Goal: Task Accomplishment & Management: Contribute content

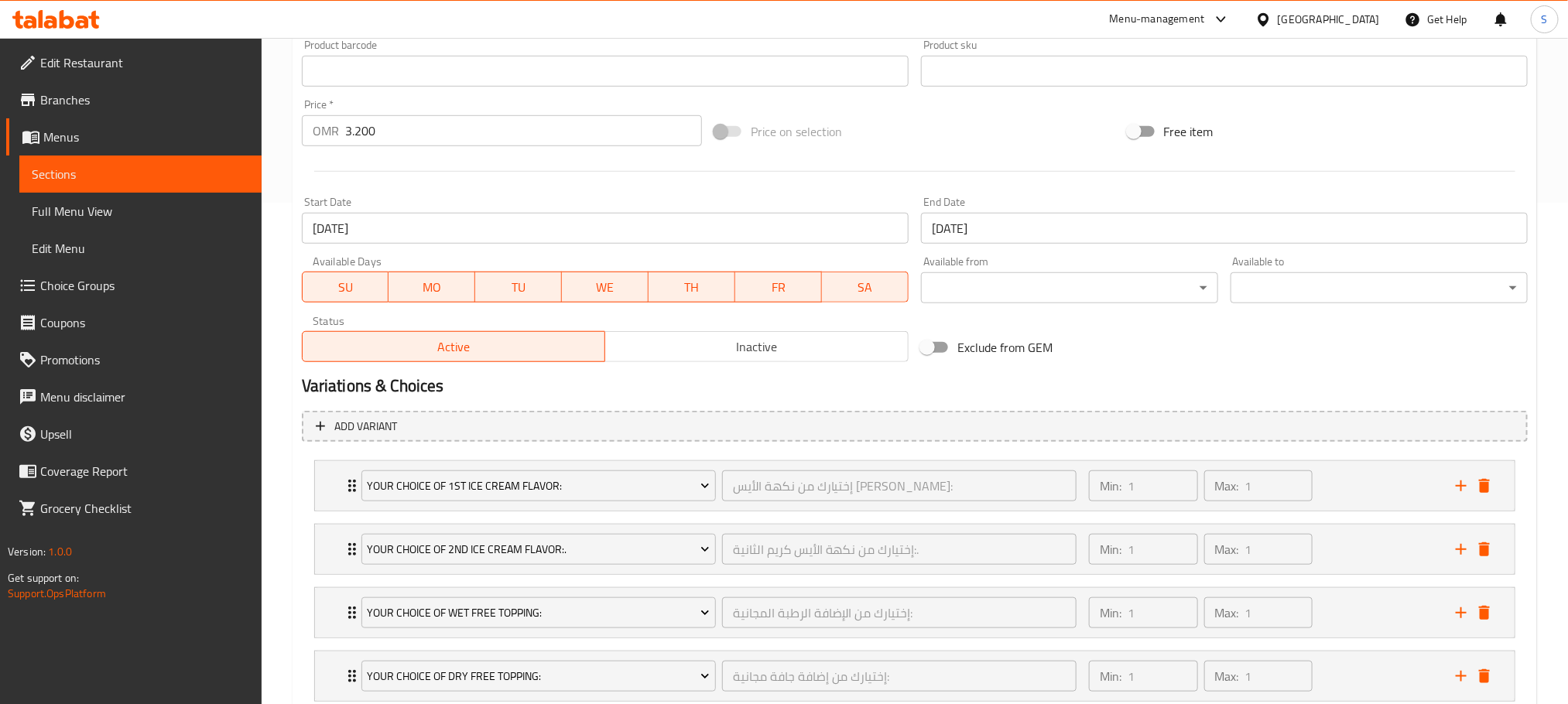
scroll to position [609, 0]
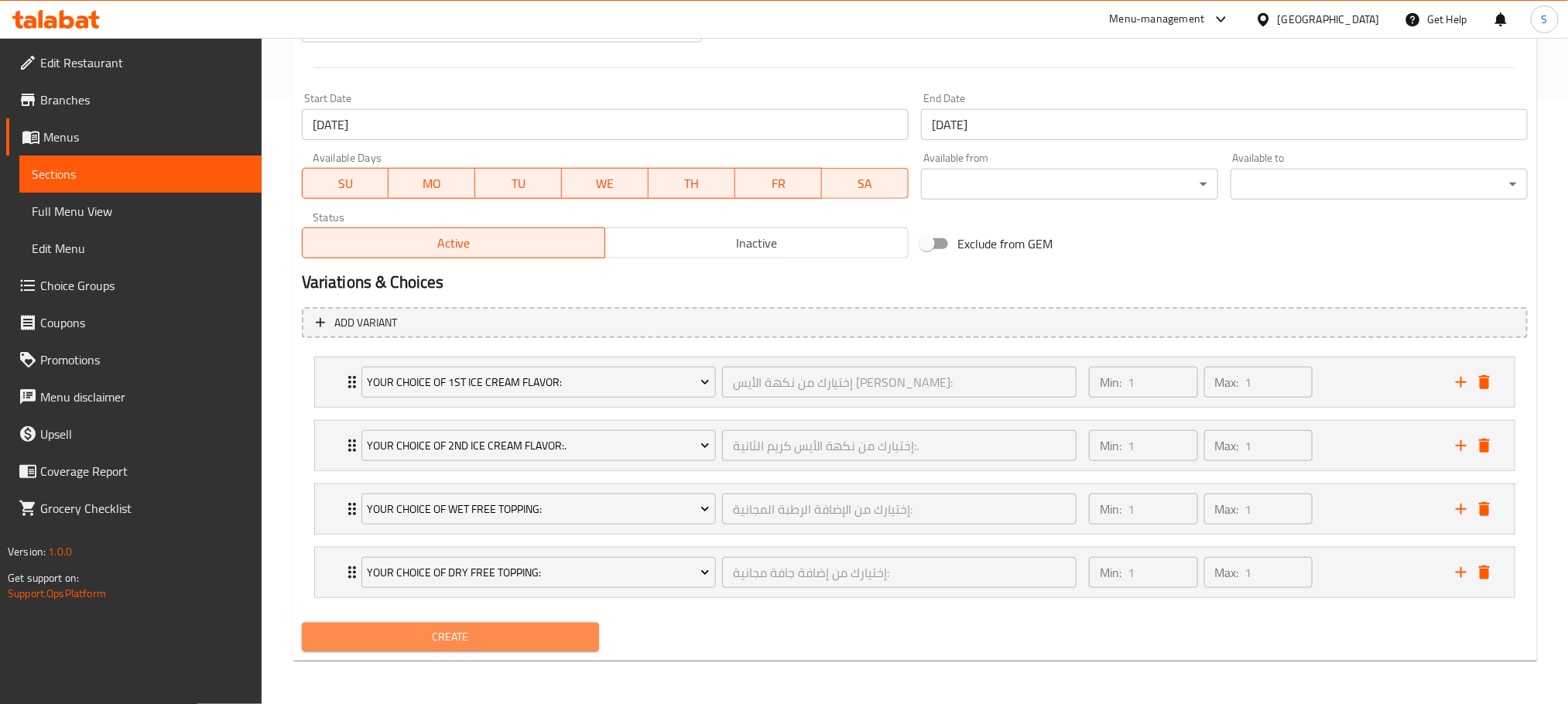
click at [581, 628] on span "Create" at bounding box center [450, 637] width 272 height 19
click at [548, 632] on span "Create" at bounding box center [450, 637] width 272 height 19
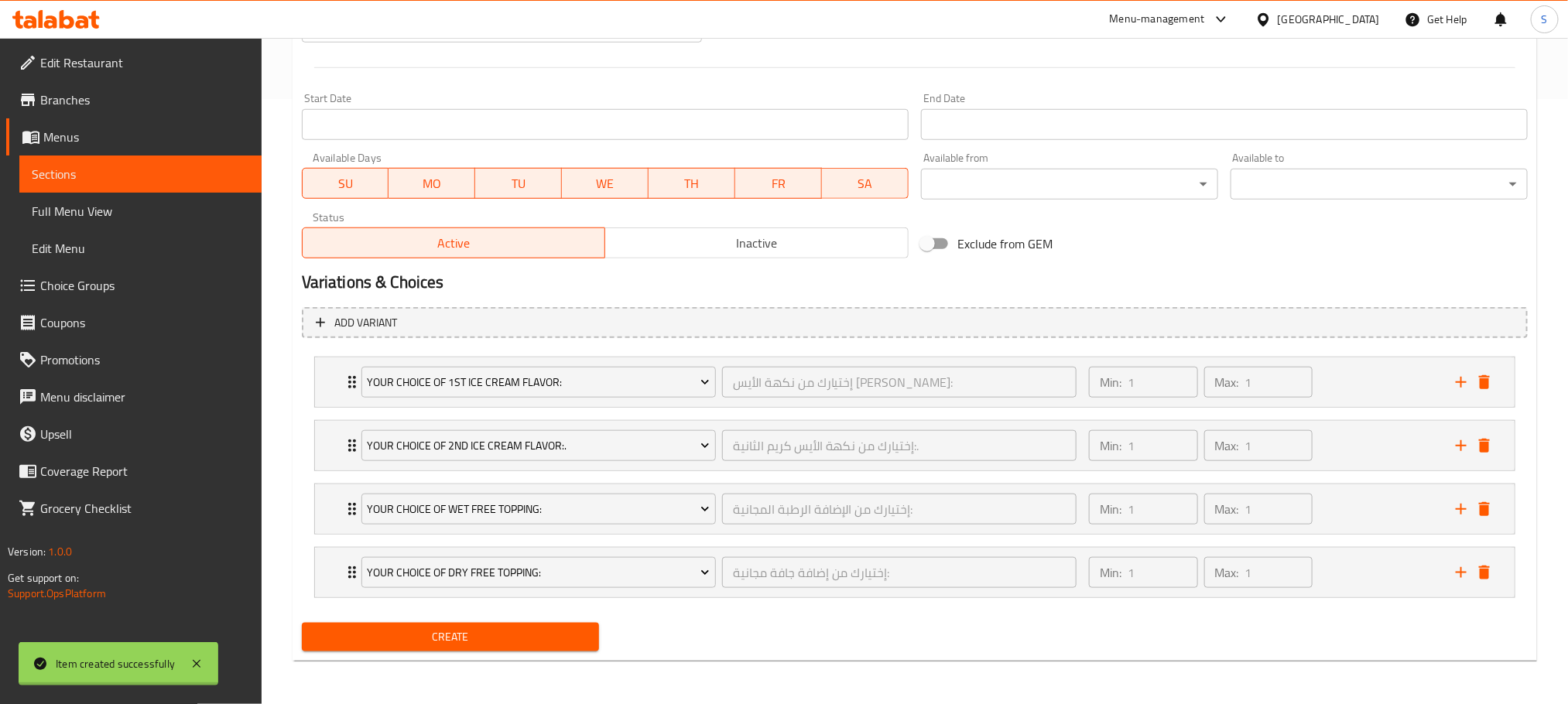
type input "0"
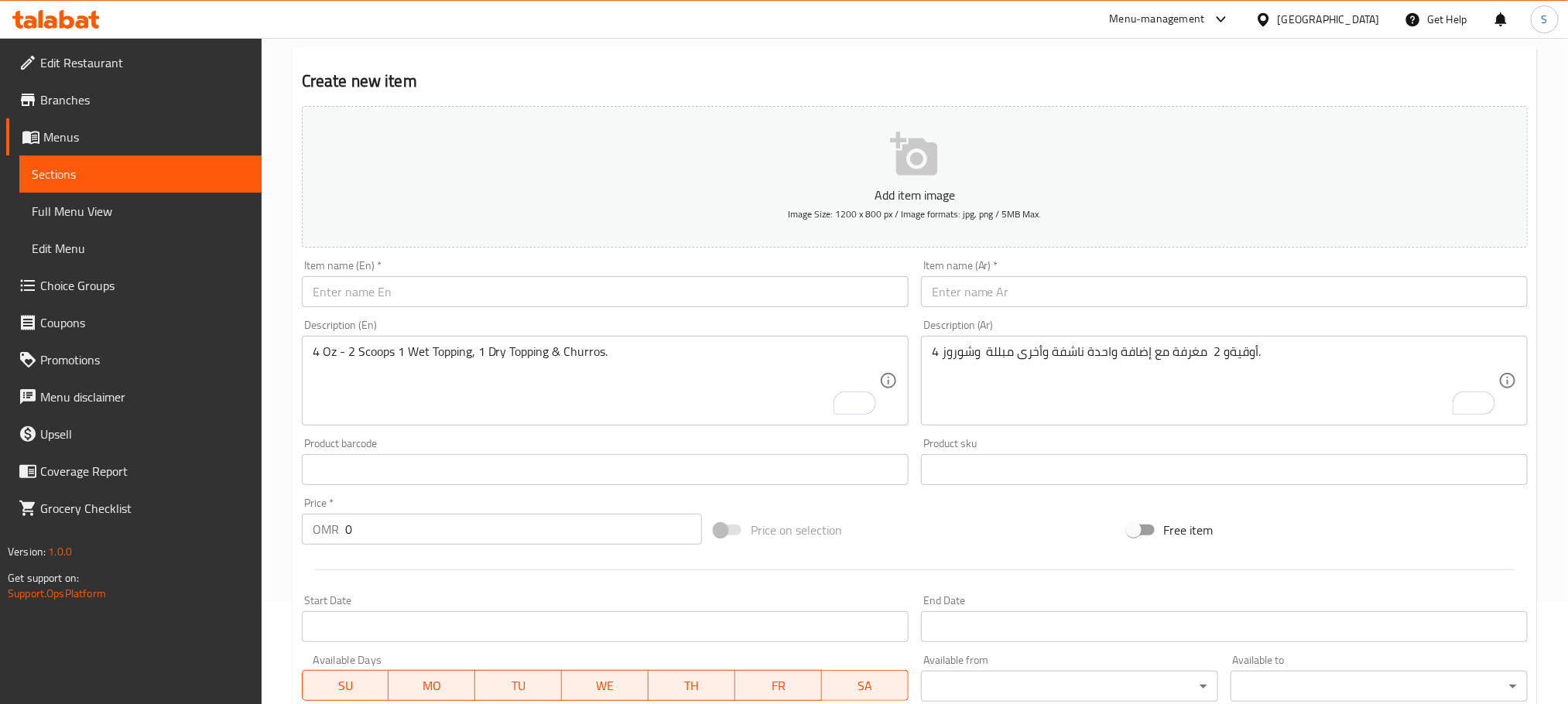
scroll to position [107, 0]
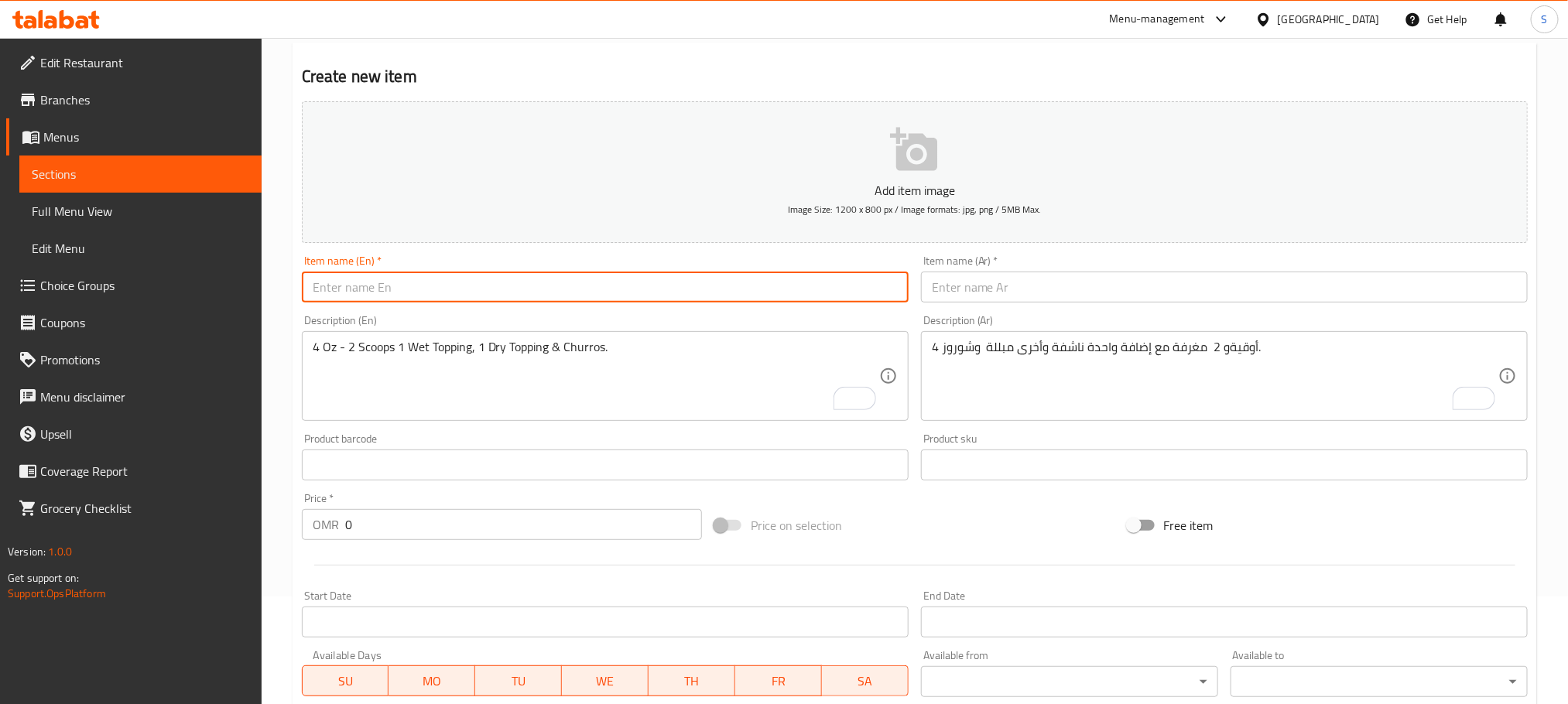
click at [464, 286] on input "text" at bounding box center [605, 287] width 607 height 31
paste input "Churros Happiness Pack"
type input "Churros Happiness Pack"
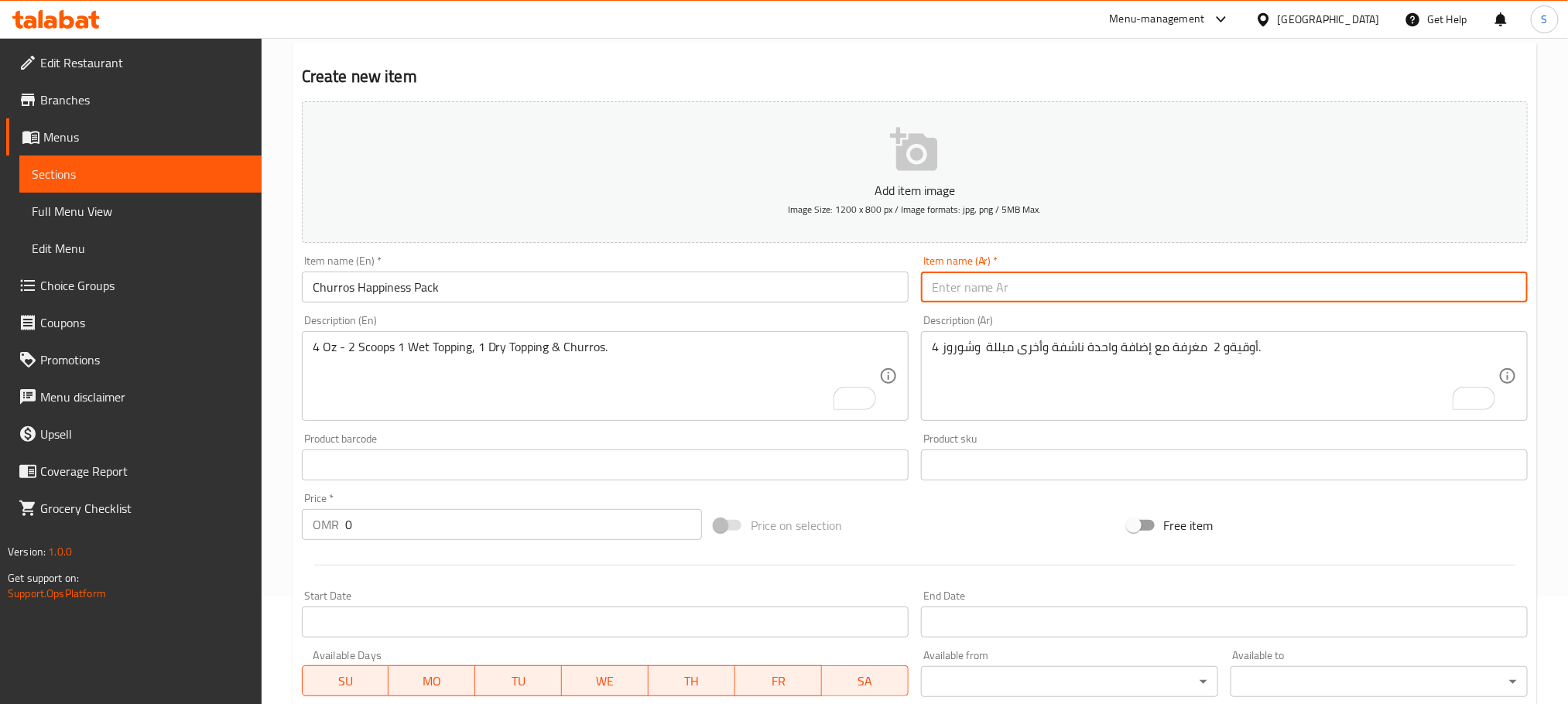
click at [985, 289] on input "text" at bounding box center [1224, 287] width 607 height 31
paste input "تشوروز باقة السعادة"
type input "تشوروز باقة السعادة"
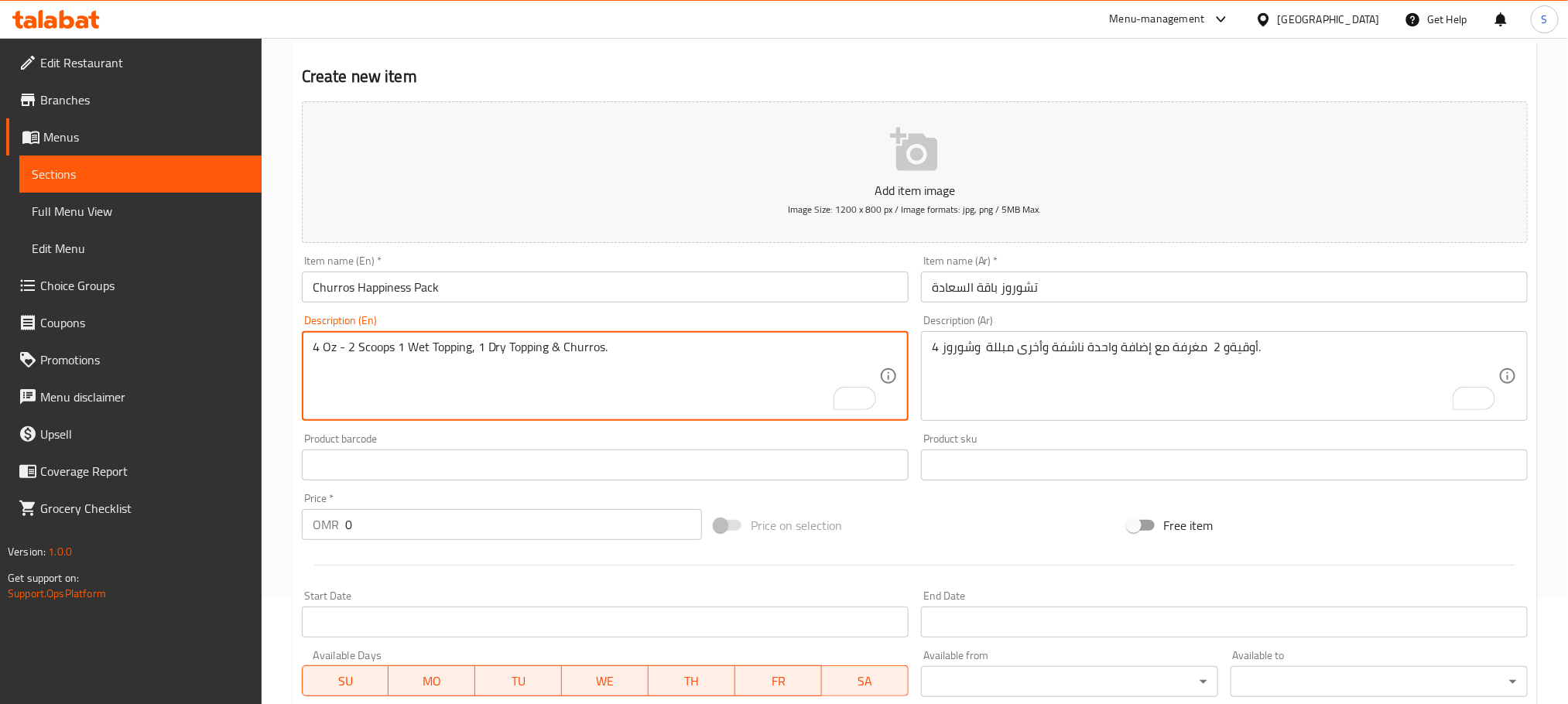
click at [722, 367] on textarea "4 Oz - 2 Scoops 1 Wet Topping, 1 Dry Topping & Churros." at bounding box center [596, 377] width 566 height 74
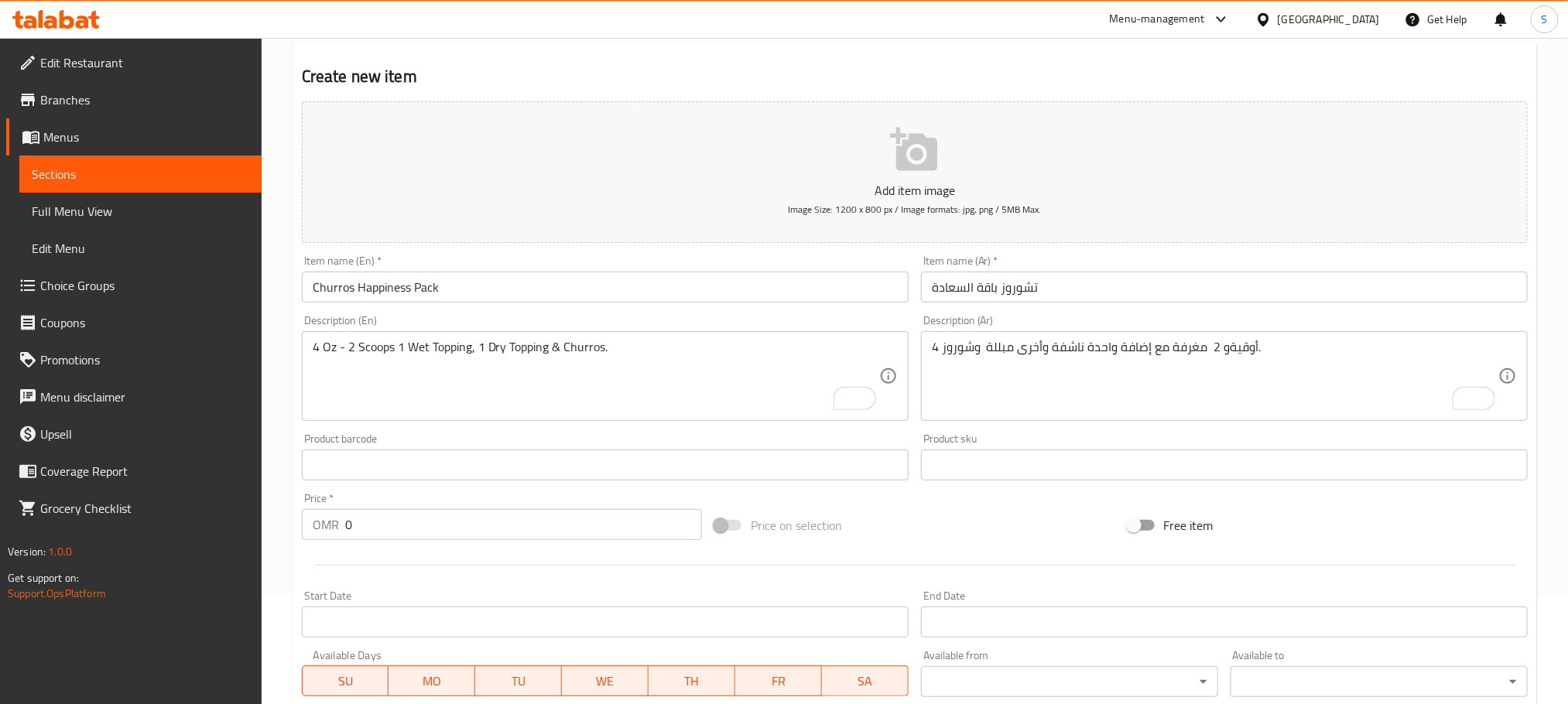
click at [587, 335] on div "4 Oz - 2 Scoops 1 Wet Topping, 1 Dry Topping & Churros. Description (En)" at bounding box center [605, 376] width 607 height 89
paste textarea "2 Value Packs, 1 Nutella Wet Topping, 1 Almond Dry Topping, 5 Pieces of Churros…"
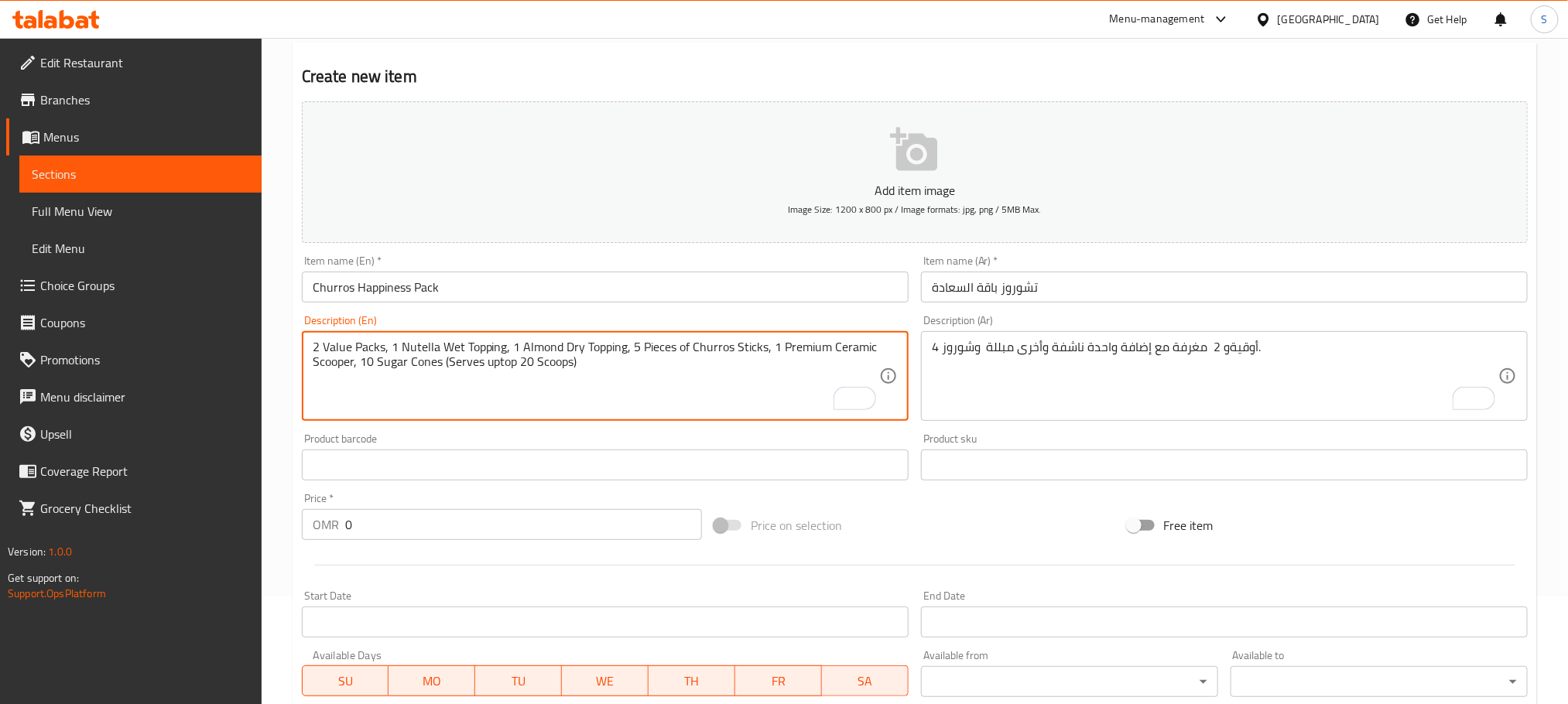
type textarea "2 Value Packs, 1 Nutella Wet Topping, 1 Almond Dry Topping, 5 Pieces of Churros…"
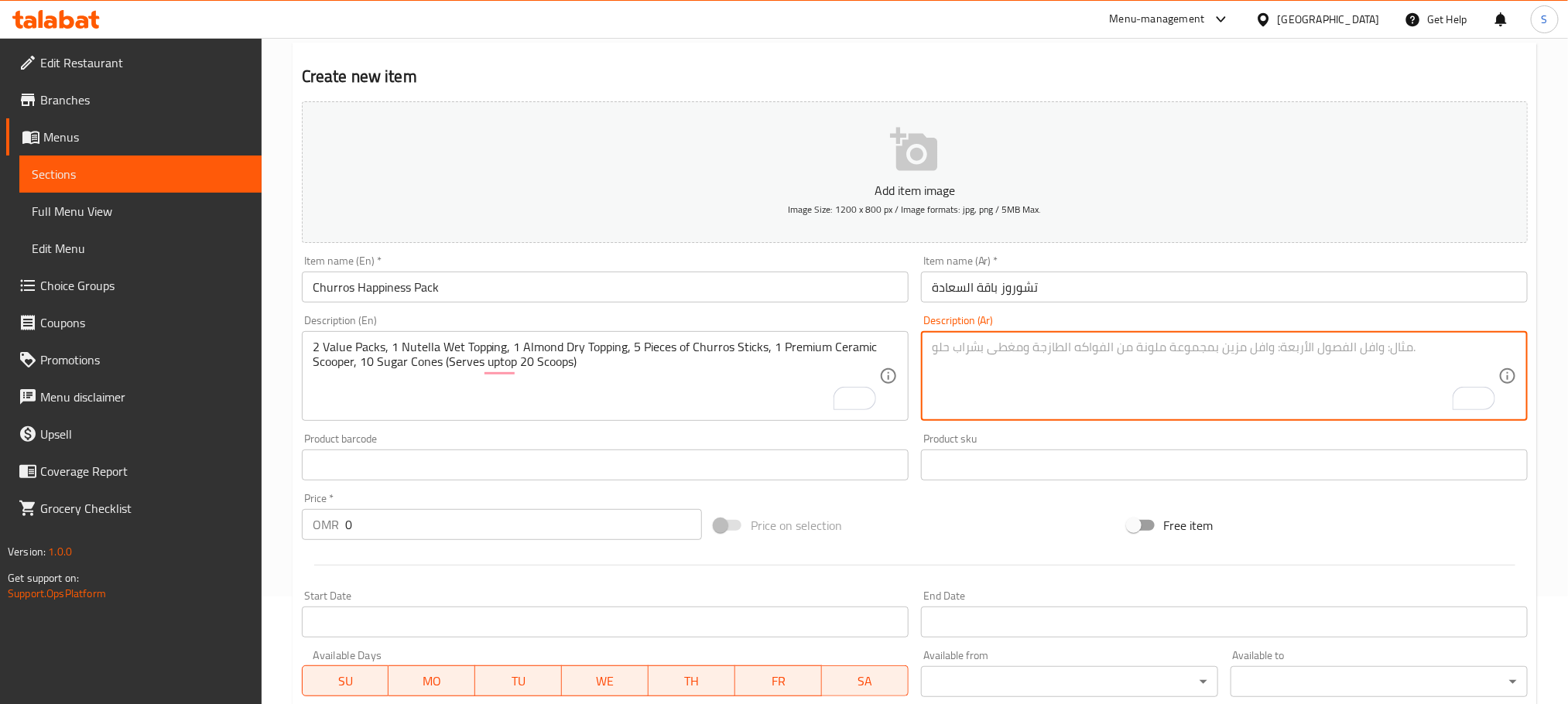
click at [1007, 361] on textarea "To enrich screen reader interactions, please activate Accessibility in Grammarl…" at bounding box center [1215, 377] width 566 height 74
paste textarea "عبوتان قيمة، طبقة نوتيلا سائلة، طبقة لوز جافة، 5 قطع من أعواد التشوروز، مغرفة ف…"
type textarea "عبوتان قيمة، طبقة نوتيلا سائلة، طبقة لوز جافة، 5 قطع من أعواد التشوروز، مغرفة ف…"
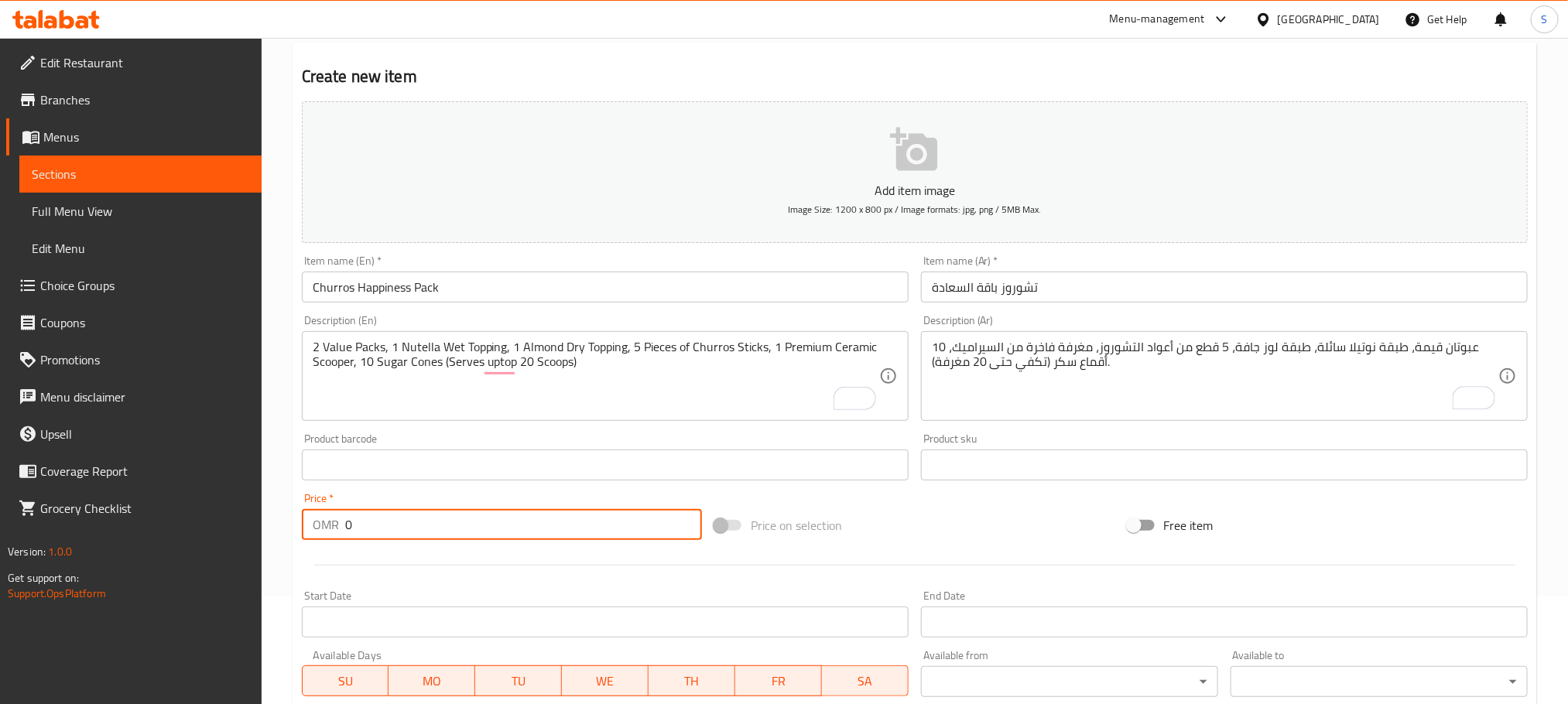
drag, startPoint x: 368, startPoint y: 527, endPoint x: 338, endPoint y: 528, distance: 30.0
click at [338, 528] on div "OMR 0 Price *" at bounding box center [502, 525] width 400 height 31
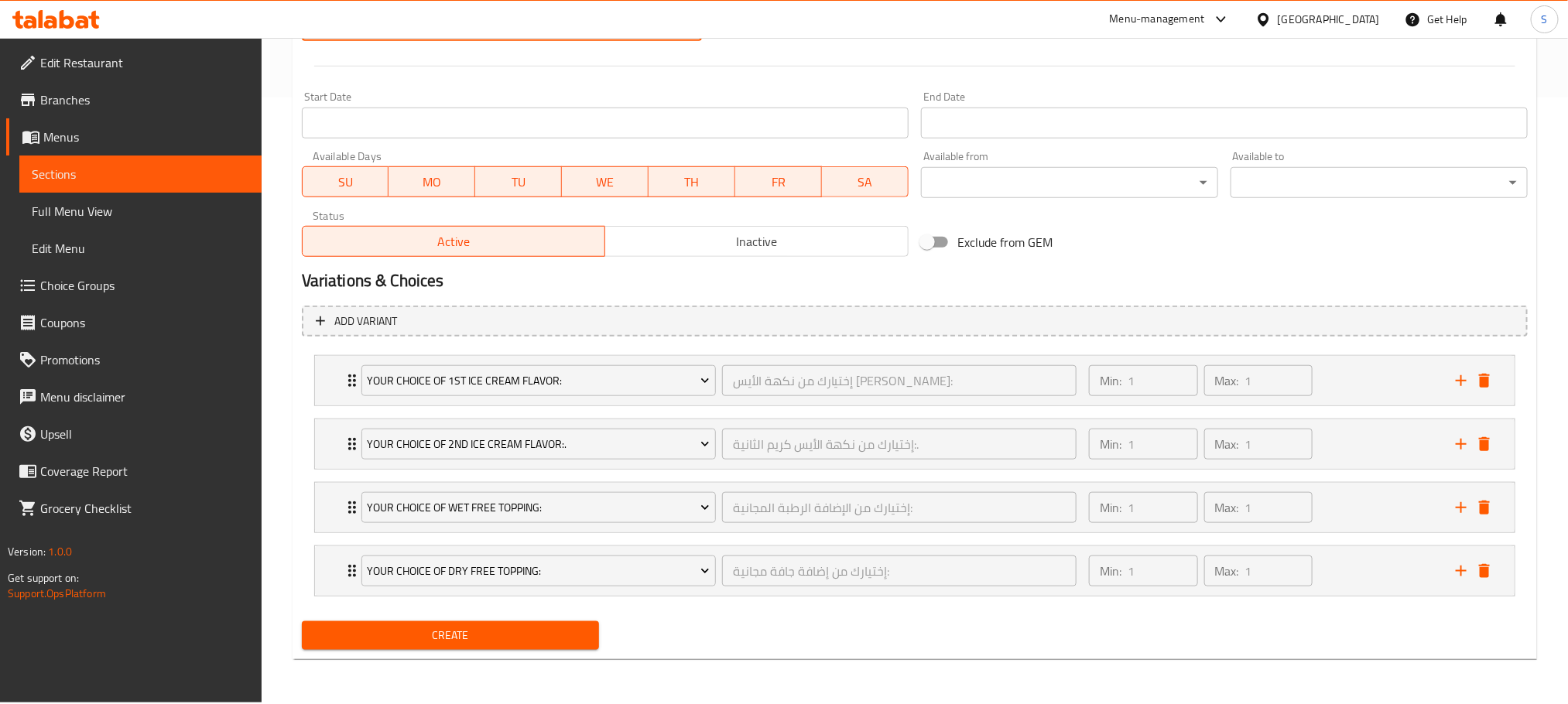
scroll to position [609, 0]
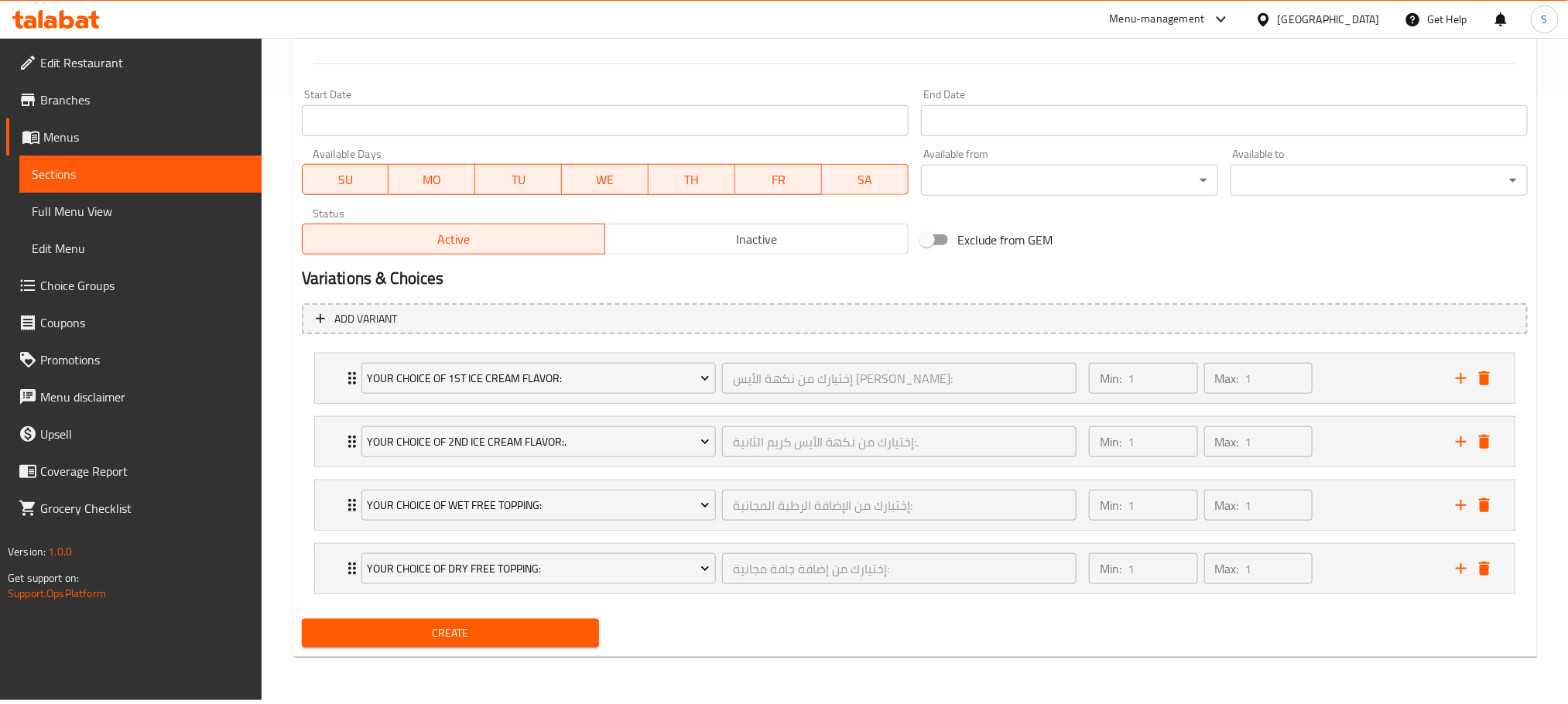
type input "12.900"
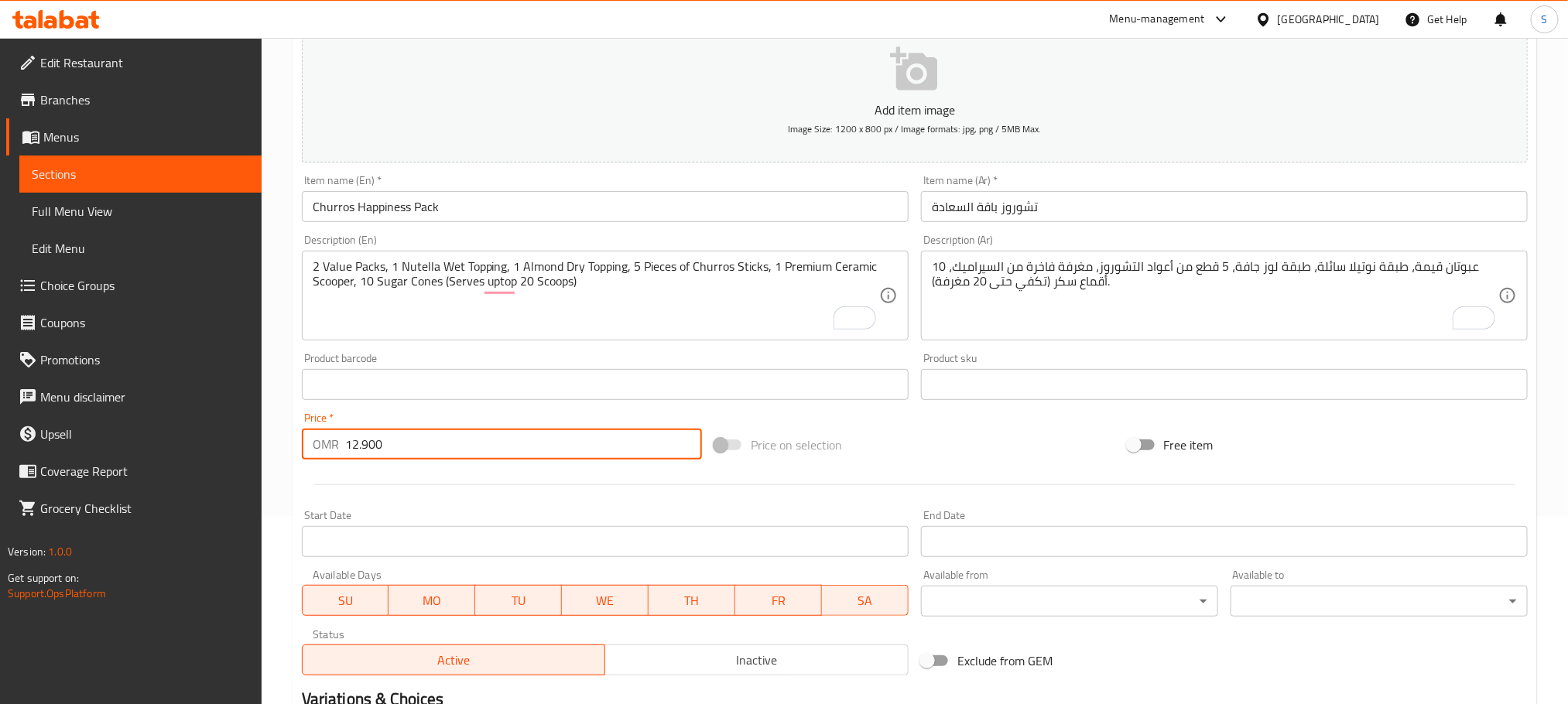
scroll to position [186, 0]
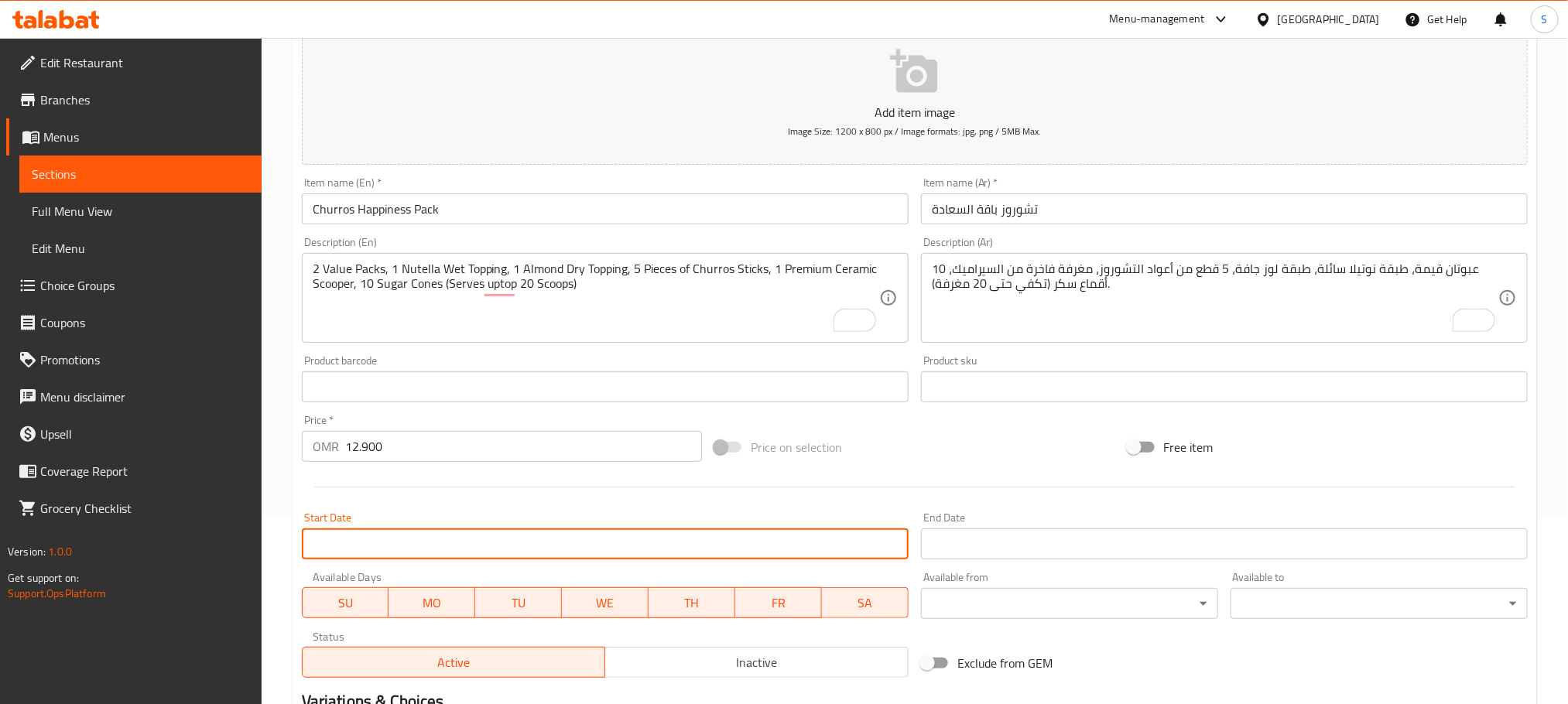
click at [527, 541] on input "Start Date" at bounding box center [605, 545] width 607 height 31
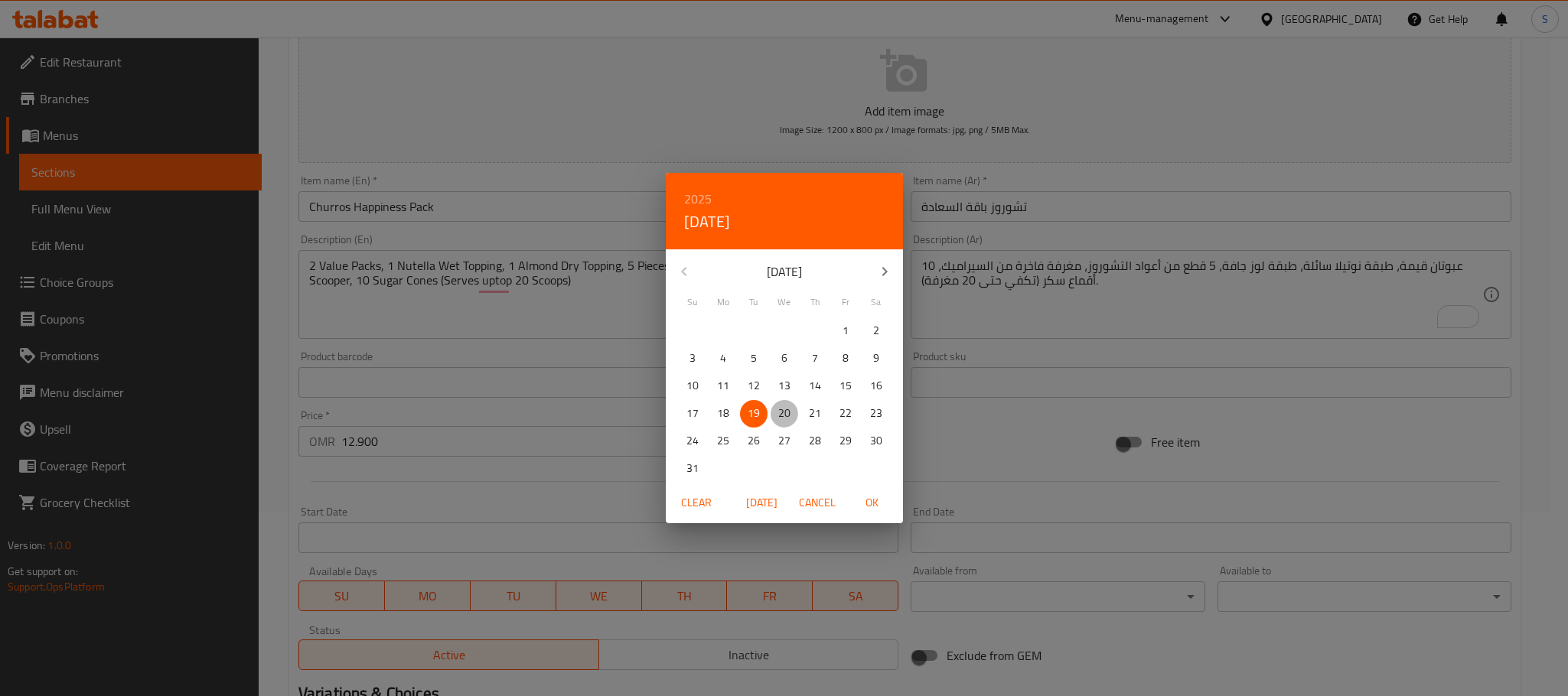
click at [781, 415] on p "20" at bounding box center [784, 413] width 12 height 19
click at [871, 503] on span "OK" at bounding box center [872, 503] width 37 height 19
type input "[DATE]"
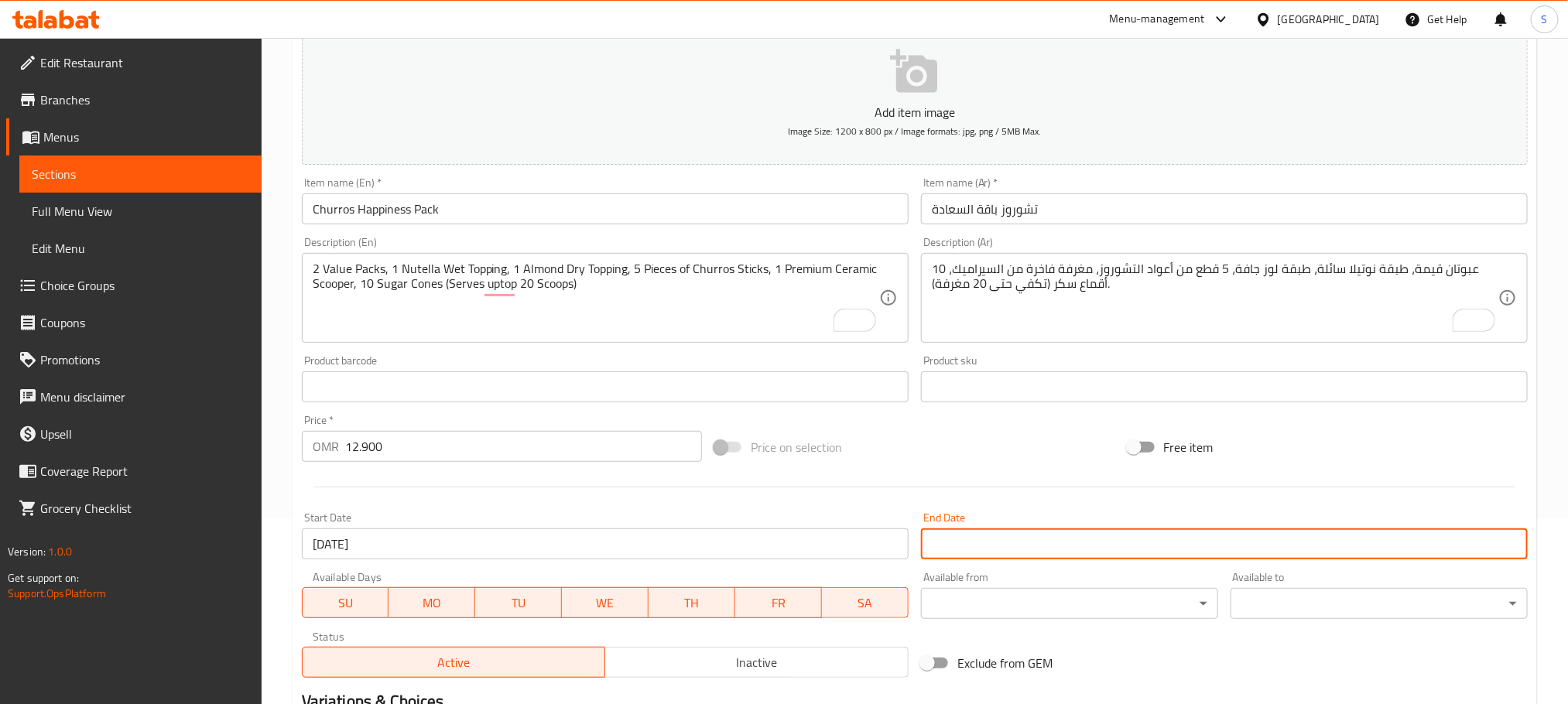
click at [993, 543] on input "Start Date" at bounding box center [1224, 545] width 607 height 31
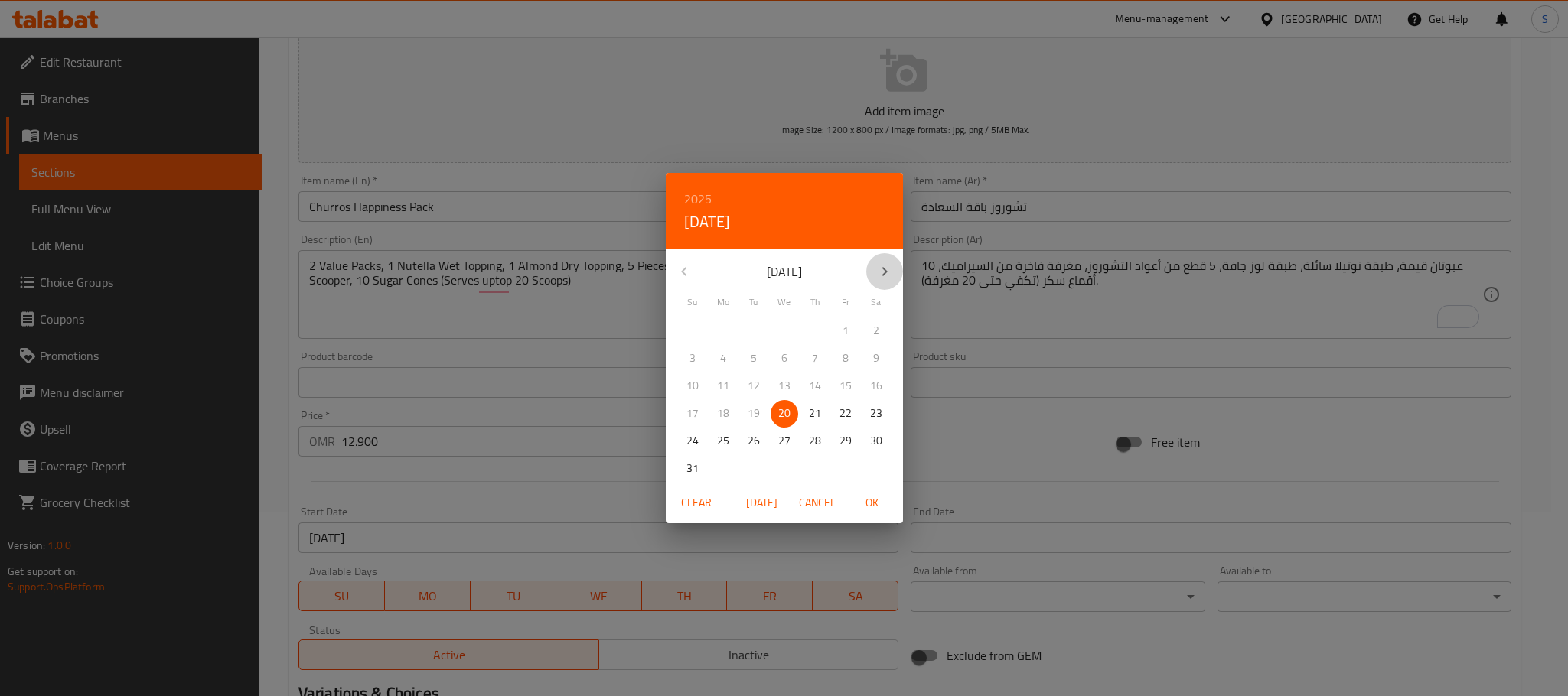
click at [877, 271] on icon "button" at bounding box center [884, 271] width 18 height 18
click at [778, 439] on p "31" at bounding box center [784, 441] width 12 height 19
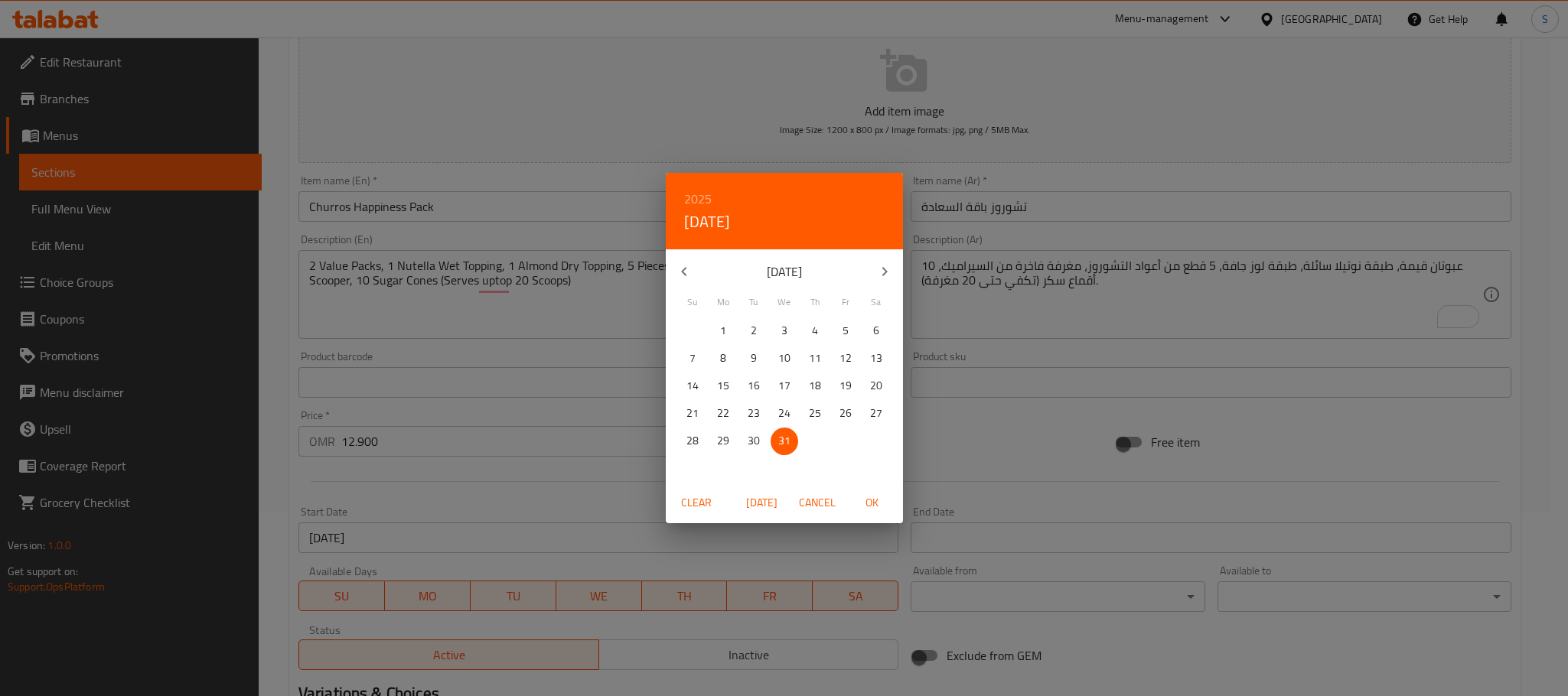
click at [879, 508] on span "OK" at bounding box center [872, 503] width 37 height 19
type input "[DATE]"
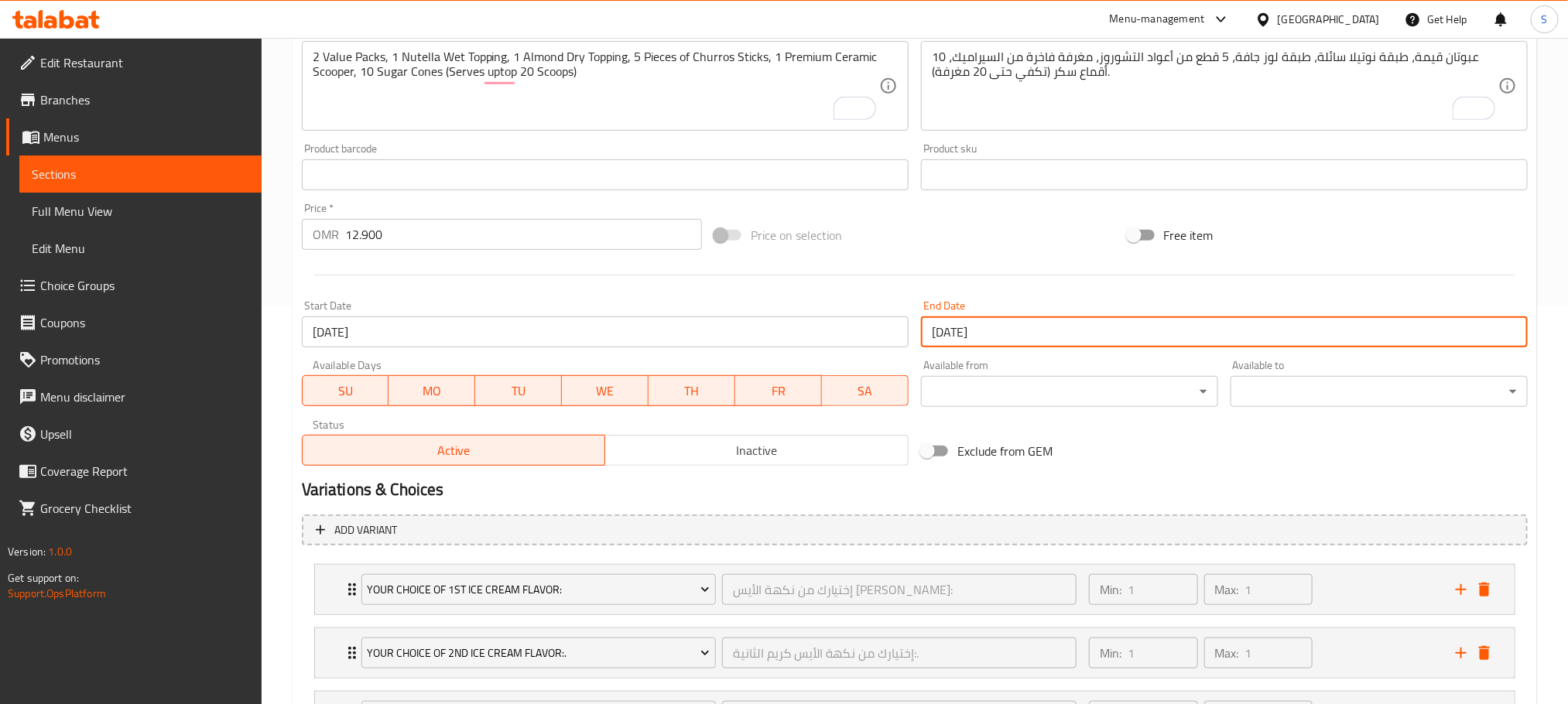
scroll to position [405, 0]
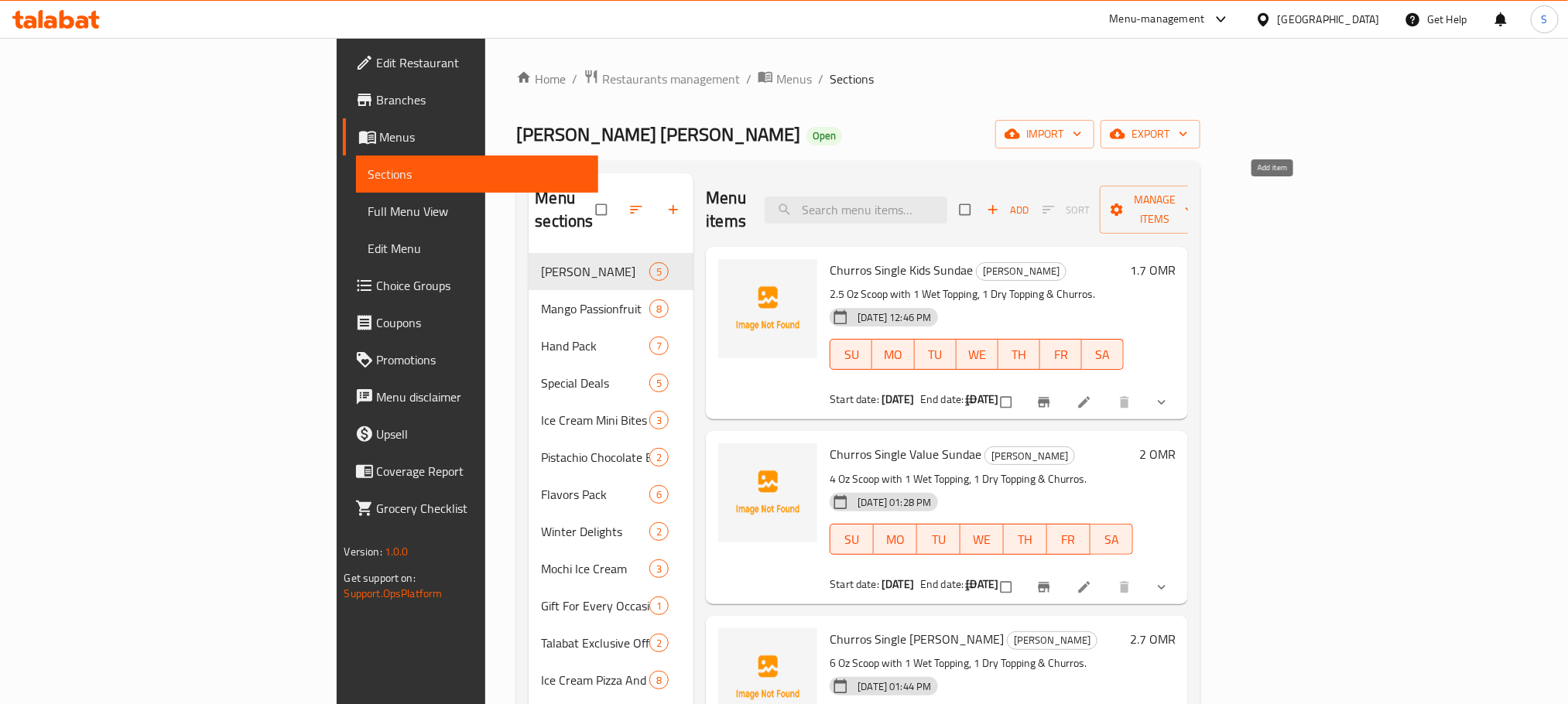
click at [1003, 202] on span "button" at bounding box center [995, 210] width 19 height 16
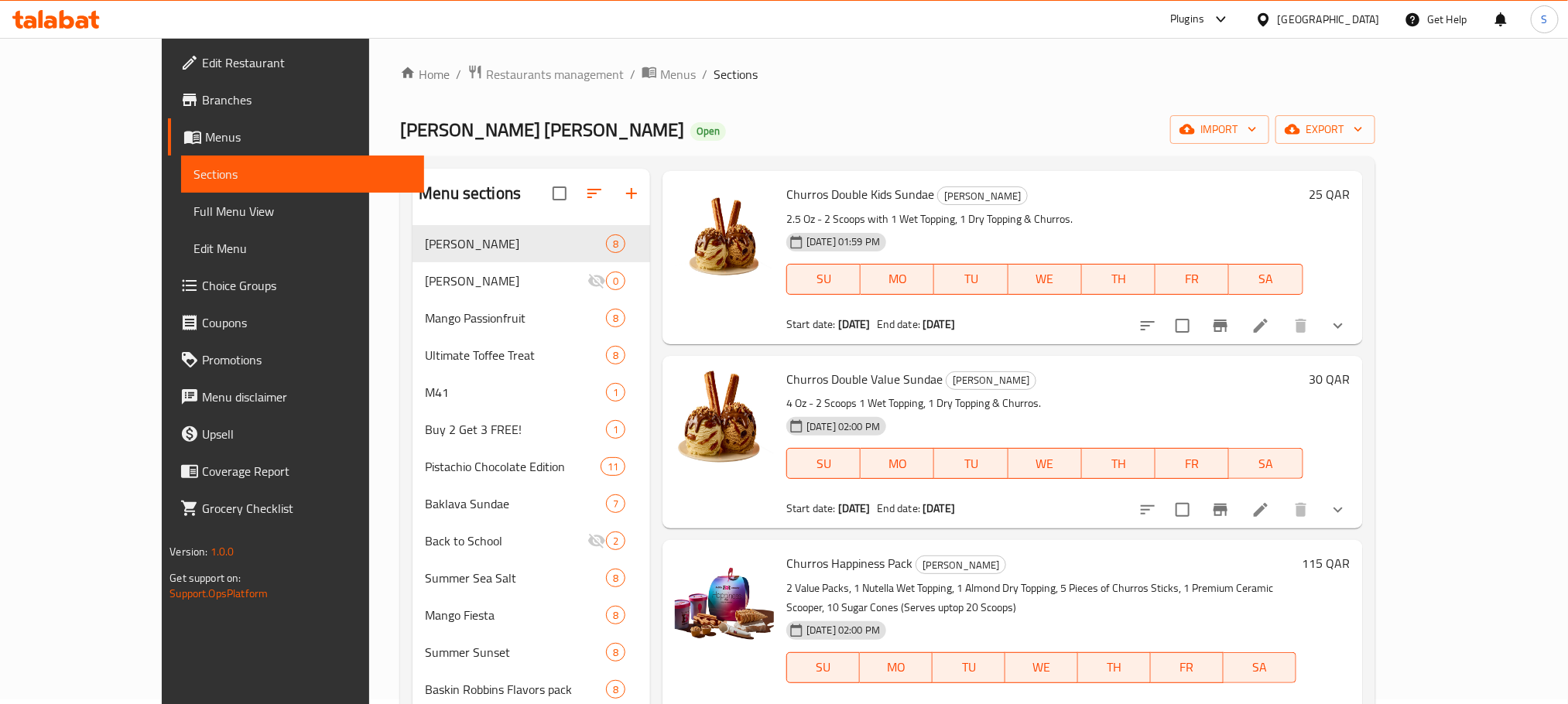
scroll to position [9, 0]
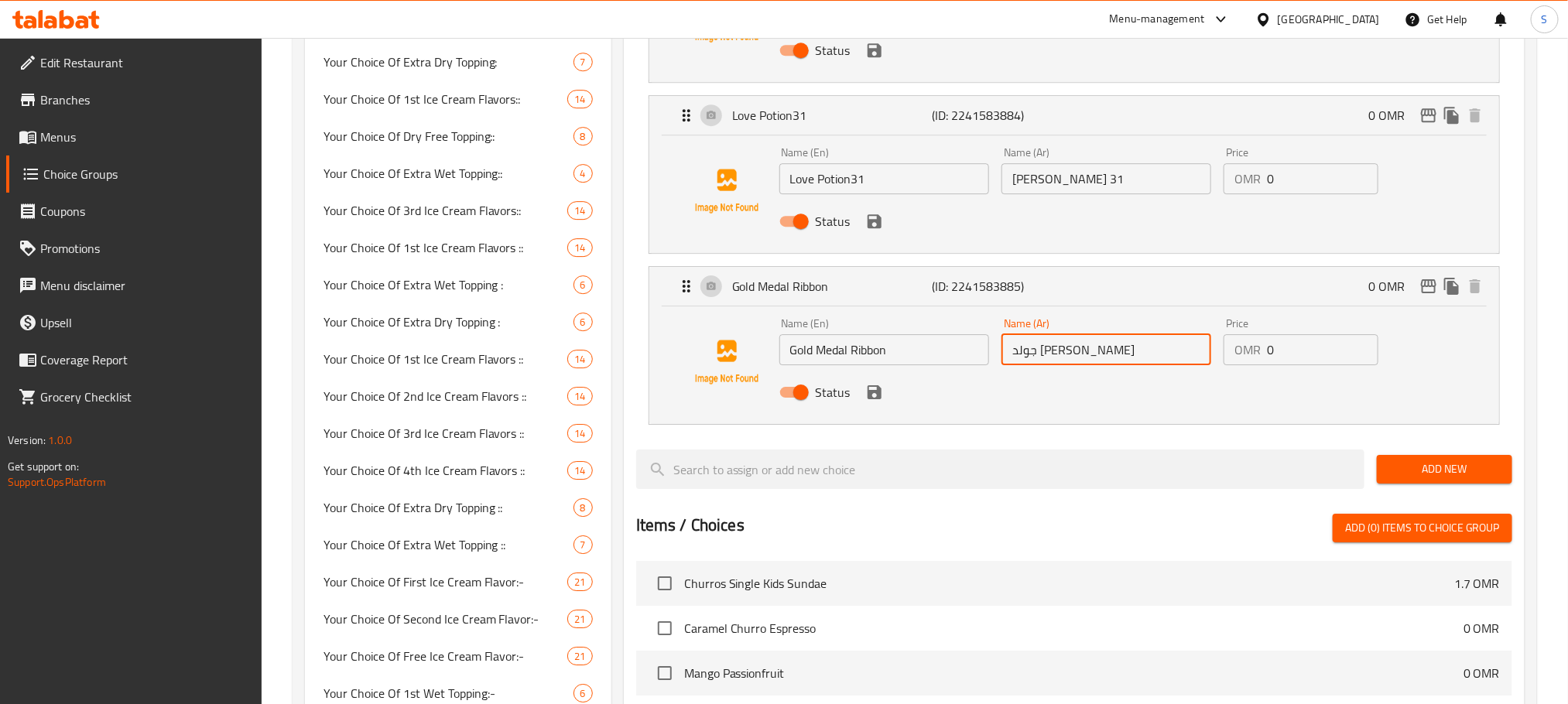
scroll to position [2476, 0]
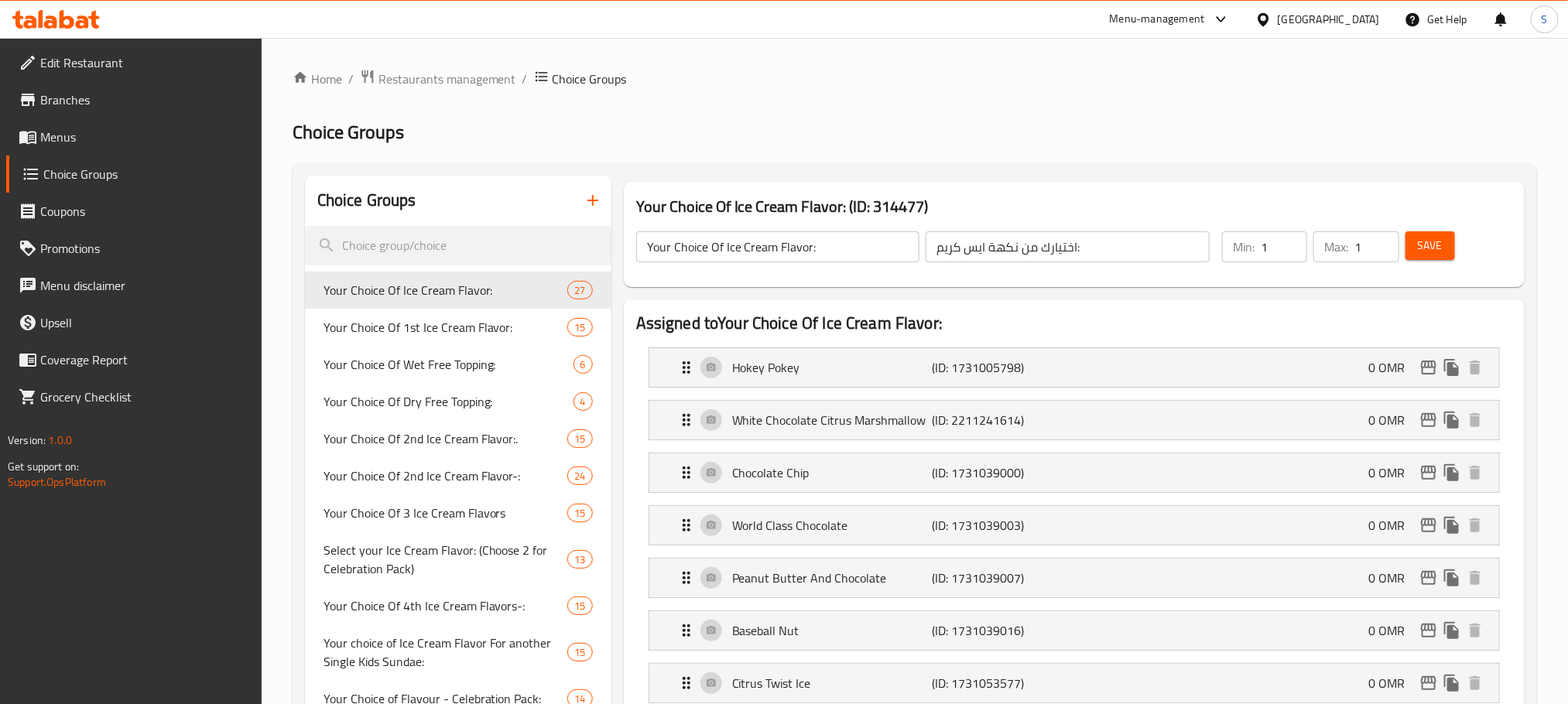
click at [476, 330] on span "Your Choice Of 1st Ice Cream Flavor:" at bounding box center [446, 327] width 244 height 19
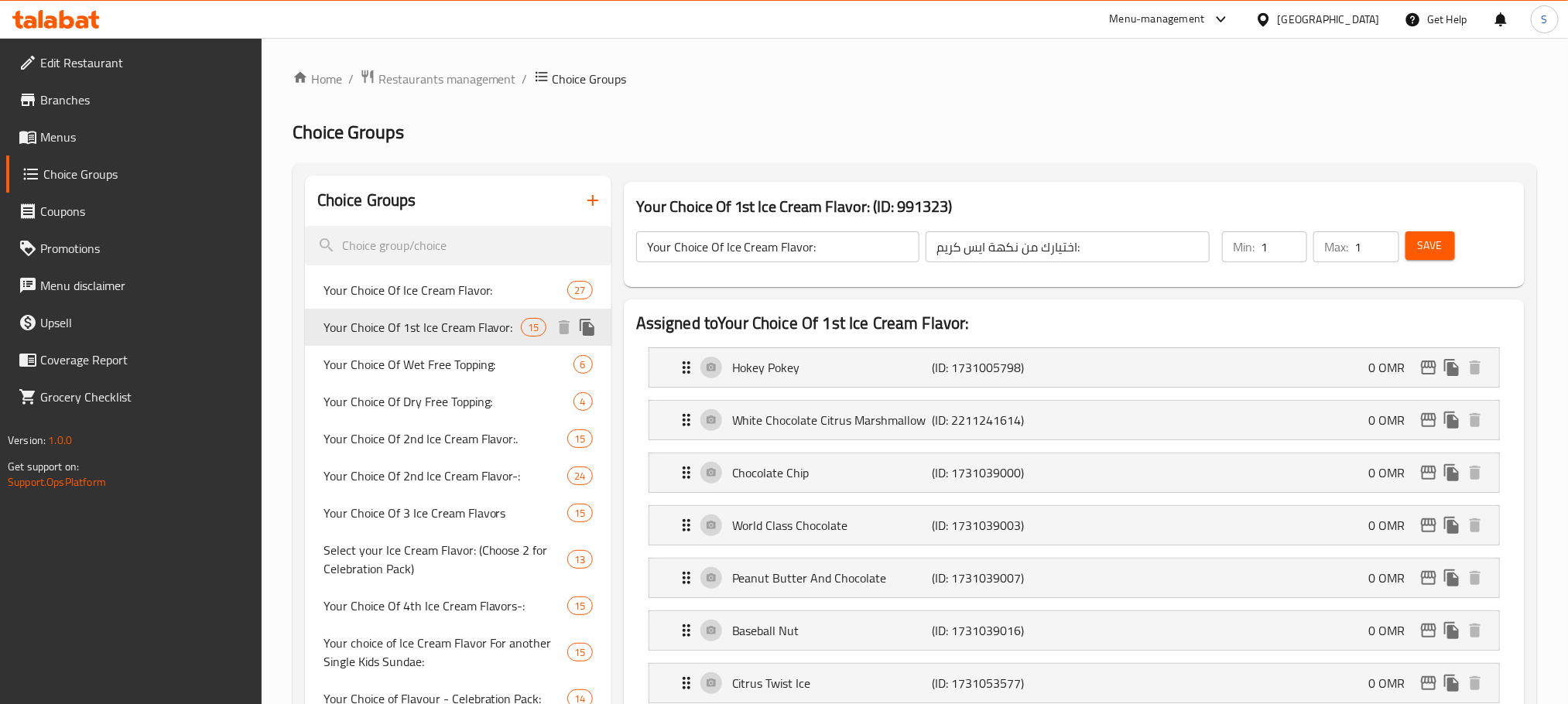
click at [476, 330] on span "Your Choice Of 1st Ice Cream Flavor:" at bounding box center [422, 327] width 198 height 19
type input "Your Choice Of 1st Ice Cream Flavor:"
type input "إختيارك من نكهة الأيس كريم الأولي:"
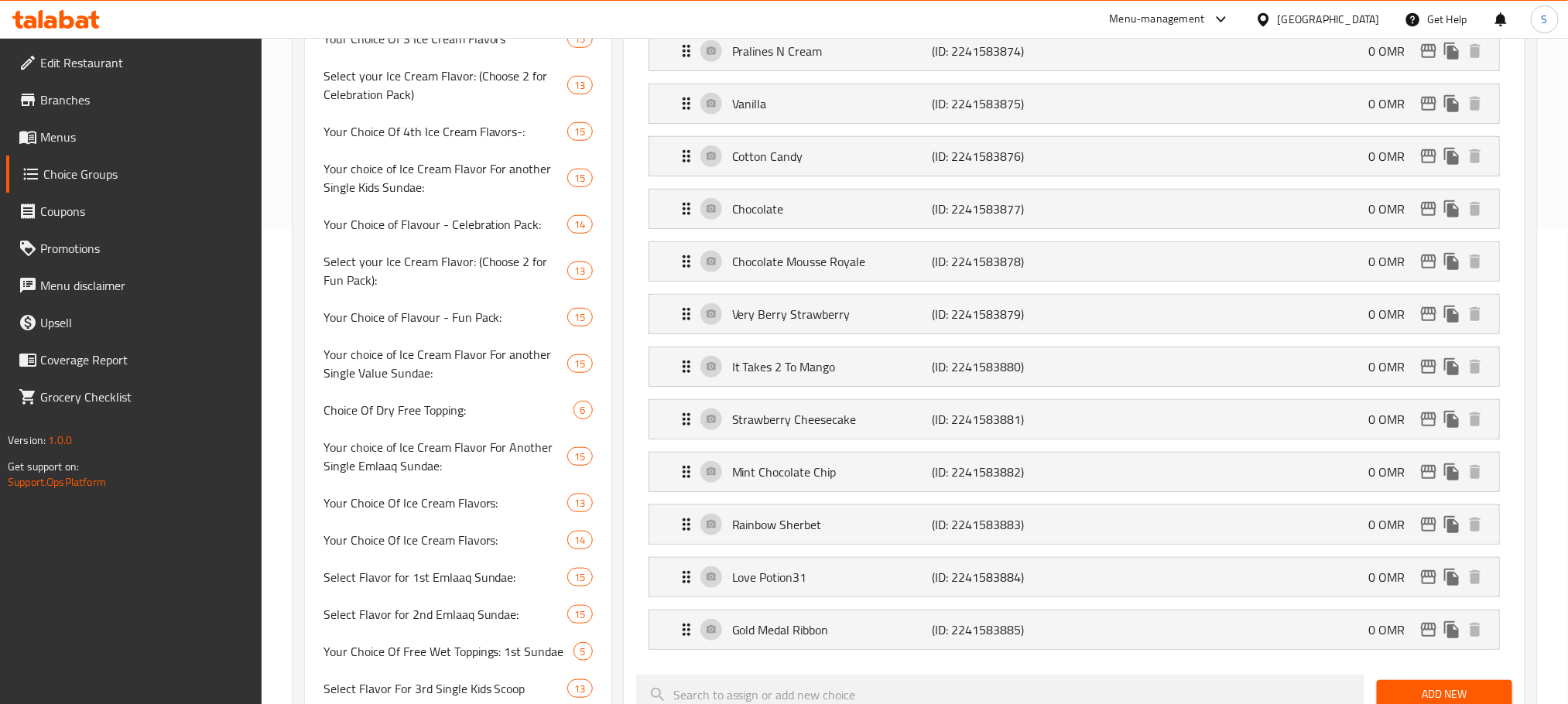
scroll to position [500, 0]
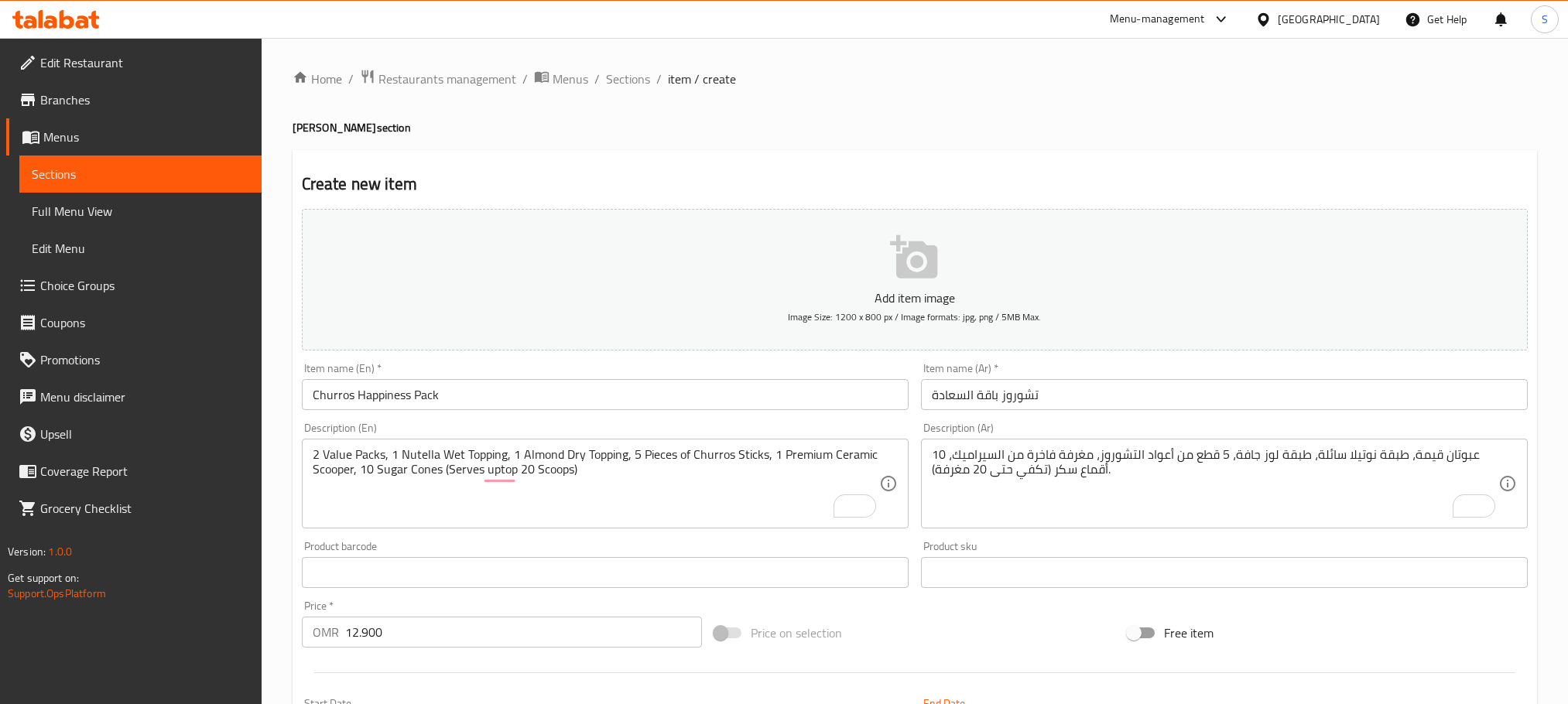
scroll to position [405, 0]
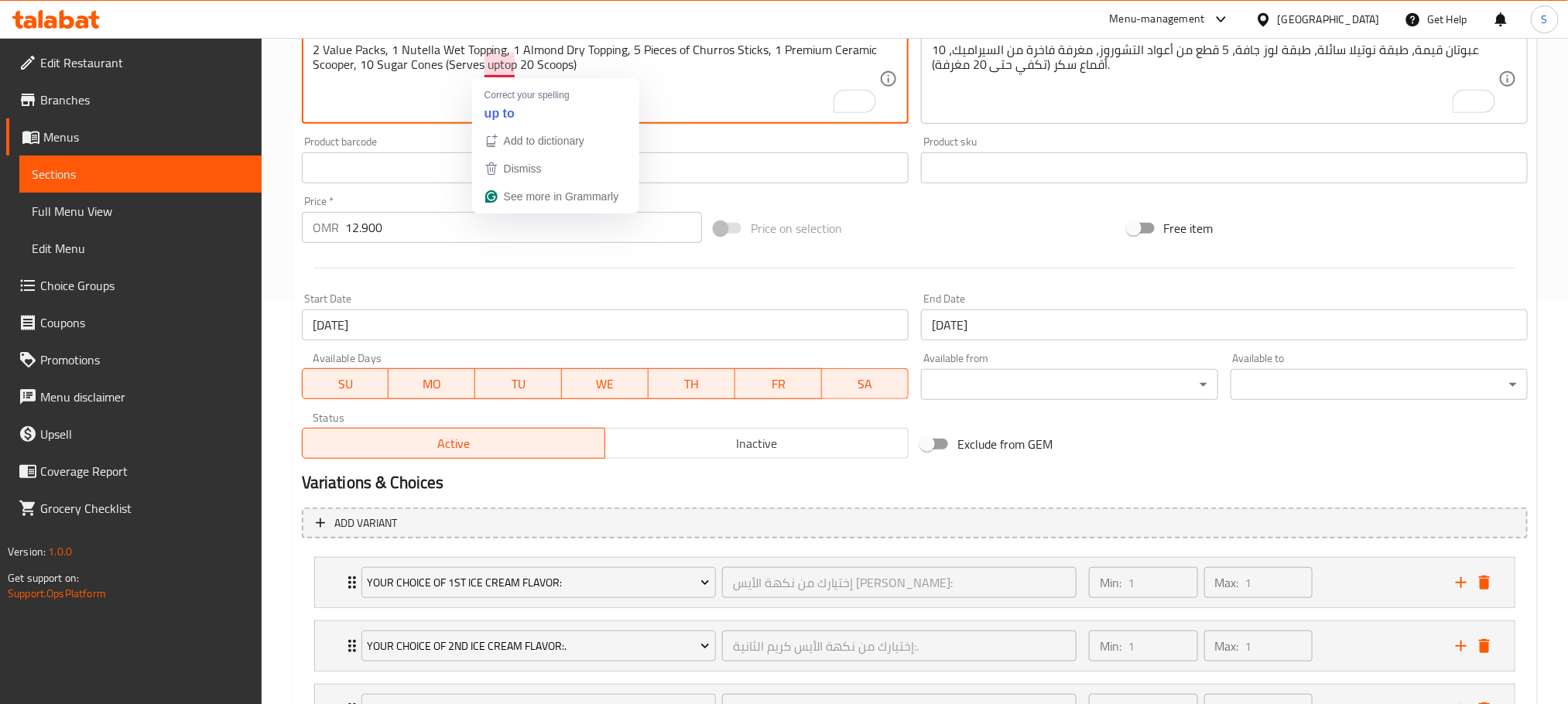
click at [516, 68] on textarea "2 Value Packs, 1 Nutella Wet Topping, 1 Almond Dry Topping, 5 Pieces of Churros…" at bounding box center [596, 79] width 566 height 74
type textarea "2 Value Packs, 1 Nutella Wet Topping, 1 Almond Dry Topping, 5 Pieces of Churros…"
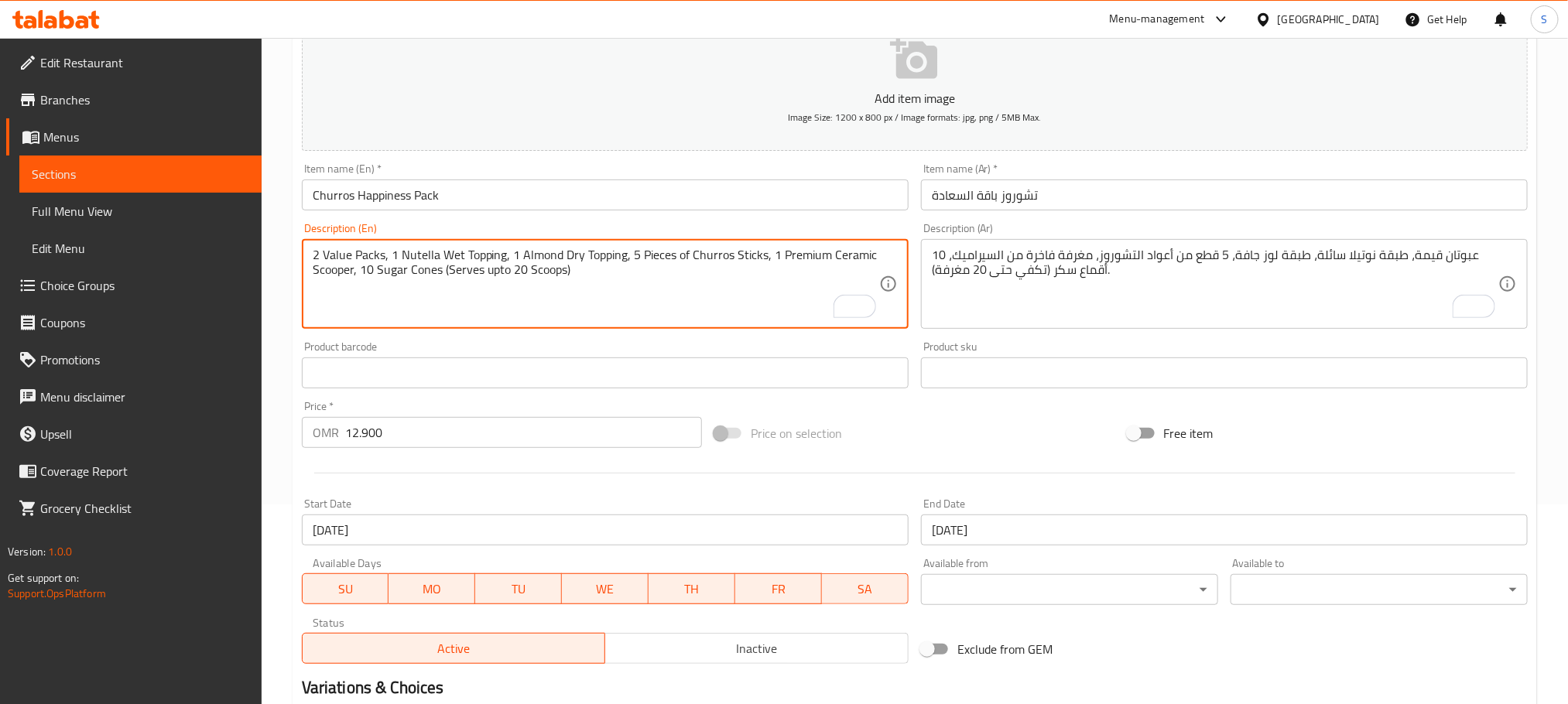
scroll to position [609, 0]
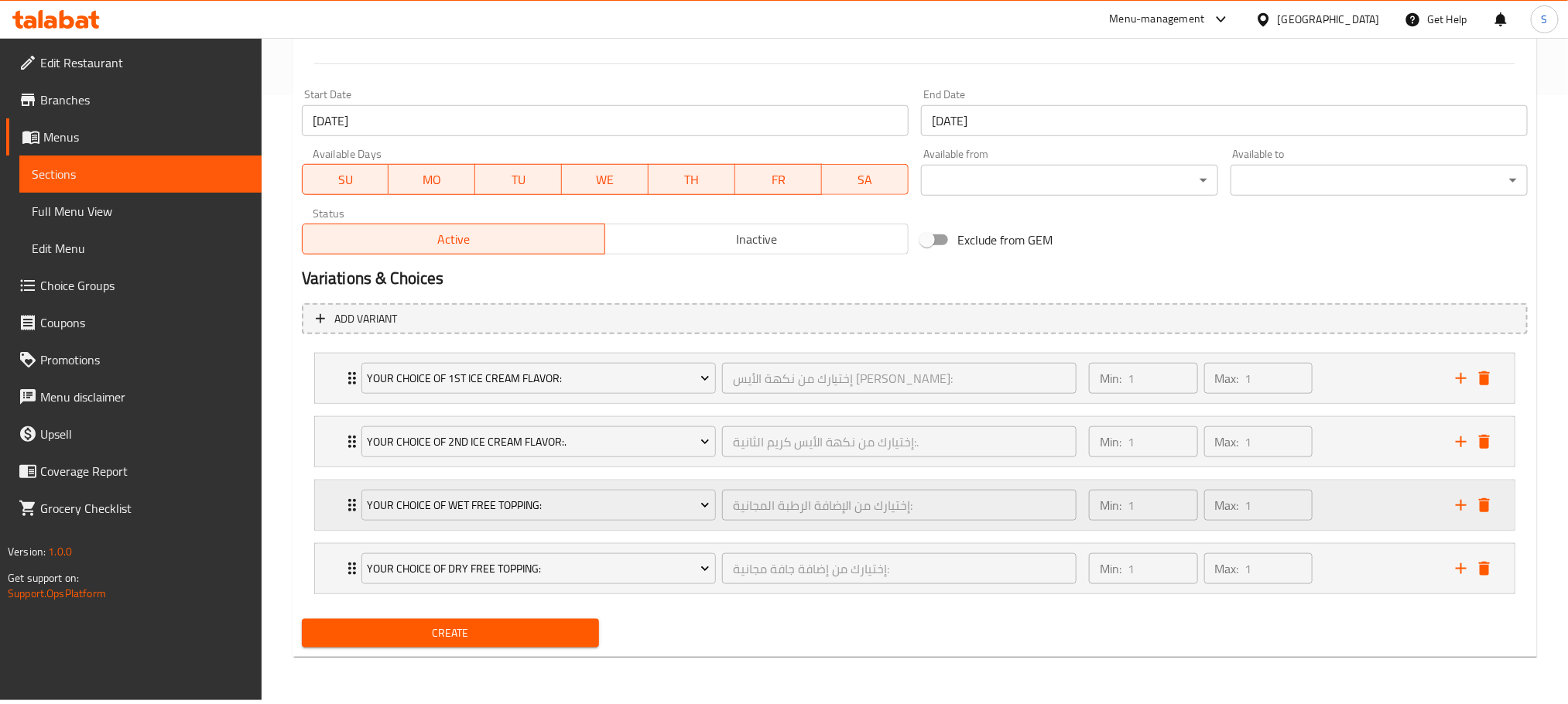
click at [353, 517] on div "Your Choice Of Wet Free Topping: إختيارك من الإضافة الرطبة المجانية: ​" at bounding box center [719, 506] width 733 height 50
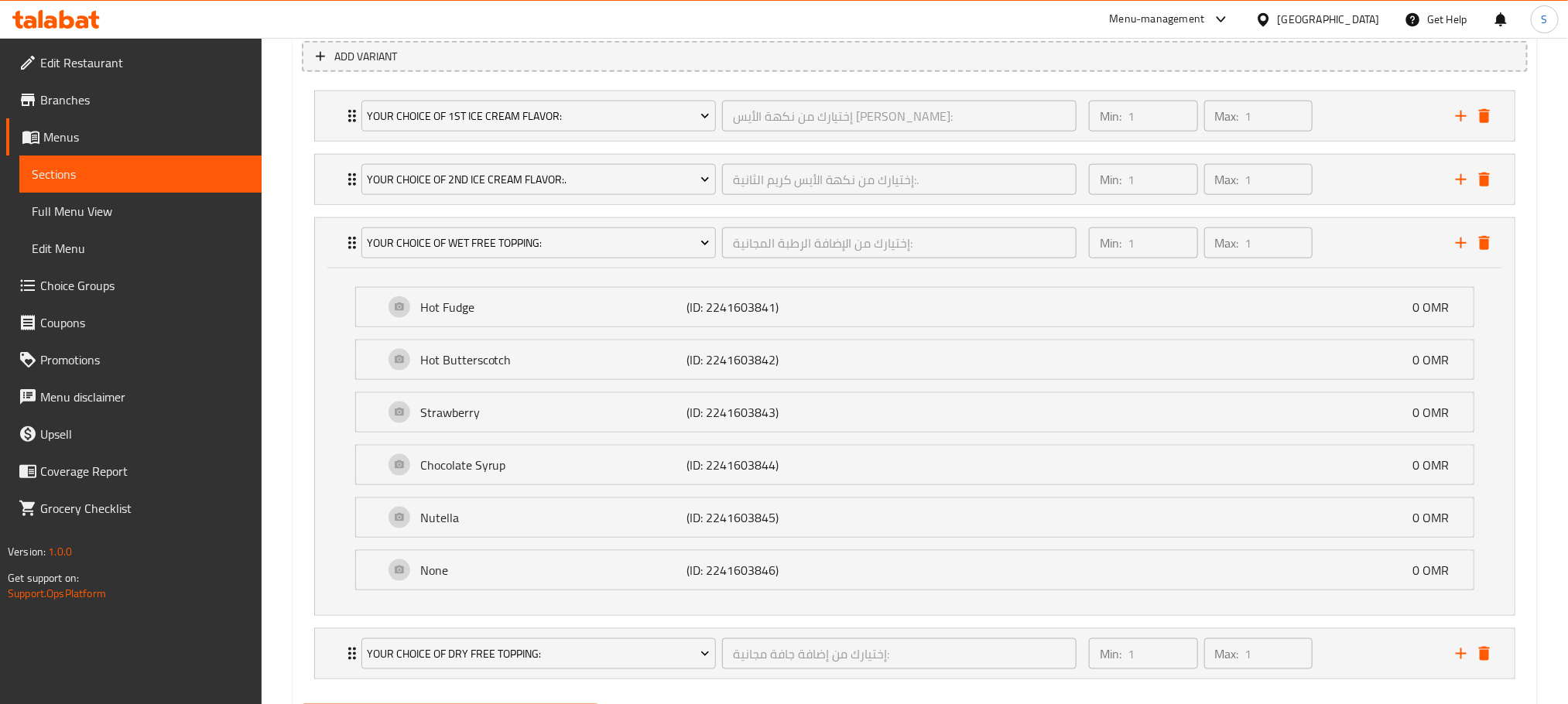
scroll to position [875, 0]
click at [321, 249] on div "Your Choice Of Wet Free Topping: إختيارك من الإضافة الرطبة المجانية: ​ Min: 1 ​…" at bounding box center [915, 240] width 1199 height 50
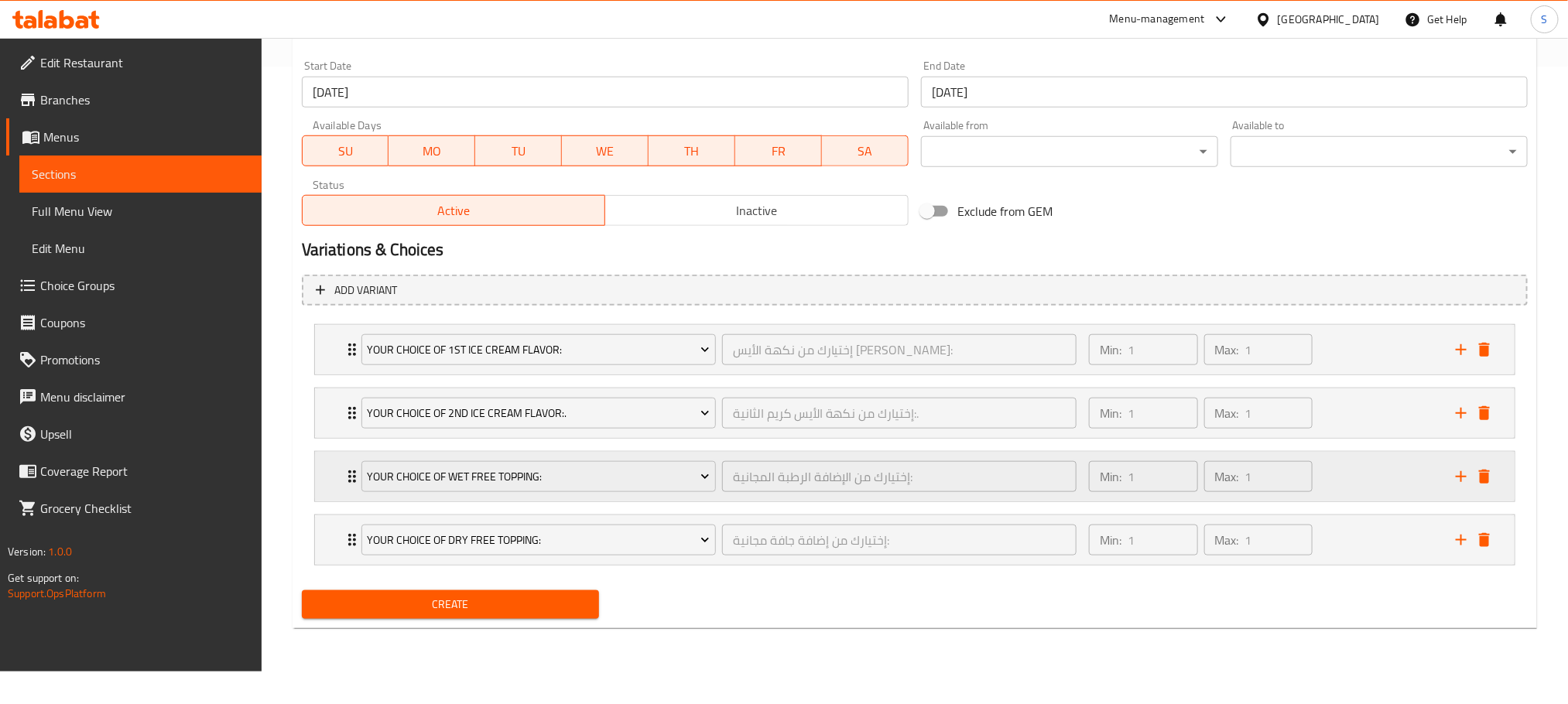
scroll to position [609, 0]
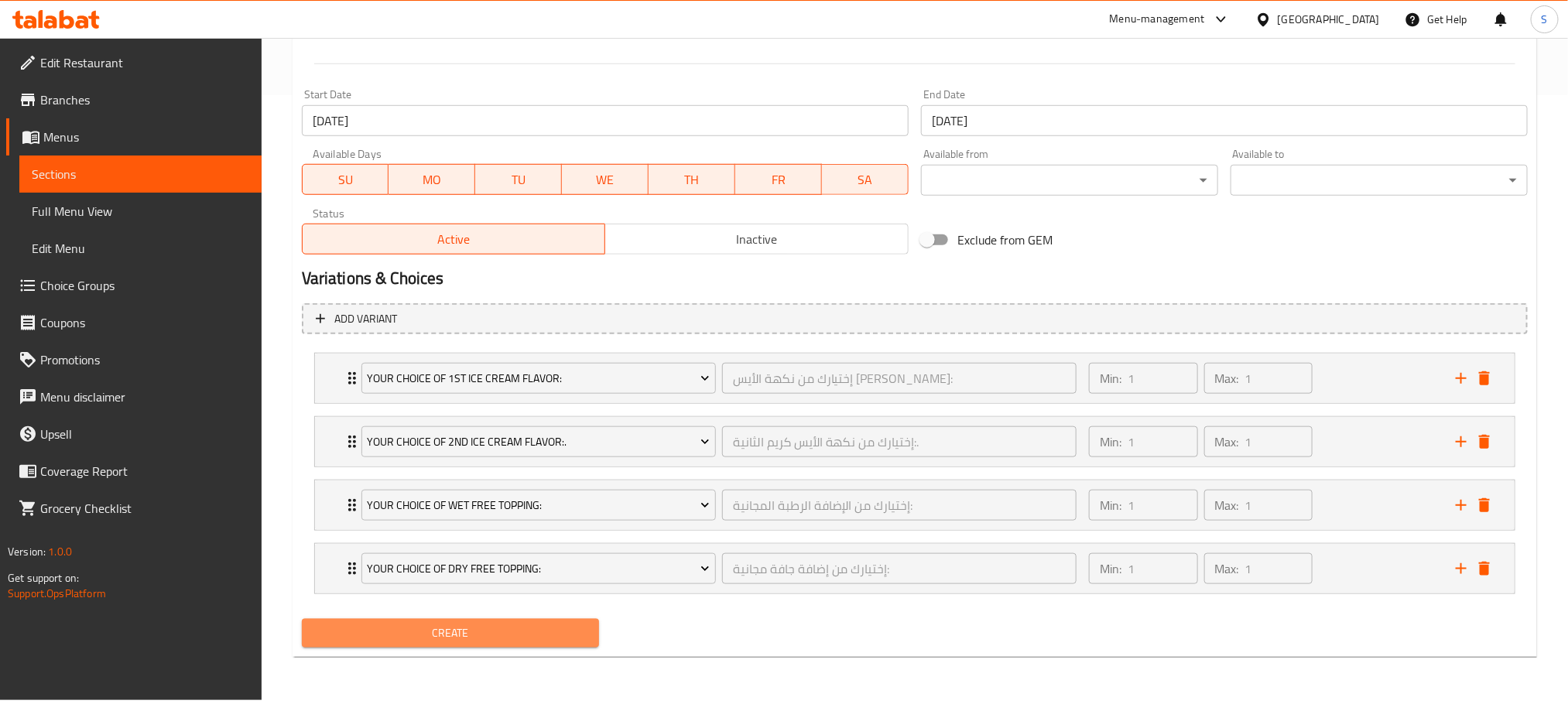
click at [548, 637] on span "Create" at bounding box center [450, 633] width 272 height 19
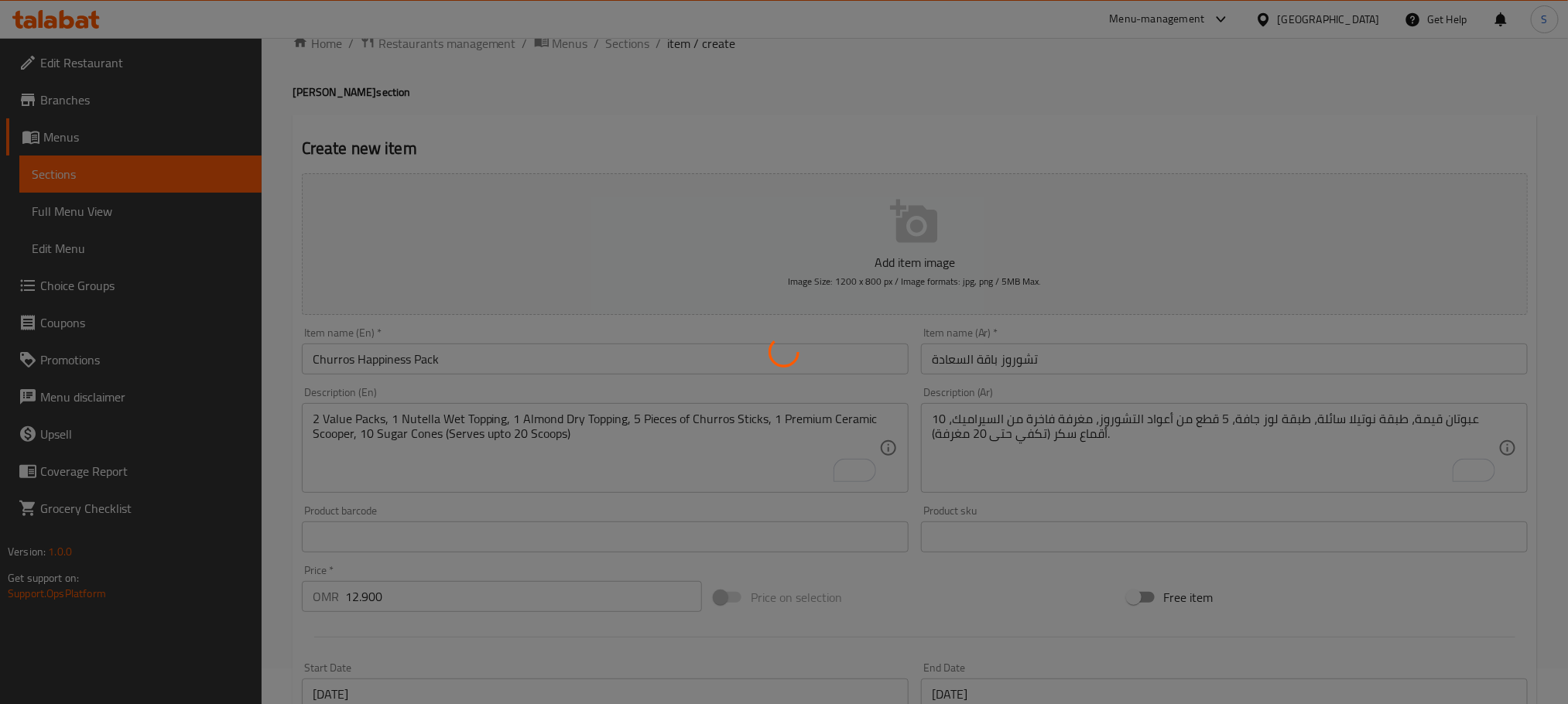
scroll to position [33, 0]
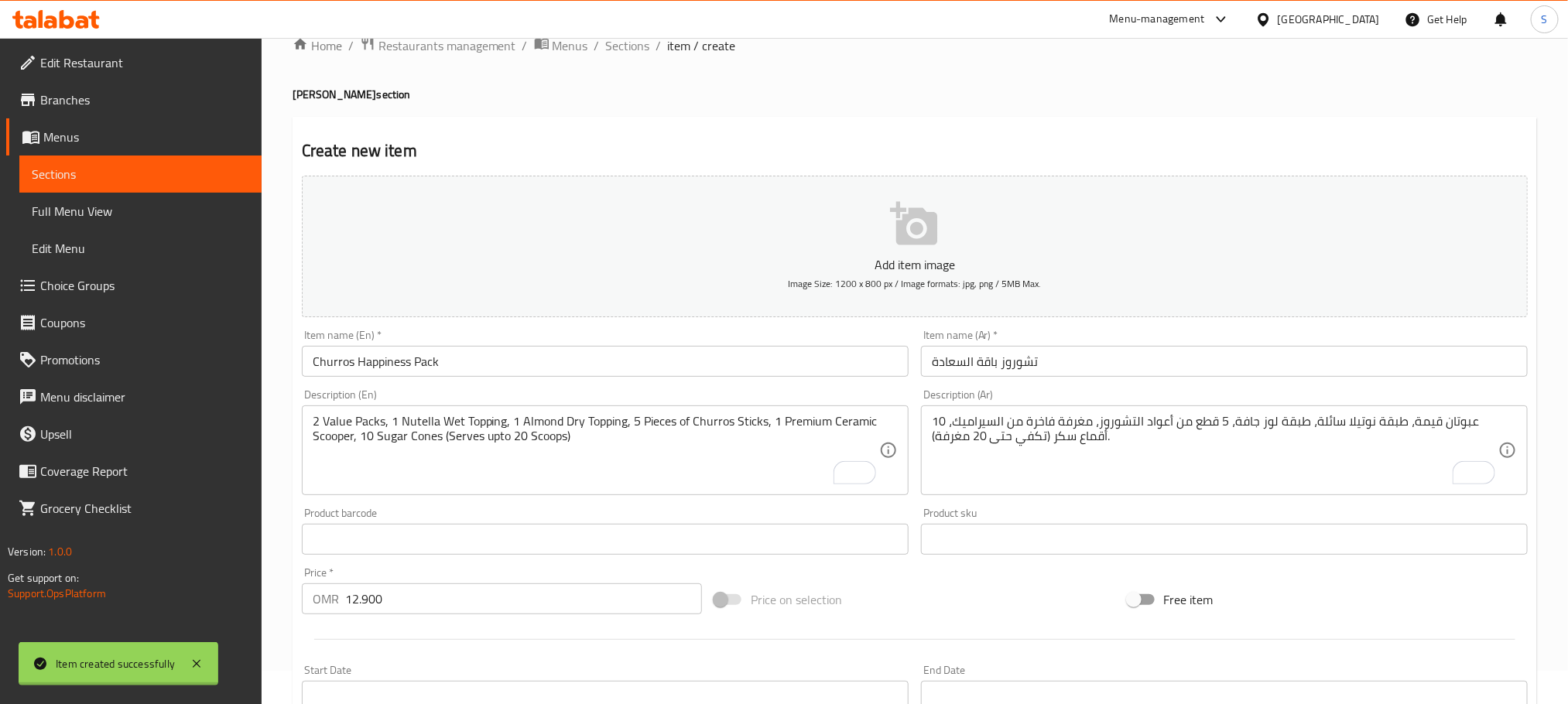
type input "0"
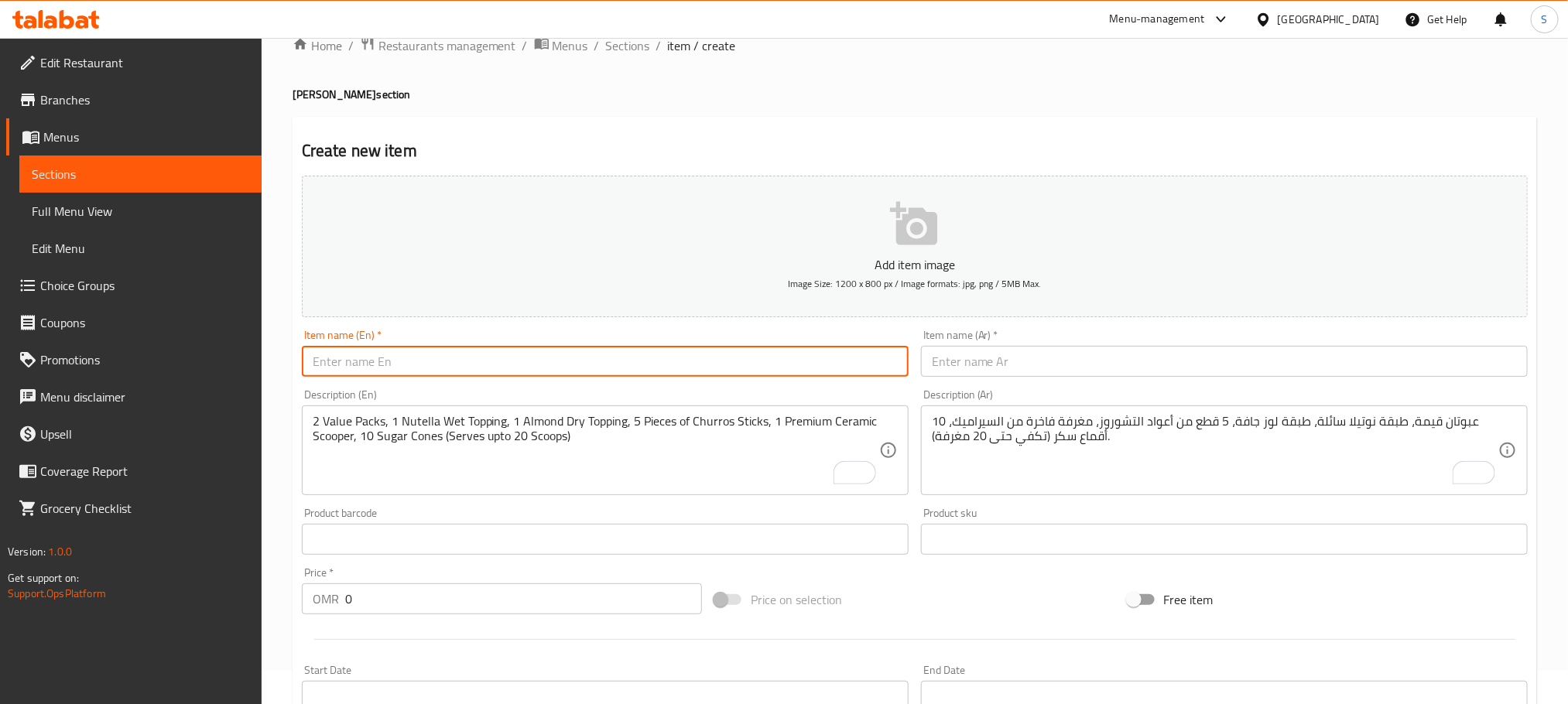
click at [576, 356] on input "text" at bounding box center [605, 362] width 607 height 31
paste input "Churros - Regular Shake"
type input "Churros - Regular Shake"
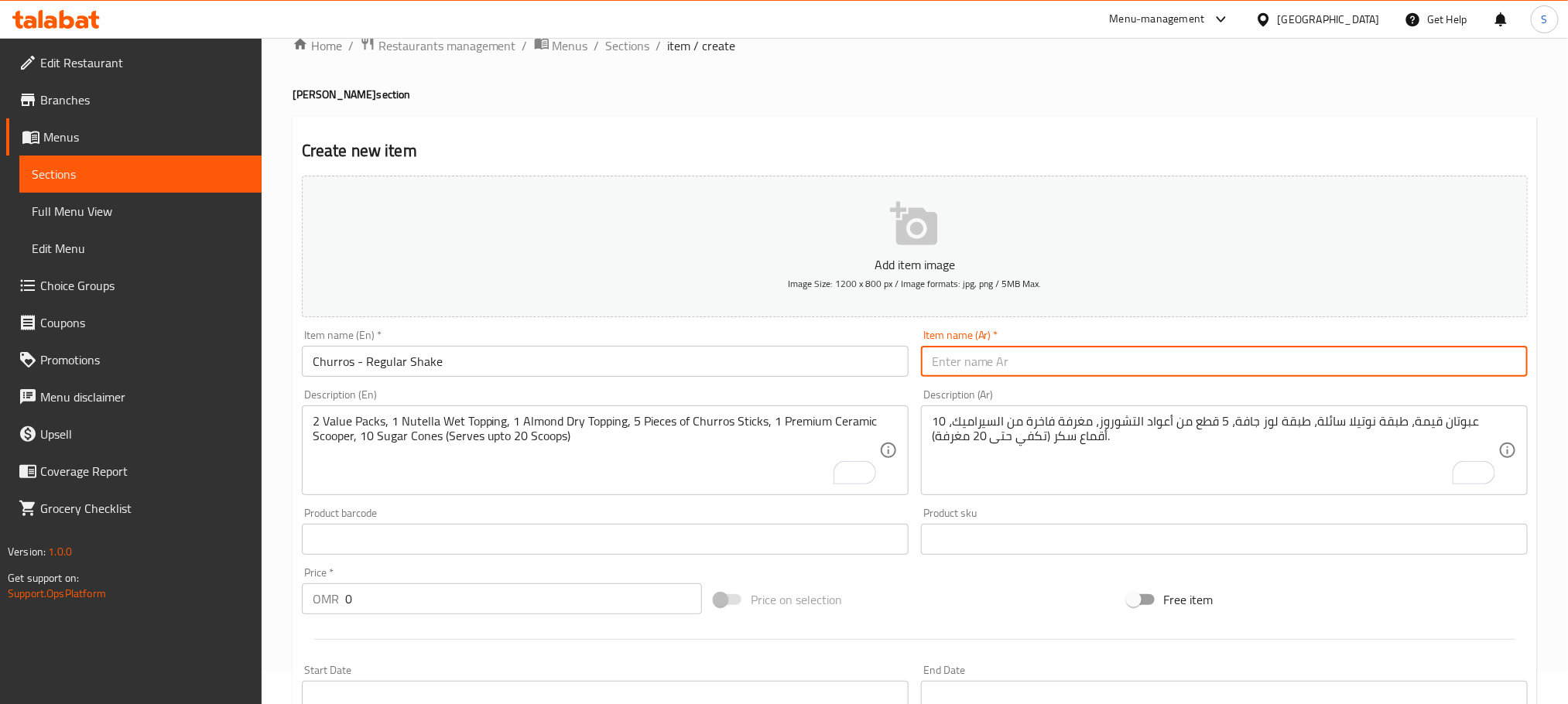
click at [994, 352] on input "text" at bounding box center [1224, 362] width 607 height 31
paste input "تشوروز - شيك عادي"
type input "تشوروز - شيك عادي"
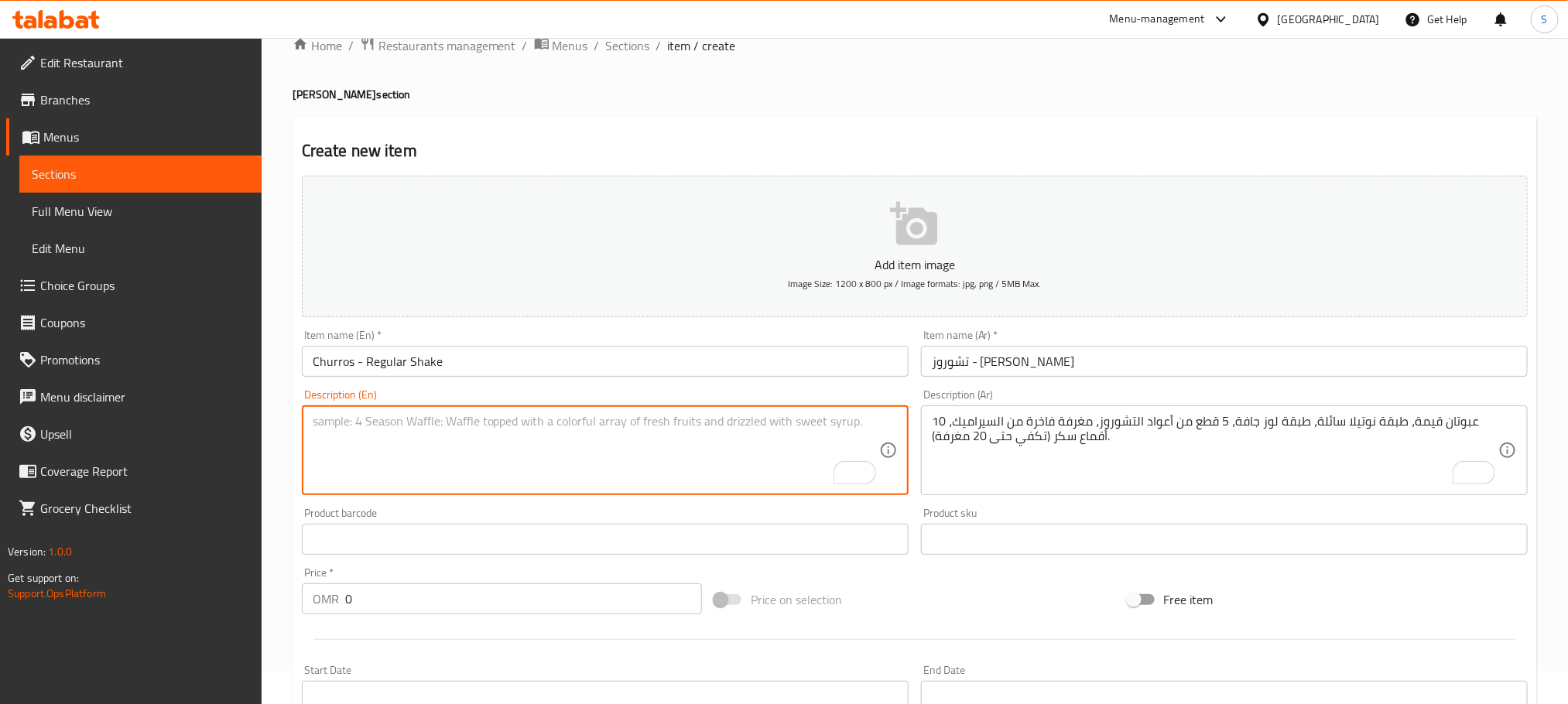
click at [518, 436] on textarea "To enrich screen reader interactions, please activate Accessibility in Grammarl…" at bounding box center [596, 450] width 566 height 74
paste textarea "3 Scoops (2.5 Oz) of Caramel Churros Espresso Ice Cream with Nutella Topping an…"
type textarea "3 Scoops (2.5 Oz) of Caramel Churros Espresso Ice Cream with Nutella Topping an…"
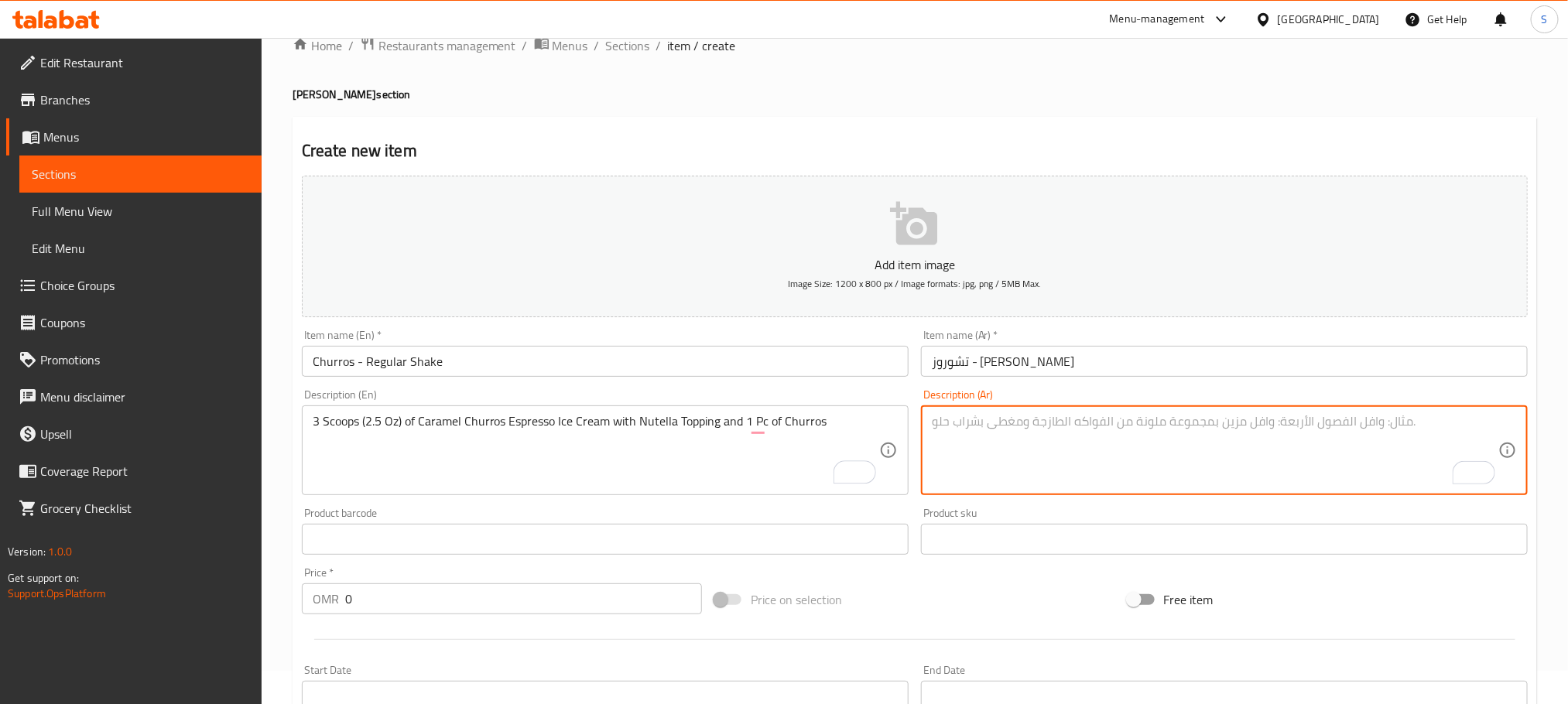
click at [1112, 441] on textarea "To enrich screen reader interactions, please activate Accessibility in Grammarl…" at bounding box center [1215, 450] width 566 height 74
paste textarea "3 مغارف (2.5 أونصة) من آيس كريم كراميل تشوروز إسبرسو مع طبقة نوتيلا وقطعة واحدة…"
type textarea "3 مغارف (2.5 أونصة) من آيس كريم كراميل تشوروز إسبرسو مع طبقة نوتيلا وقطعة واحدة…"
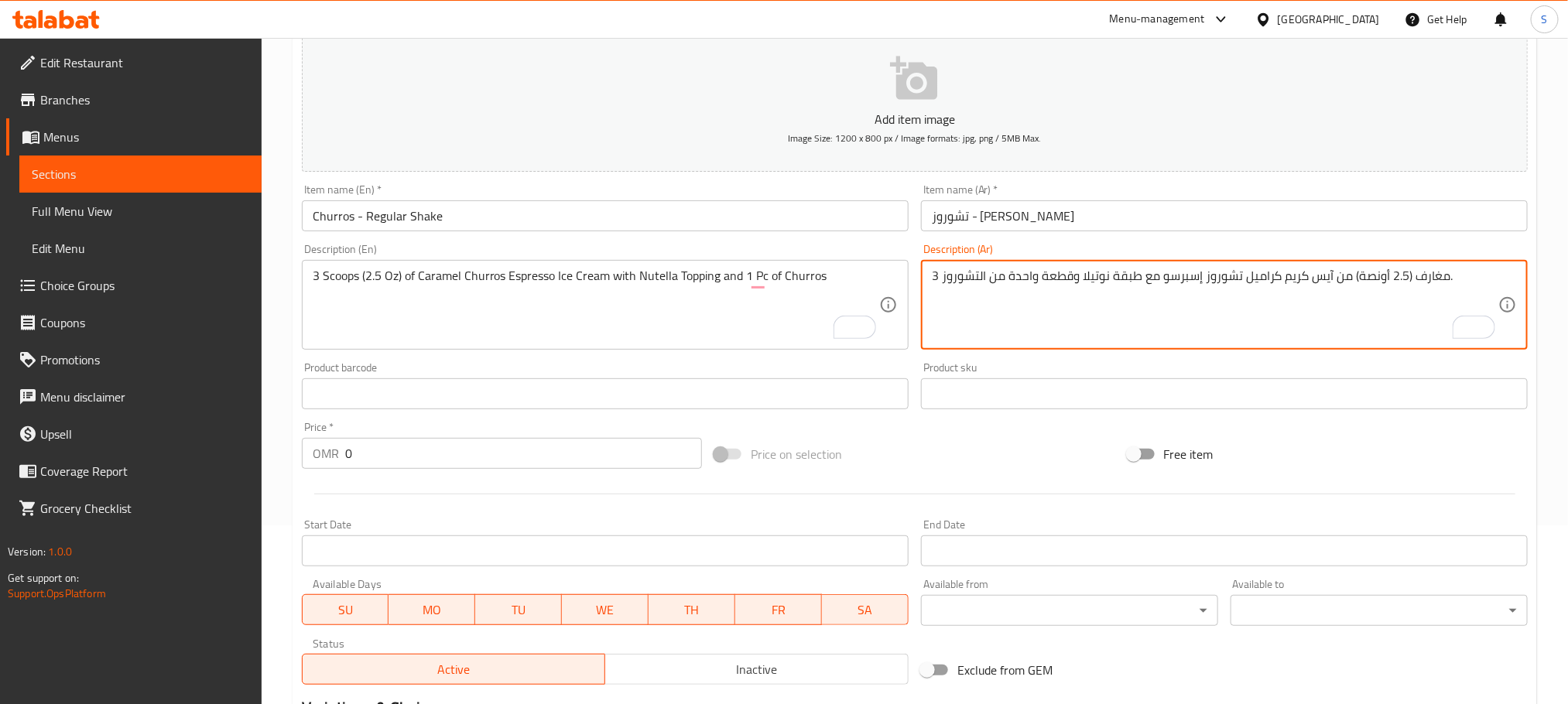
scroll to position [184, 0]
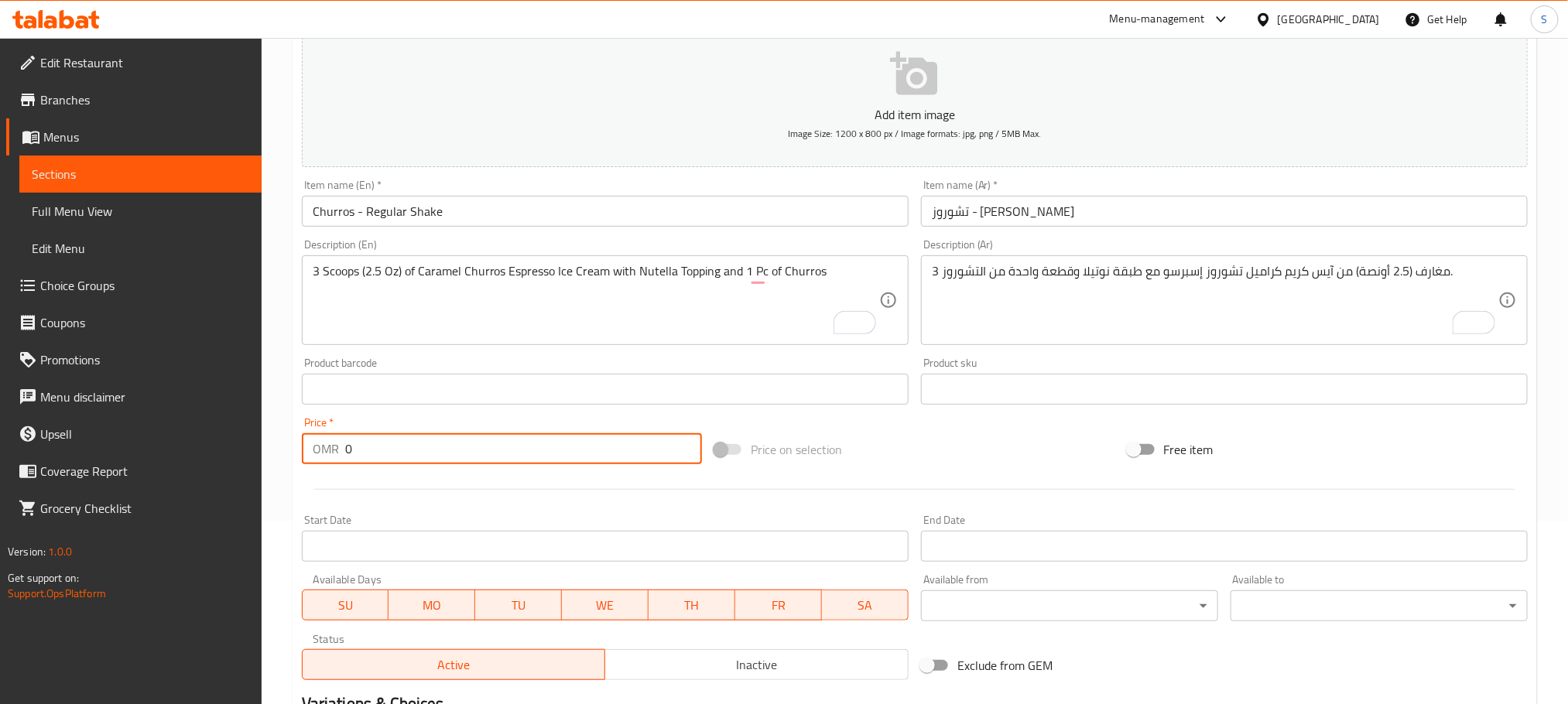
drag, startPoint x: 361, startPoint y: 441, endPoint x: 340, endPoint y: 450, distance: 22.8
click at [340, 450] on div "OMR 0 Price *" at bounding box center [502, 449] width 400 height 31
type input "2.700"
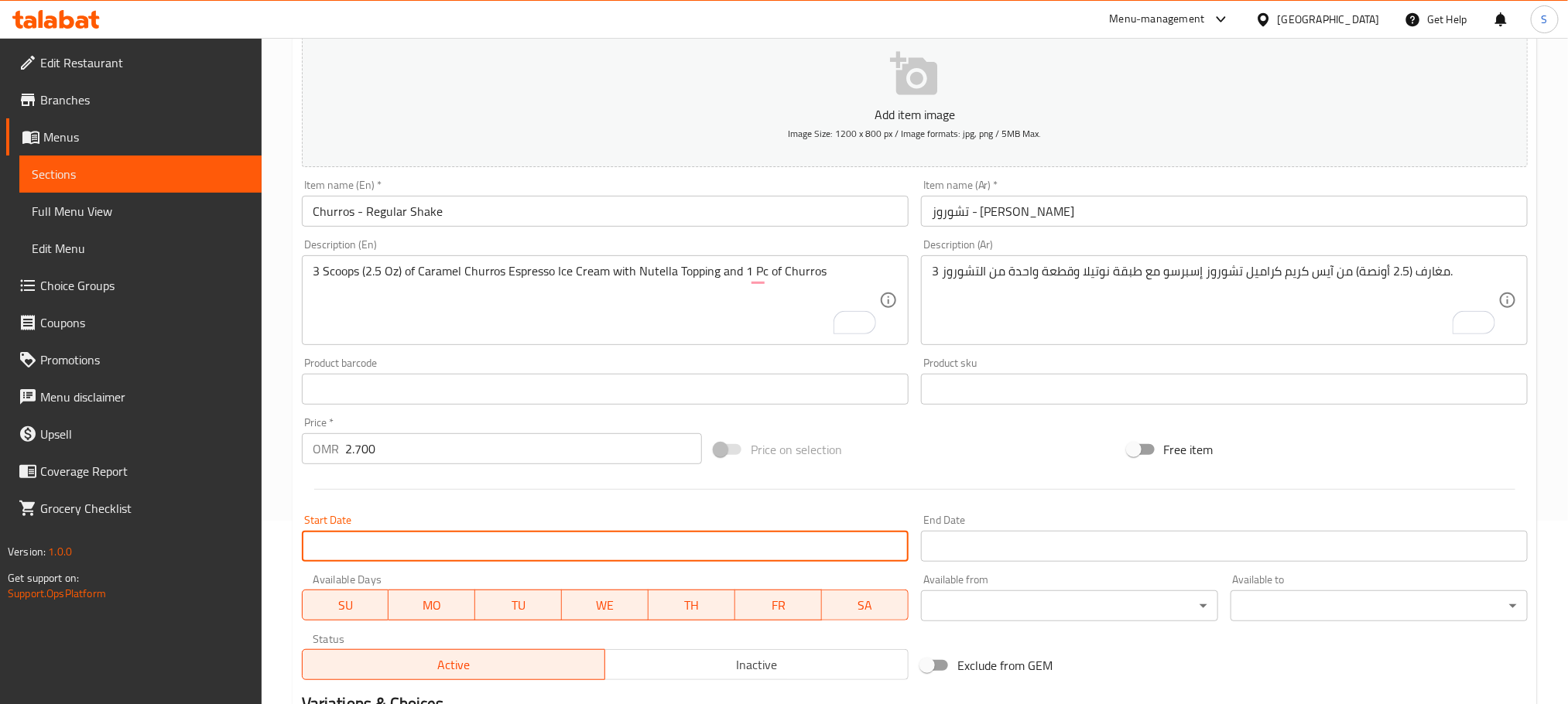
click at [455, 555] on input "Start Date" at bounding box center [605, 547] width 607 height 31
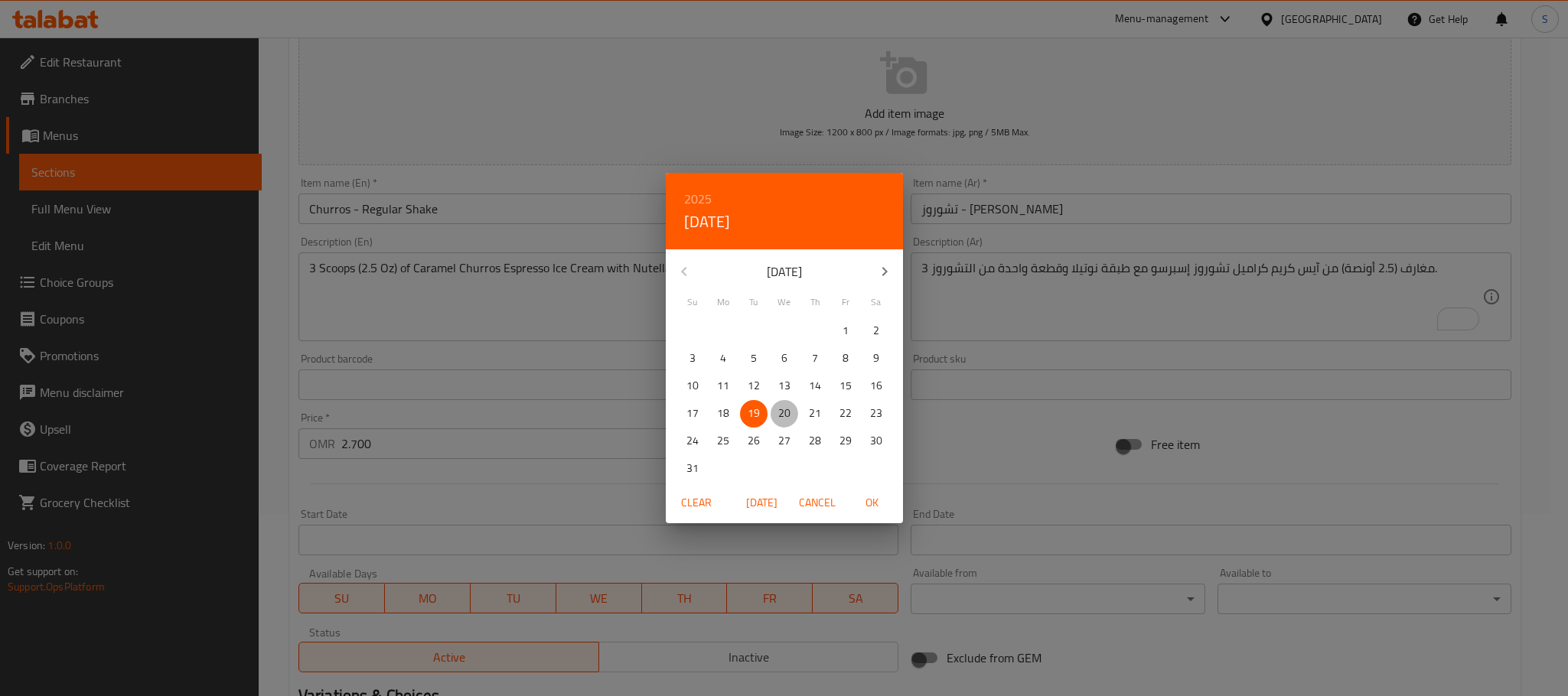
click at [784, 414] on p "20" at bounding box center [784, 413] width 12 height 19
click at [868, 501] on span "OK" at bounding box center [872, 503] width 37 height 19
type input "[DATE]"
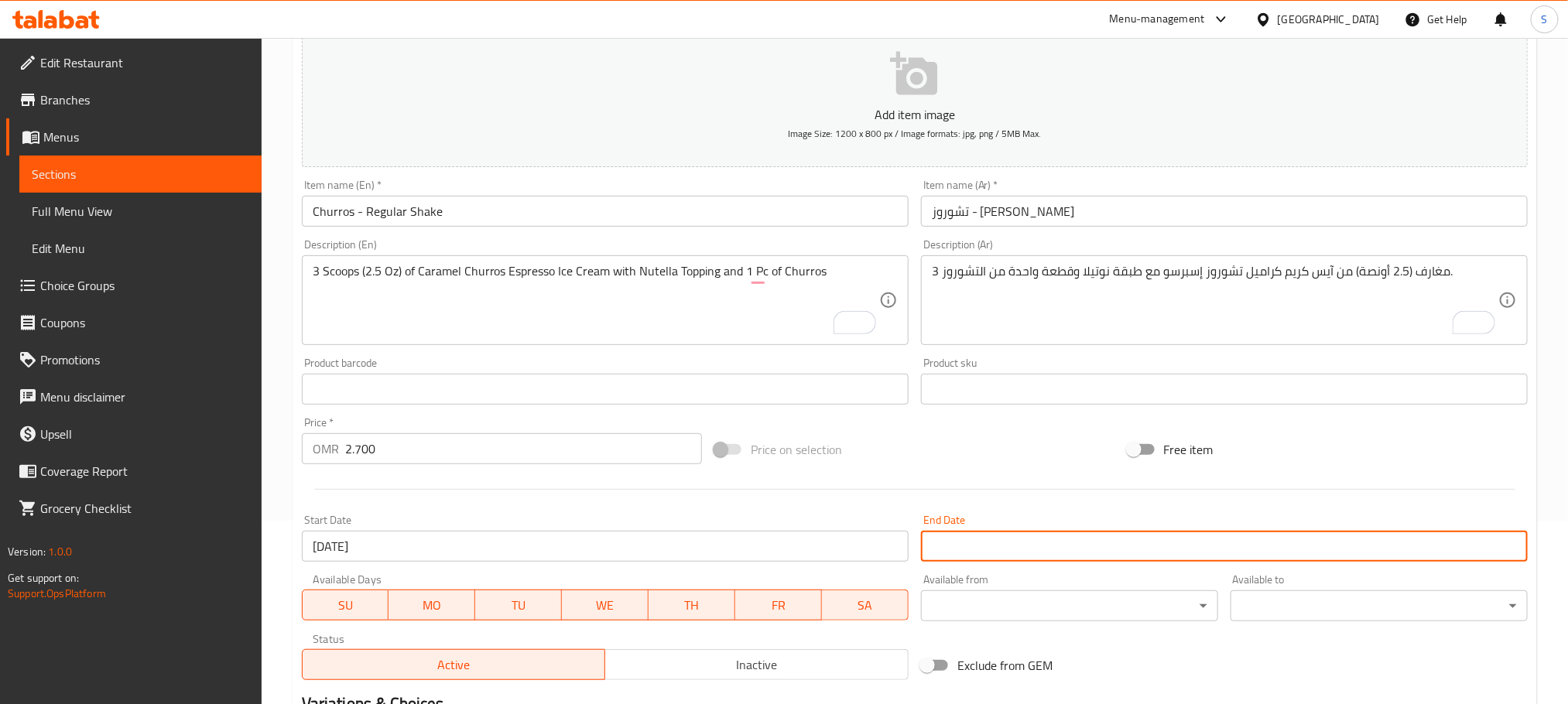
click at [980, 546] on input "Start Date" at bounding box center [1224, 547] width 607 height 31
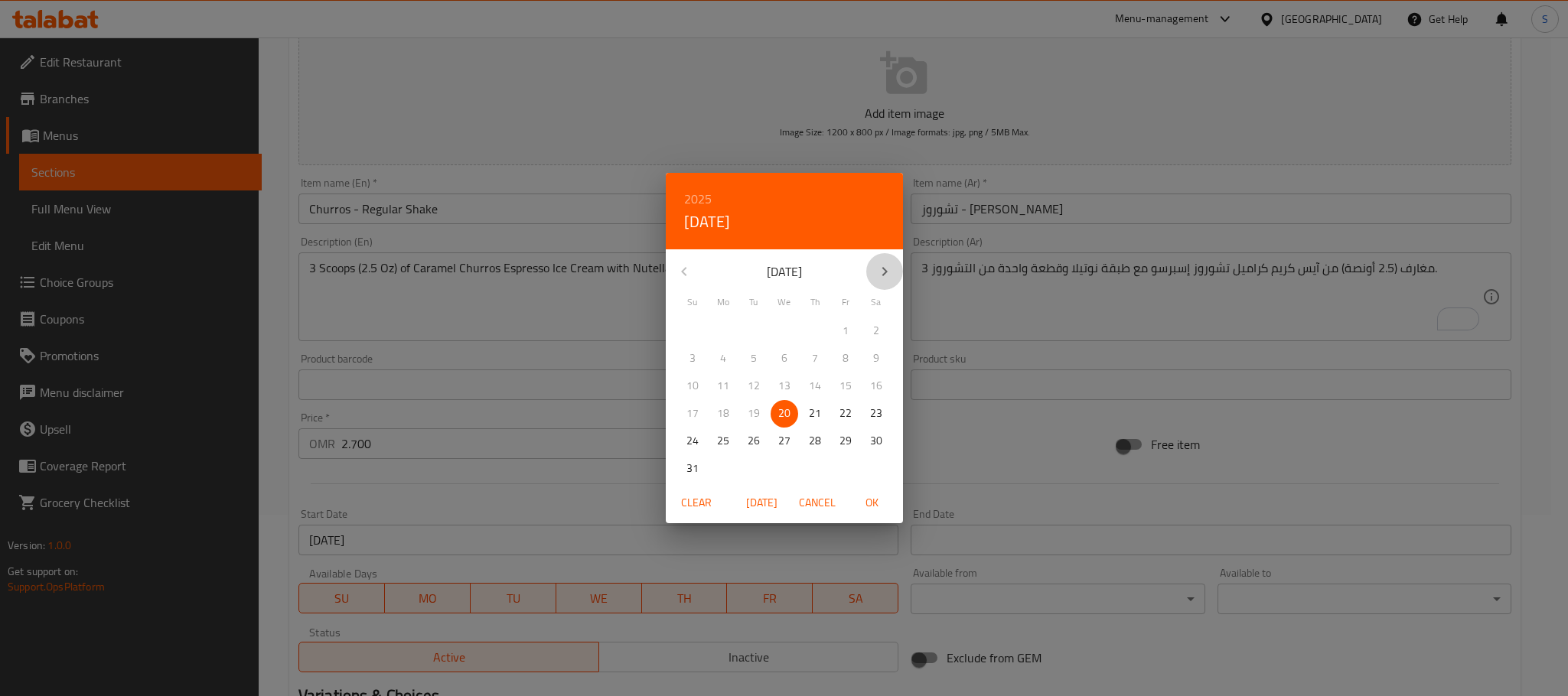
click at [891, 264] on icon "button" at bounding box center [884, 271] width 18 height 18
click at [788, 444] on p "31" at bounding box center [784, 441] width 12 height 19
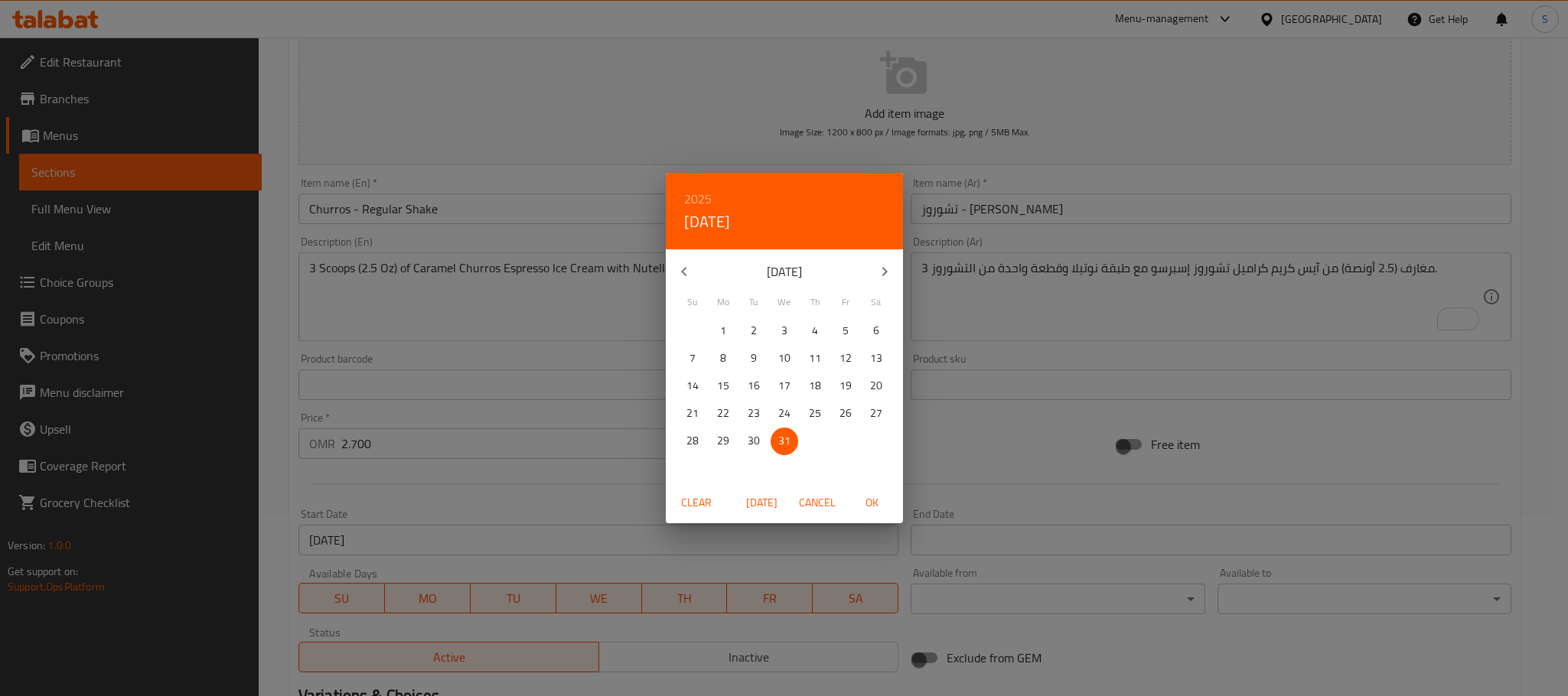
click at [884, 510] on span "OK" at bounding box center [872, 503] width 37 height 19
type input "[DATE]"
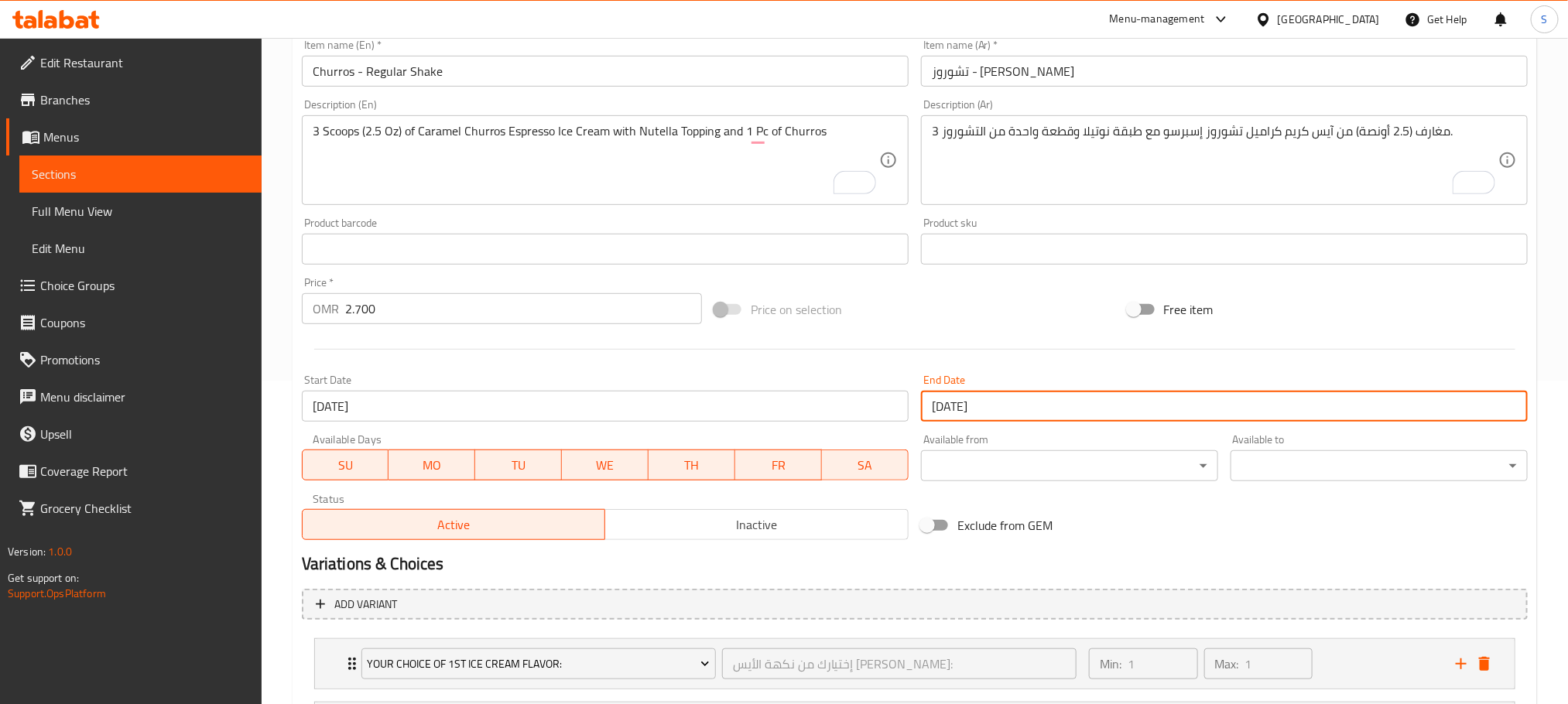
scroll to position [609, 0]
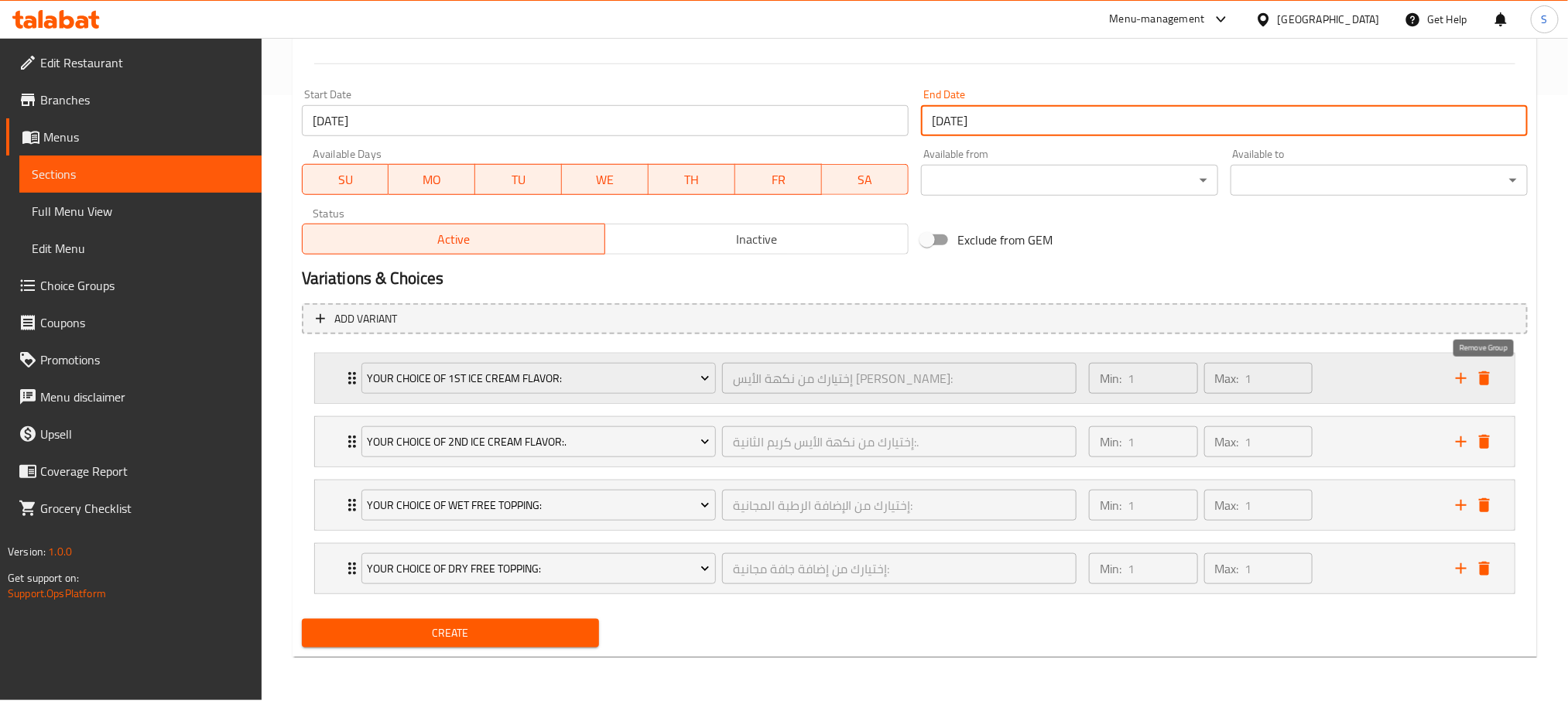
click at [1491, 377] on icon "delete" at bounding box center [1484, 379] width 19 height 19
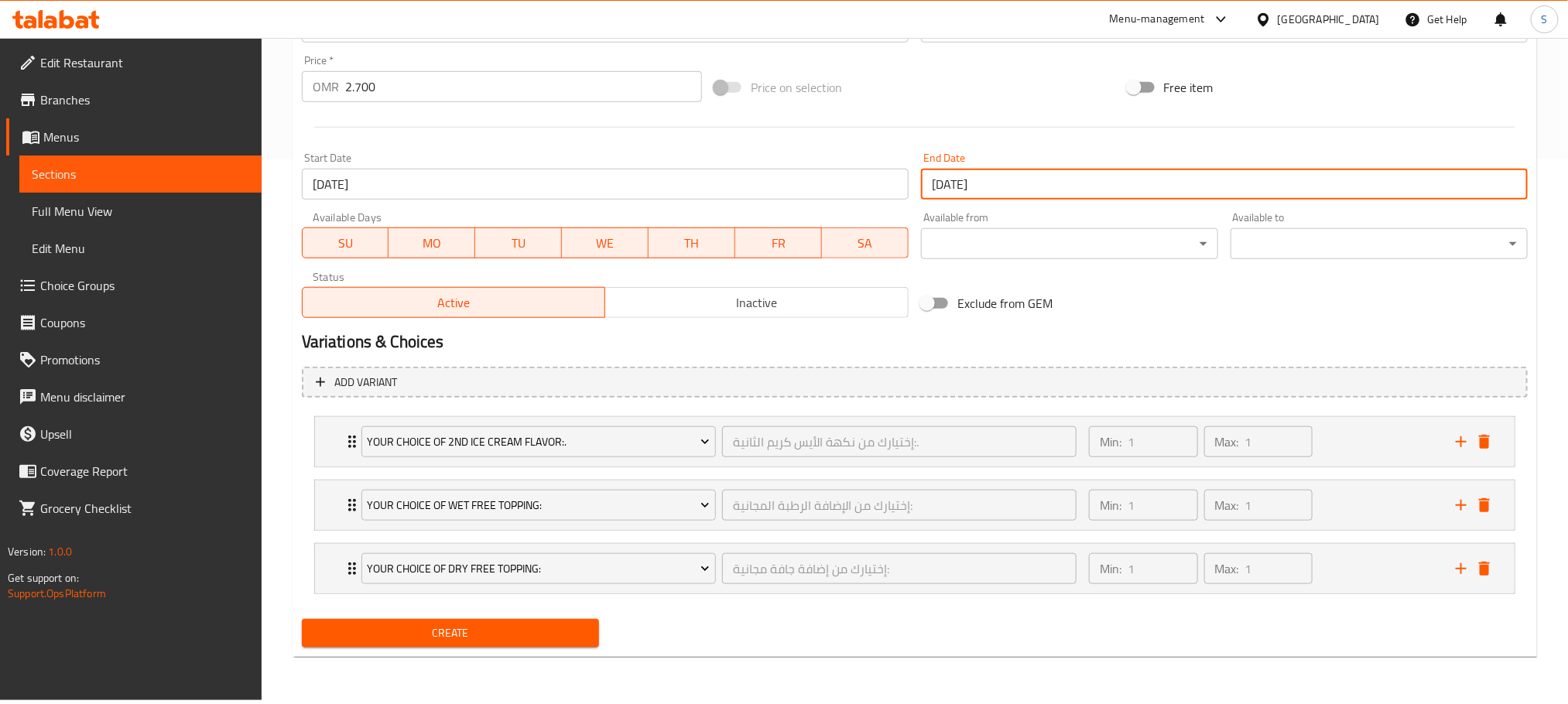
scroll to position [545, 0]
click at [1491, 440] on icon "delete" at bounding box center [1484, 442] width 19 height 19
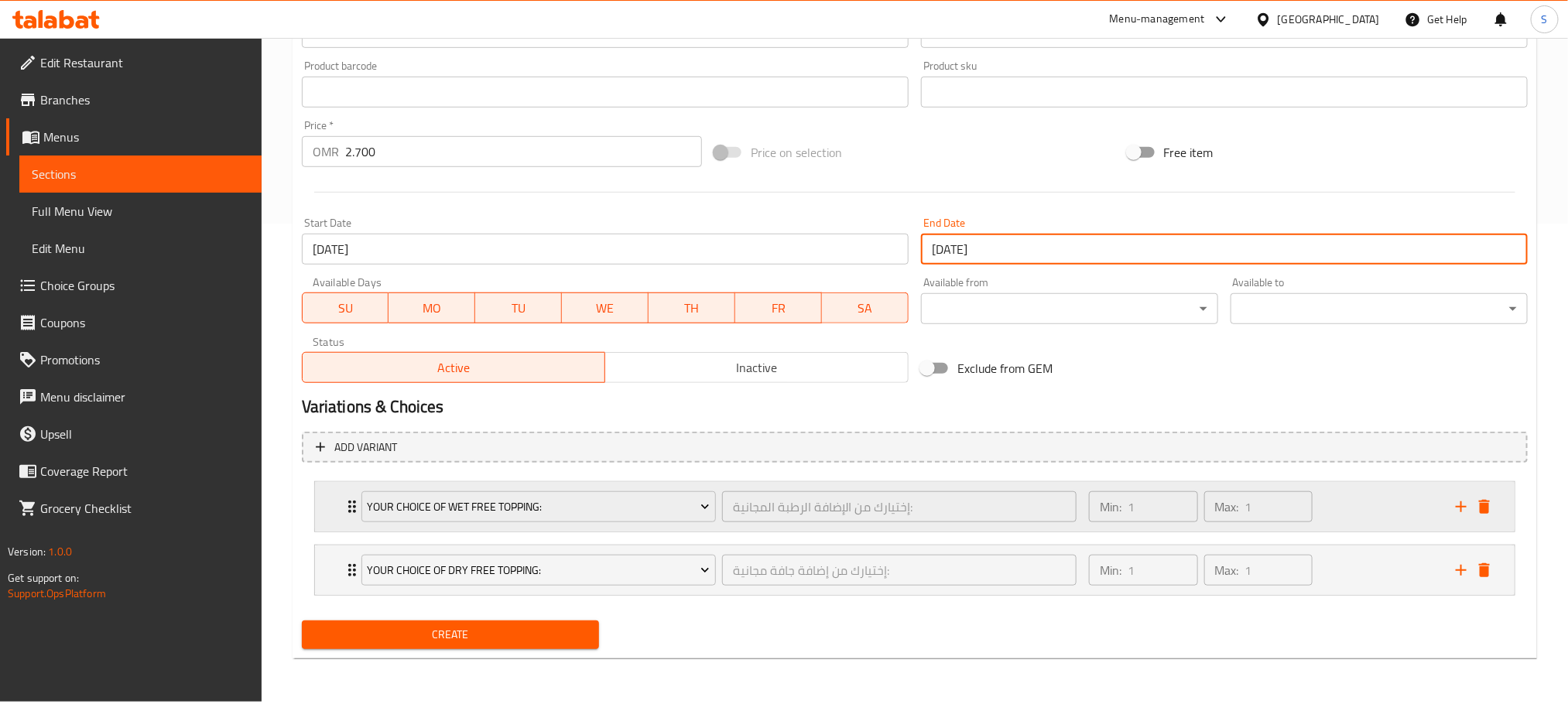
scroll to position [481, 0]
click at [1486, 513] on icon "delete" at bounding box center [1484, 507] width 11 height 14
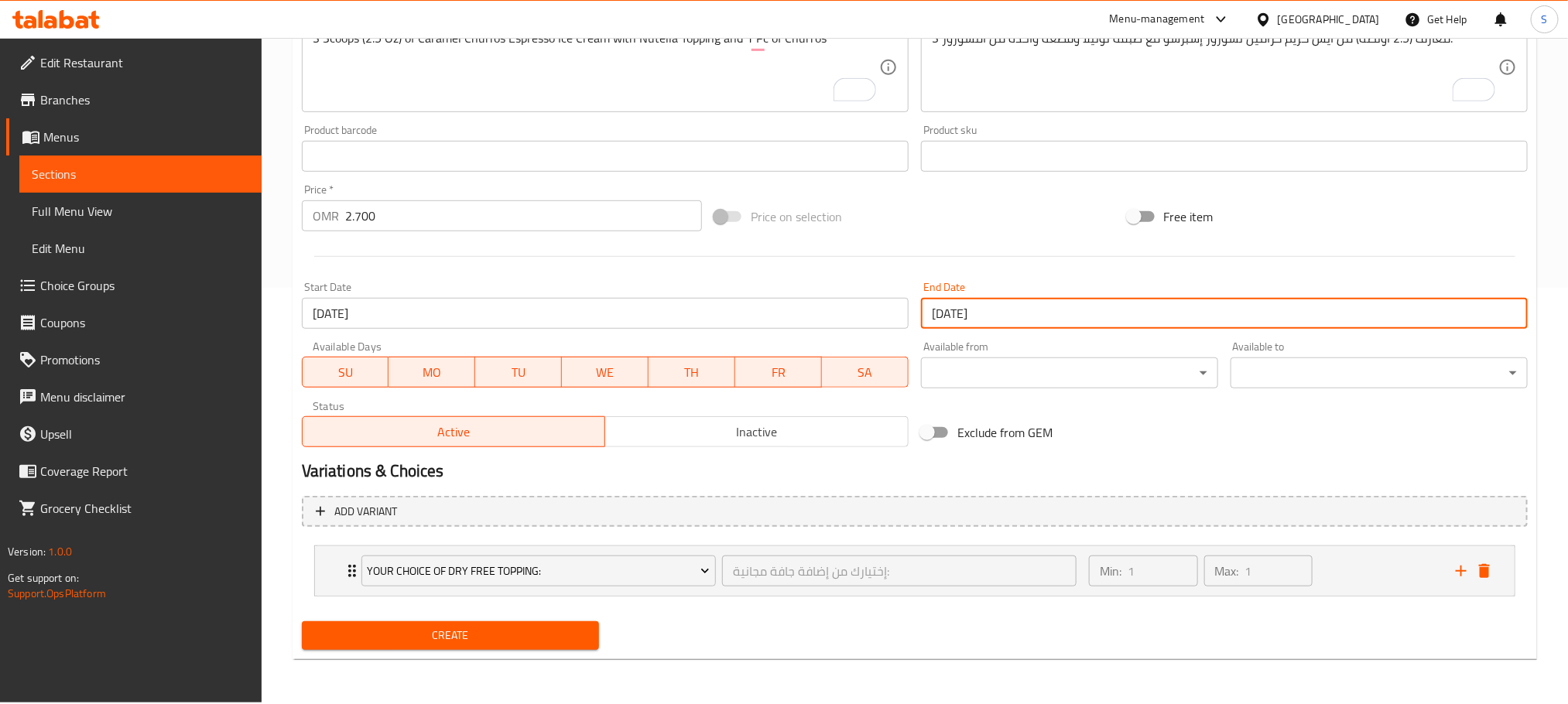
scroll to position [415, 0]
click at [1483, 566] on icon "delete" at bounding box center [1484, 572] width 11 height 14
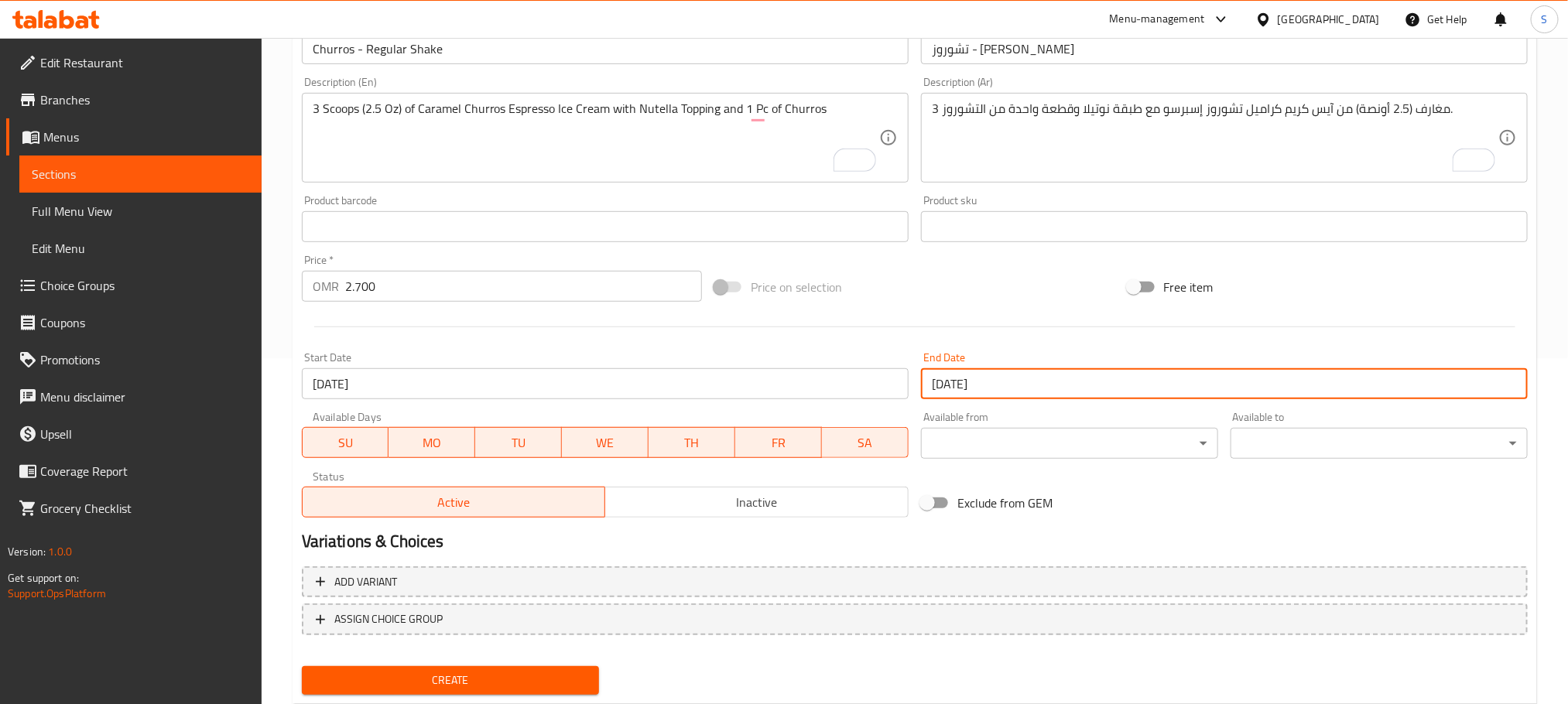
scroll to position [387, 0]
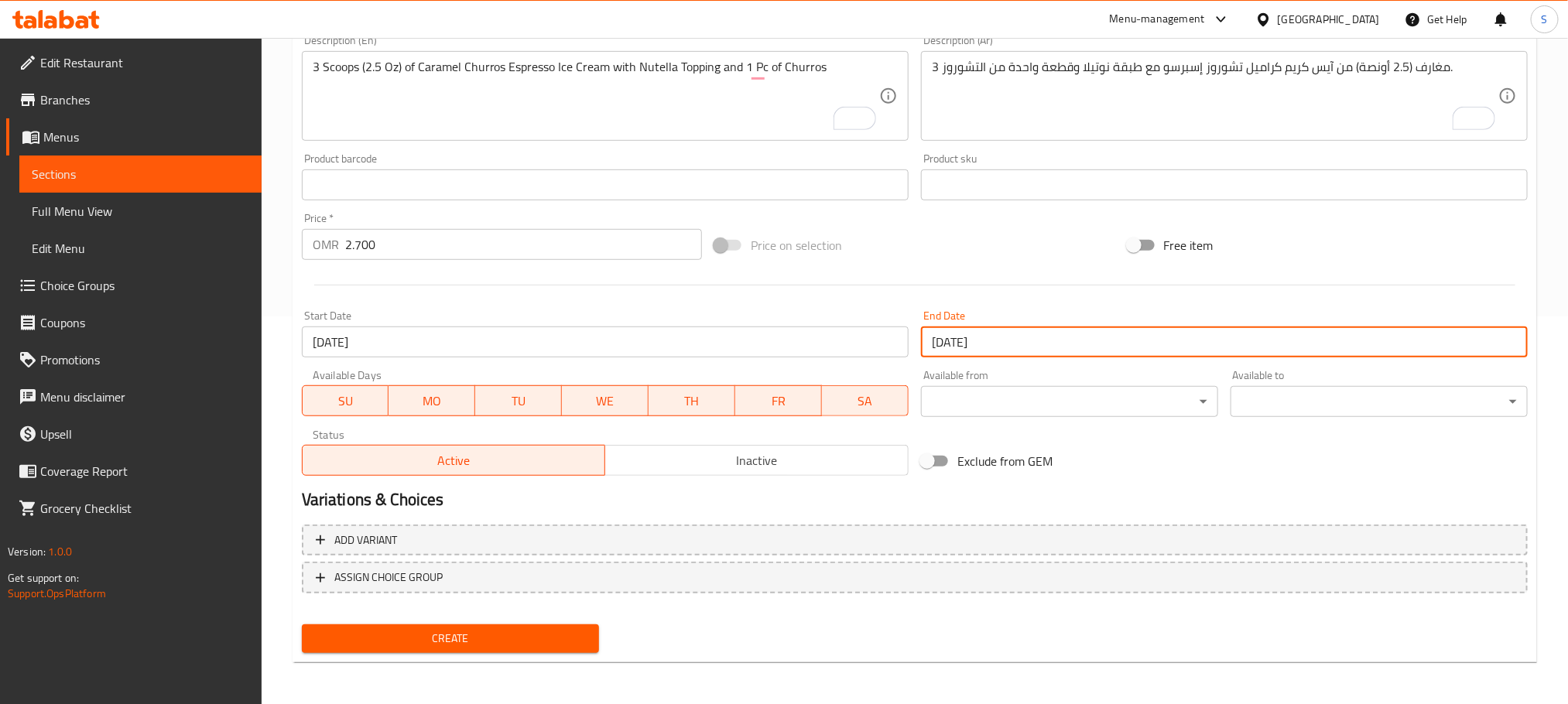
click at [541, 643] on span "Create" at bounding box center [450, 639] width 272 height 19
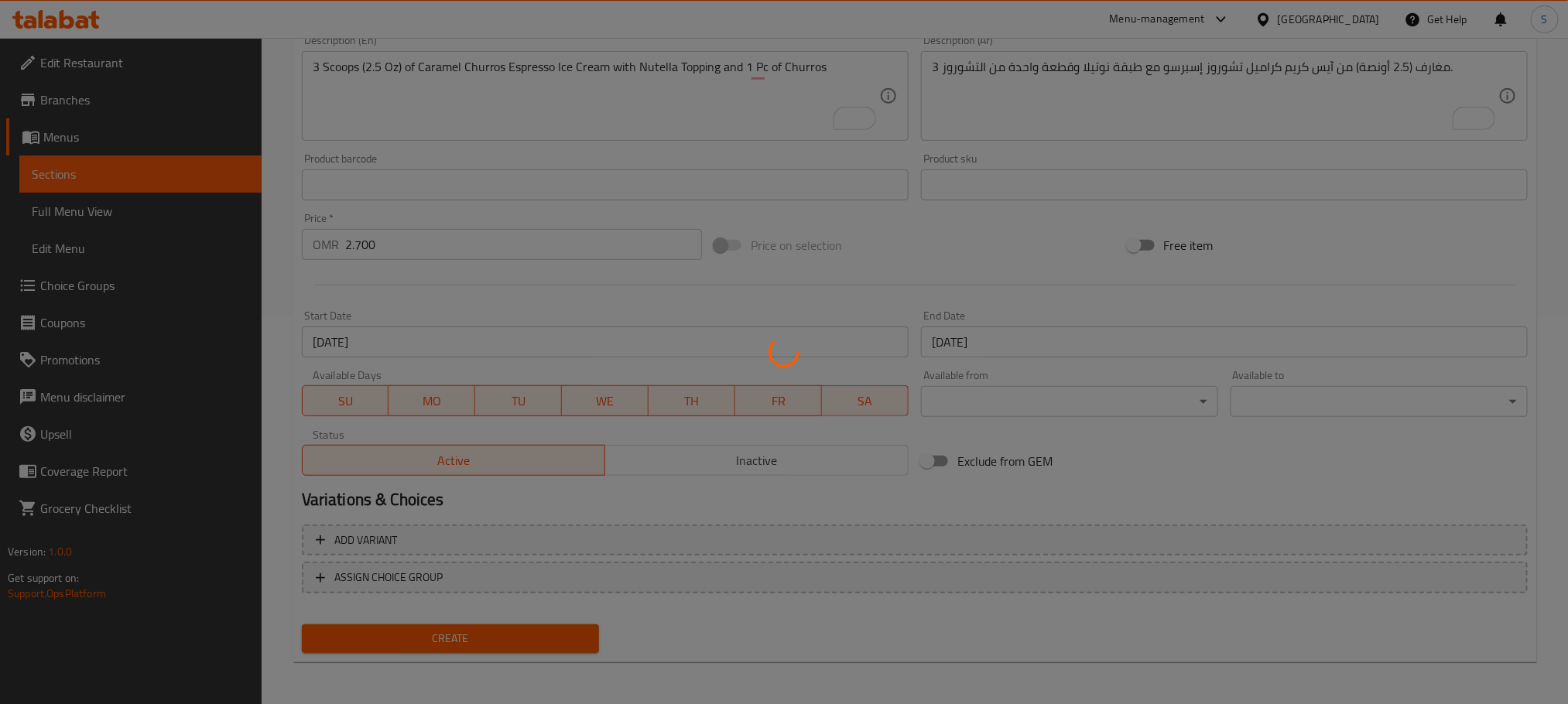
type input "0"
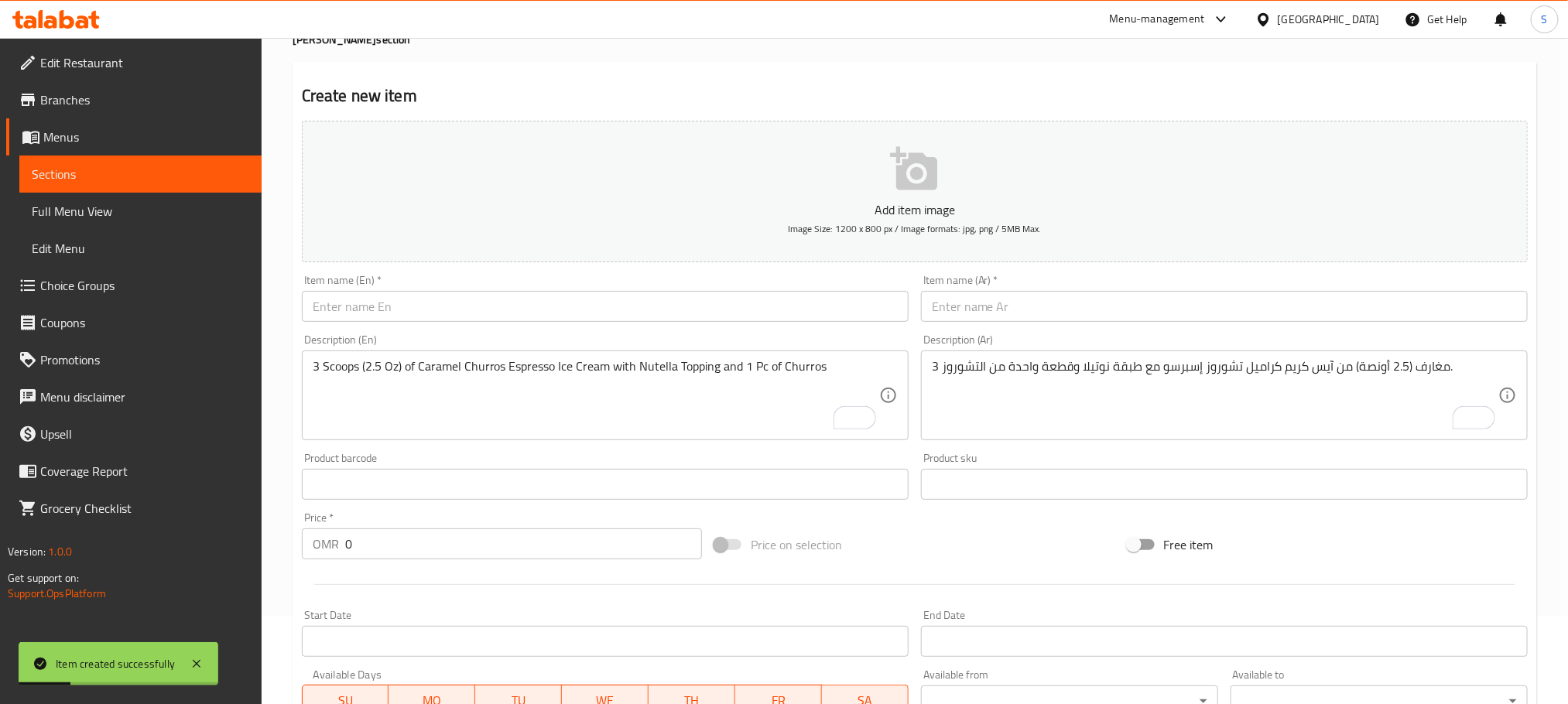
scroll to position [0, 0]
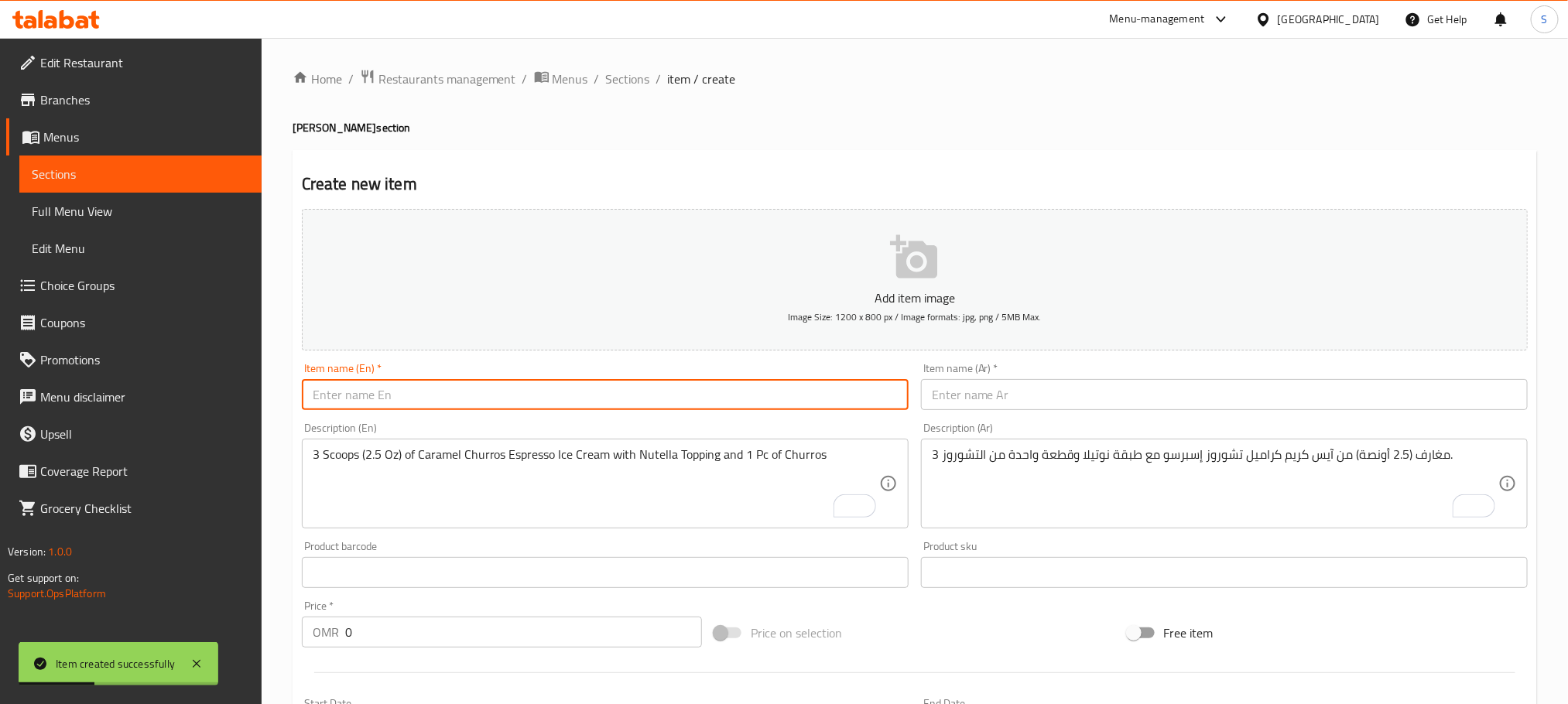
click at [518, 395] on input "text" at bounding box center [605, 395] width 607 height 31
paste input "Churros - Large Shake"
type input "Churros - Large Shake"
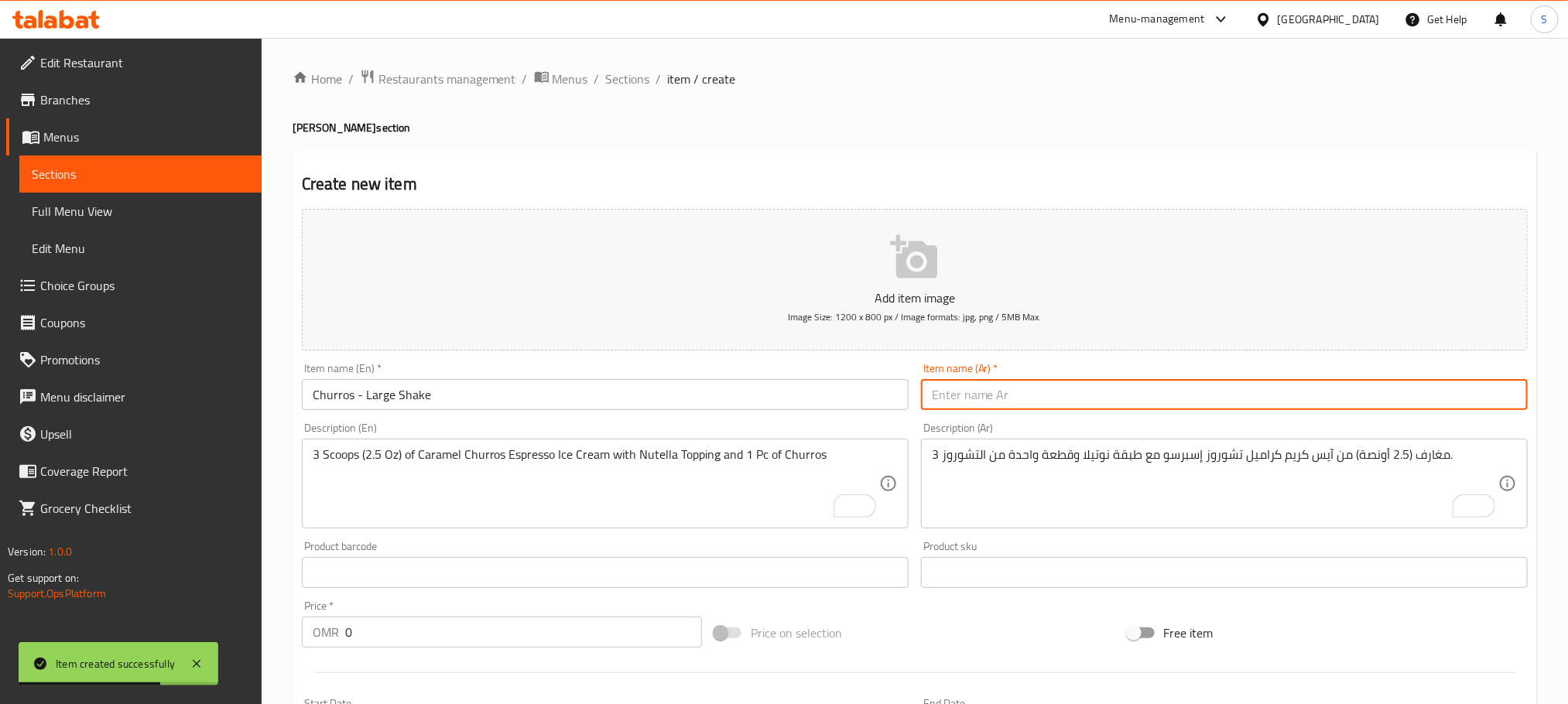
click at [1069, 409] on input "text" at bounding box center [1224, 395] width 607 height 31
paste input "تشوروز - شيك كبير"
type input "تشوروز - شيك كبير"
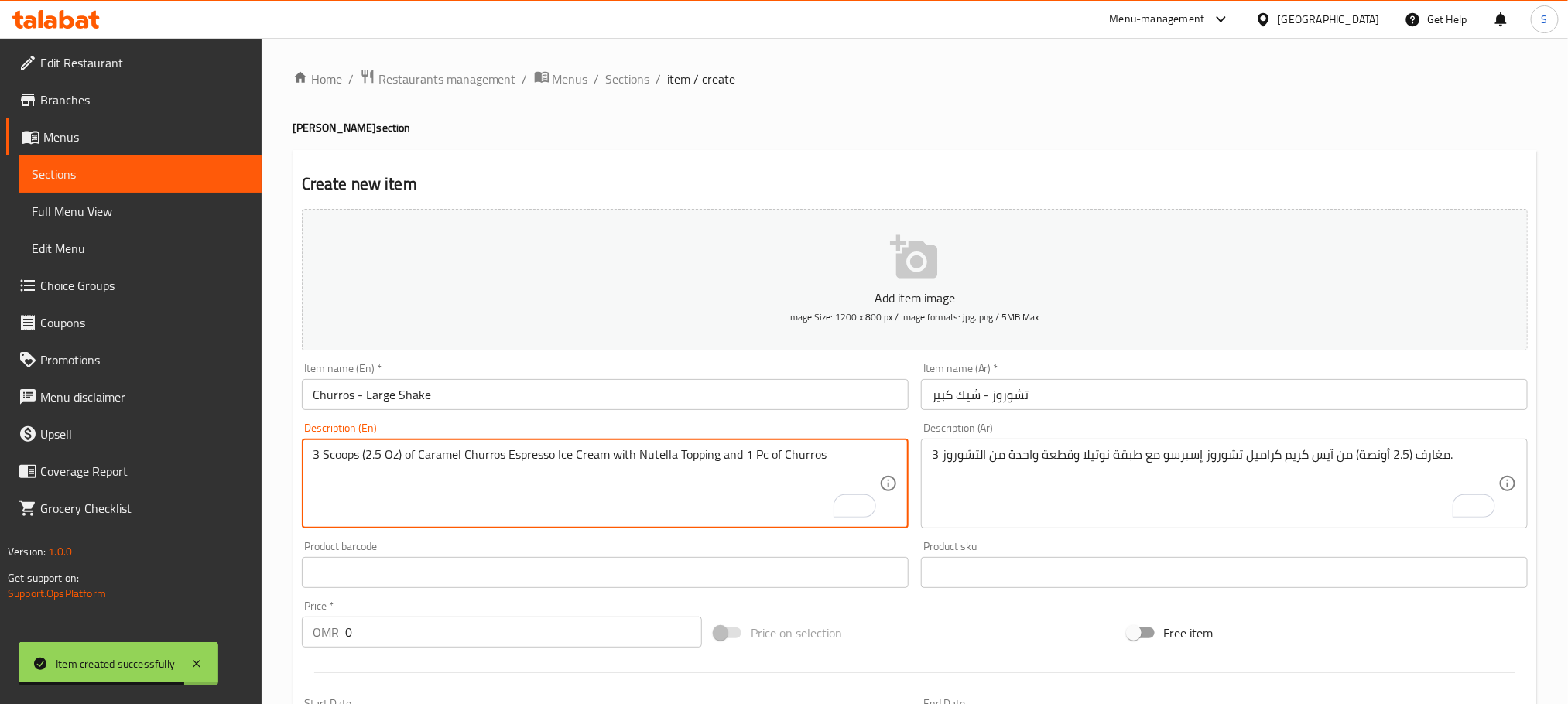
click at [733, 518] on textarea "3 Scoops (2.5 Oz) of Caramel Churros Espresso Ice Cream with Nutella Topping an…" at bounding box center [596, 484] width 566 height 74
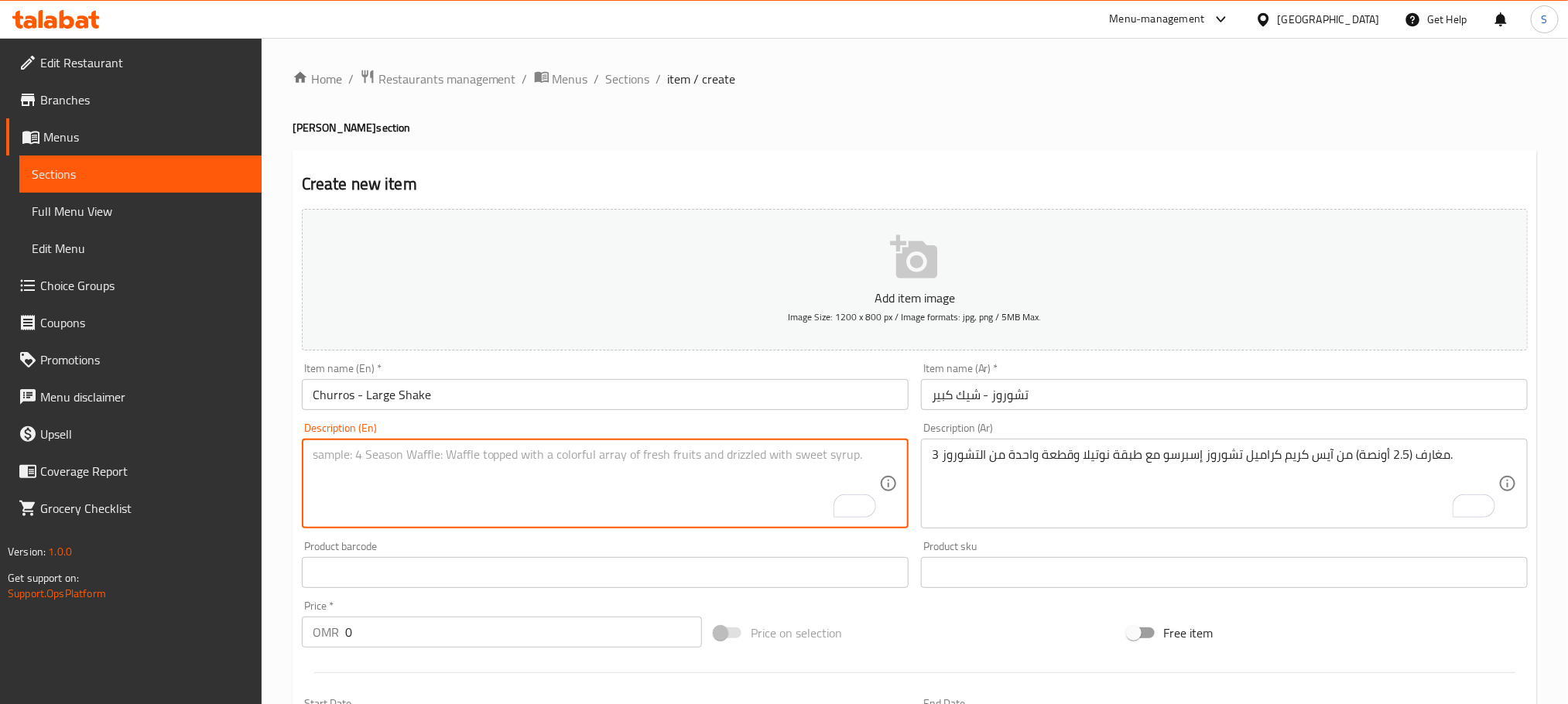
click at [622, 468] on textarea "To enrich screen reader interactions, please activate Accessibility in Grammarl…" at bounding box center [596, 484] width 566 height 74
paste textarea "1 Scoop (4 Oz) & 3 Scoops (2.5 Oz) of Caramel Churros Espresso Ice Cream with N…"
type textarea "1 Scoop (4 Oz) & 3 Scoops (2.5 Oz) of Caramel Churros Espresso Ice Cream with N…"
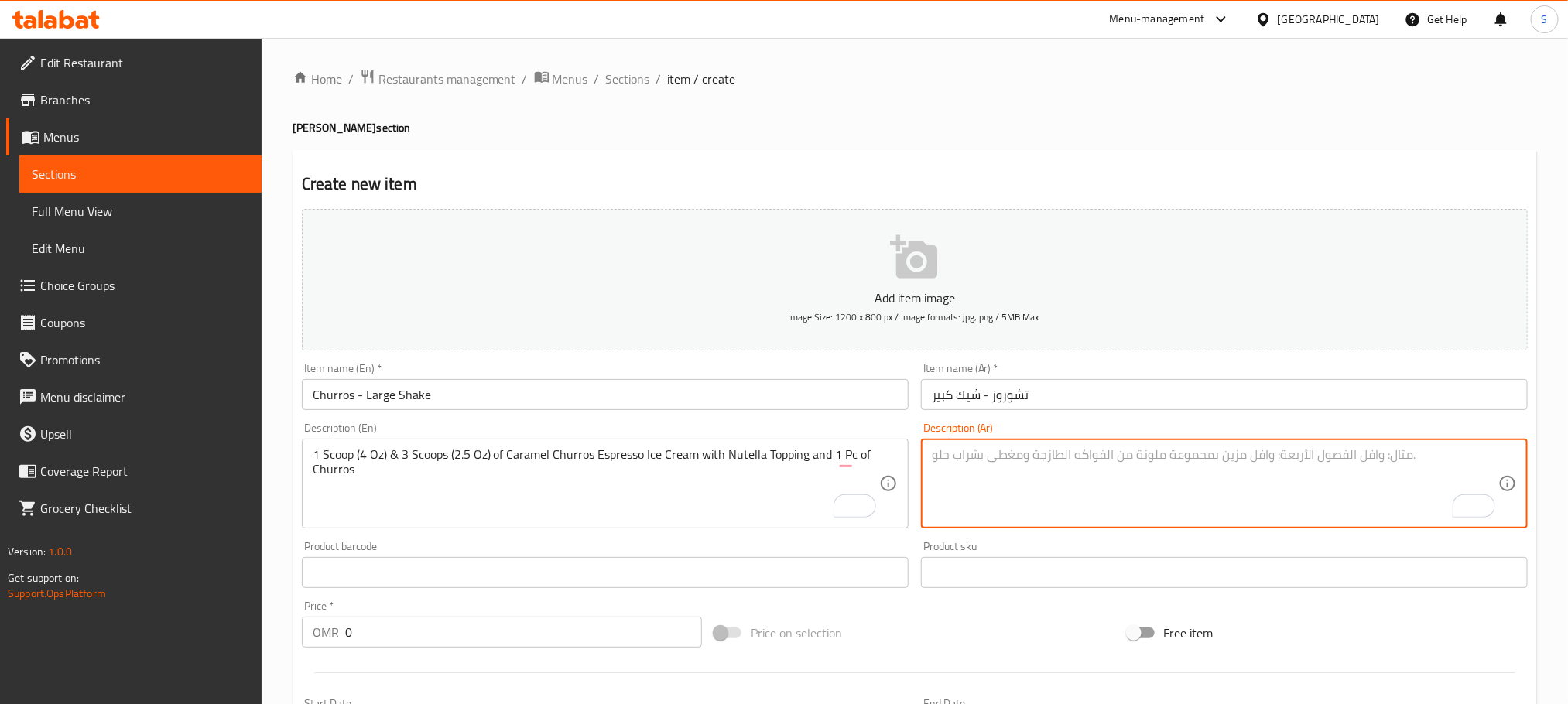
click at [1132, 469] on textarea "To enrich screen reader interactions, please activate Accessibility in Grammarl…" at bounding box center [1215, 484] width 566 height 74
paste textarea "مغرفة واحدة (4 أونصات) و3 مغارف (2.5 أونصة) من آيس كريم كراميل تشوروز إسبرسو مع…"
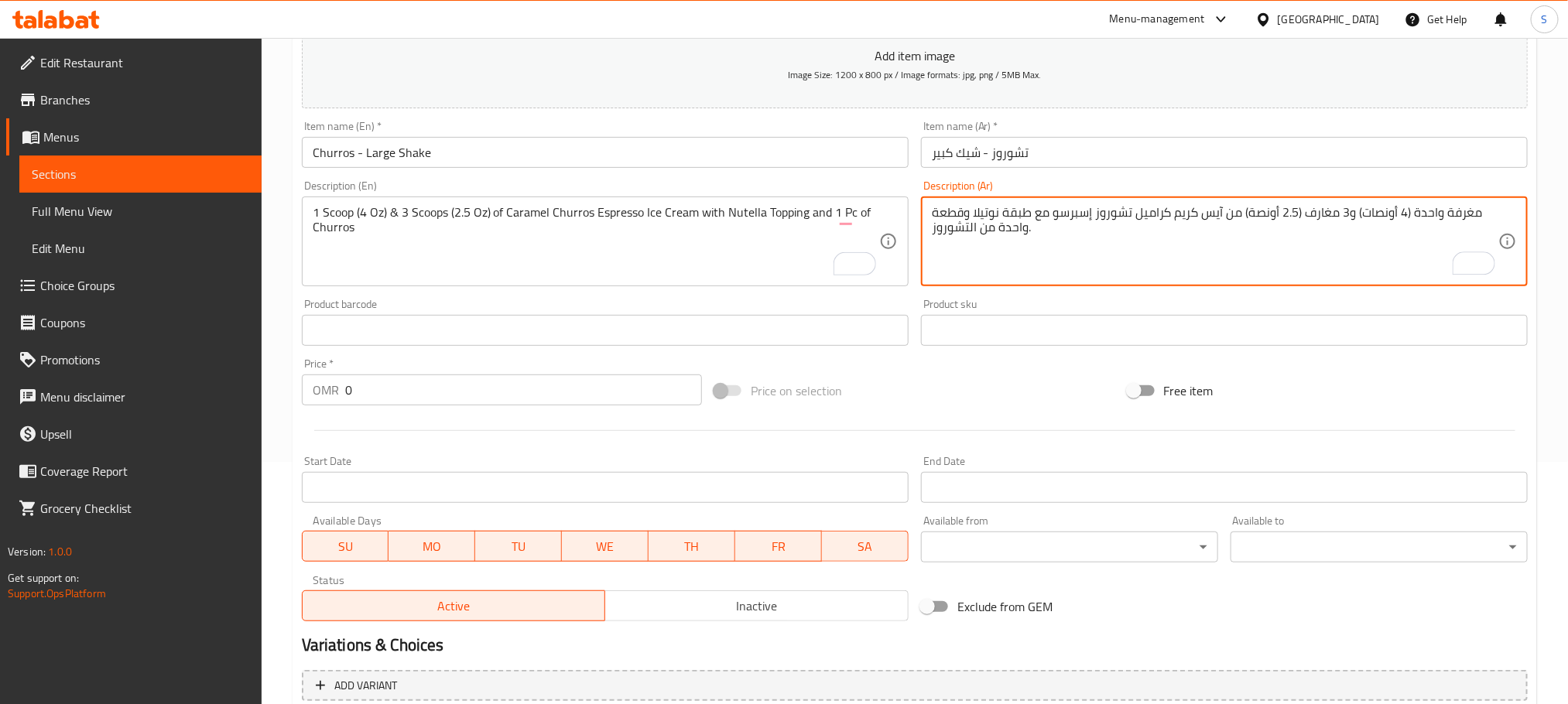
type textarea "مغرفة واحدة (4 أونصات) و3 مغارف (2.5 أونصة) من آيس كريم كراميل تشوروز إسبرسو مع…"
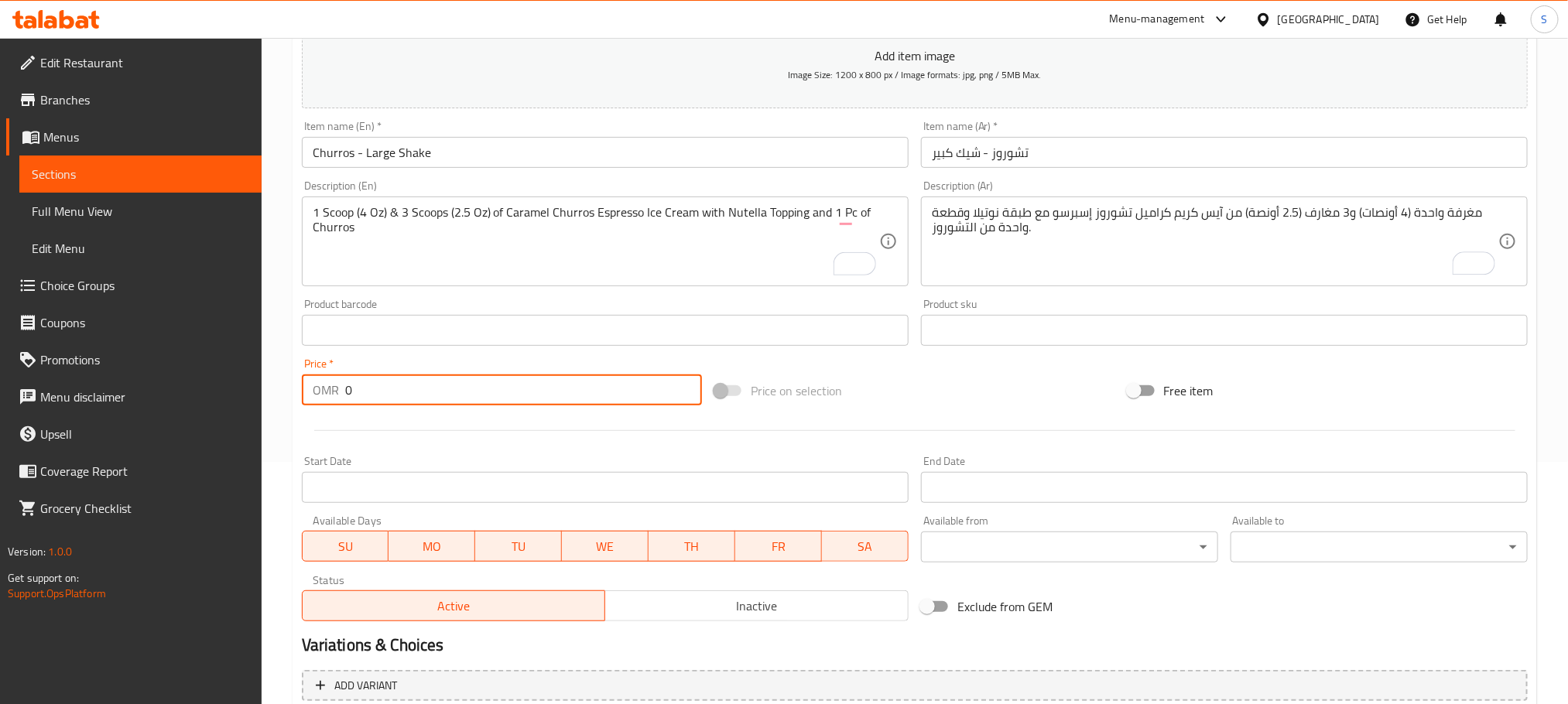
drag, startPoint x: 370, startPoint y: 395, endPoint x: 318, endPoint y: 400, distance: 52.2
click at [318, 400] on div "OMR 0 Price *" at bounding box center [502, 391] width 400 height 31
type input "3.300"
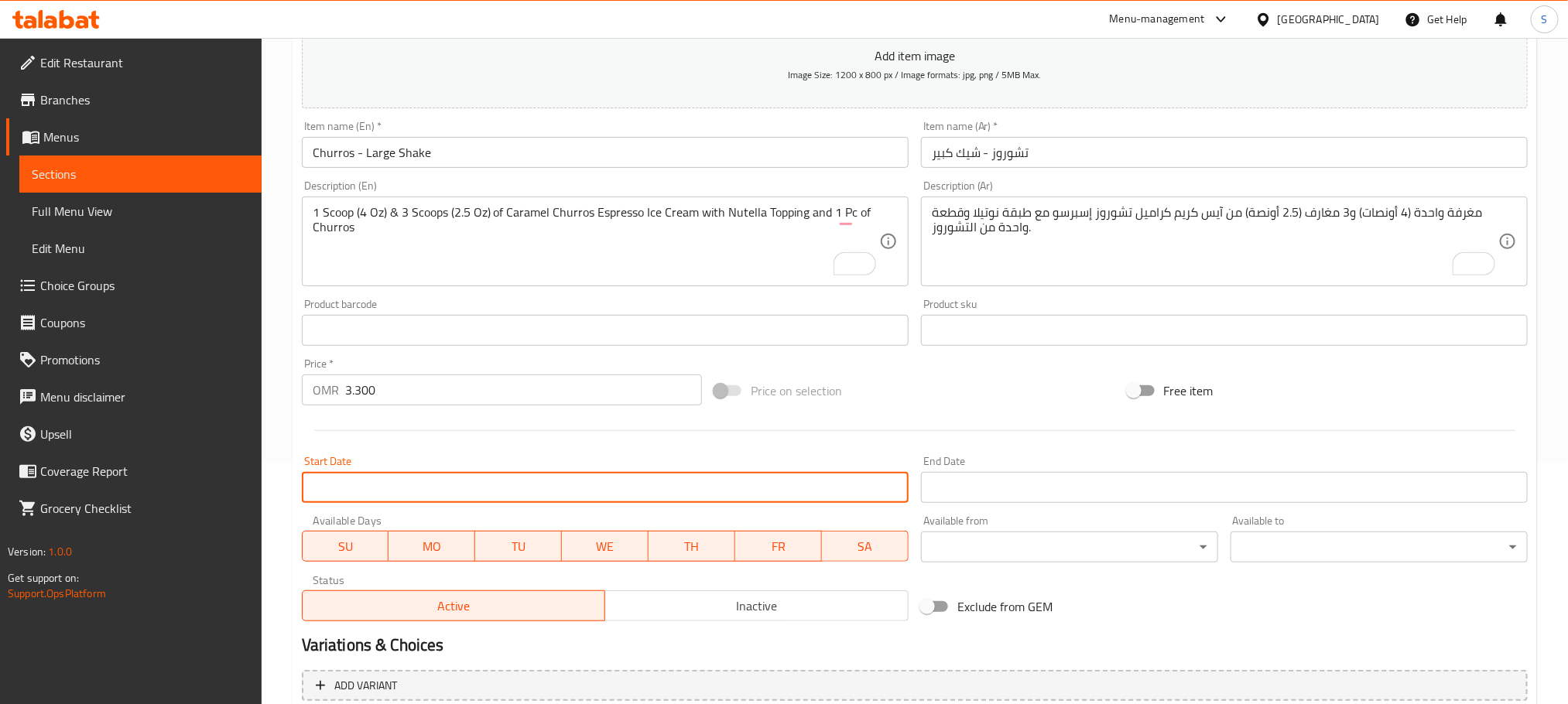
click at [530, 484] on input "Start Date" at bounding box center [605, 488] width 607 height 31
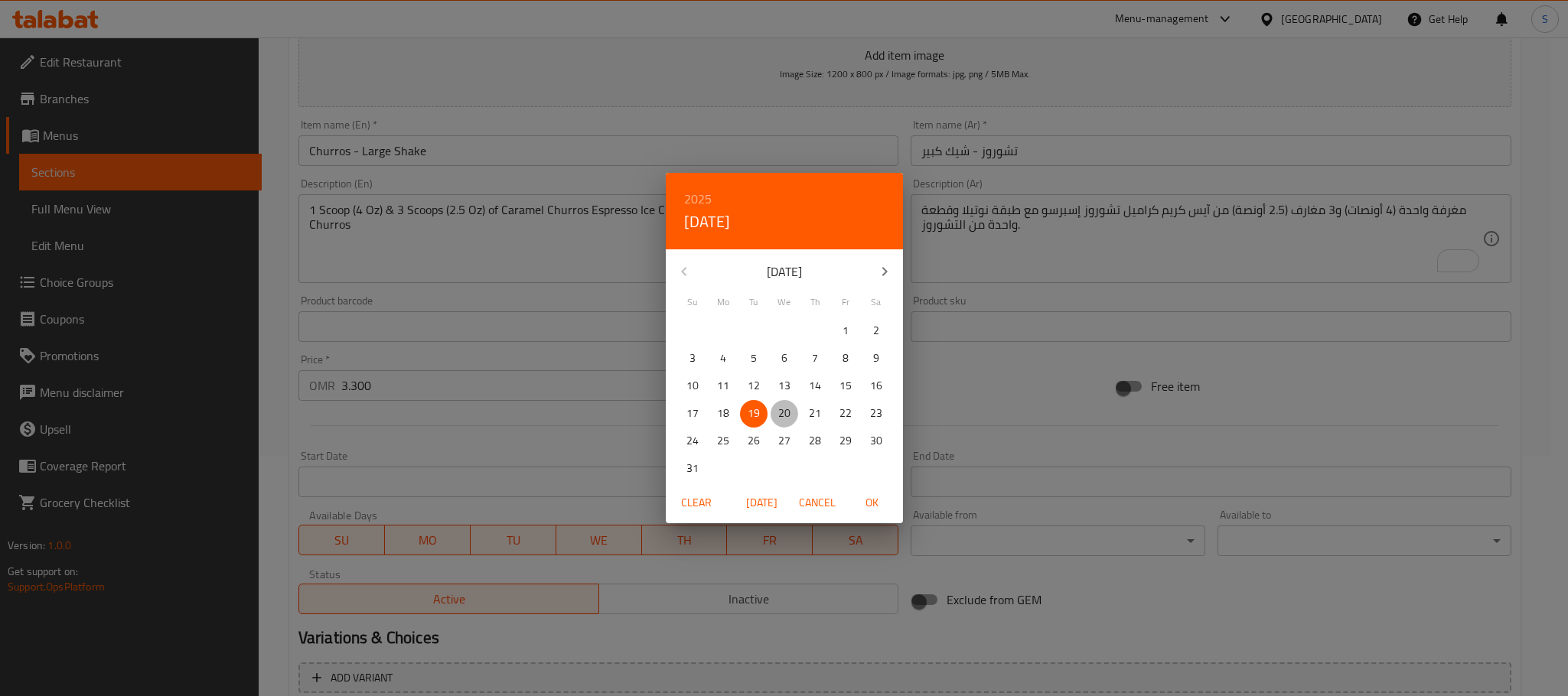
click at [787, 418] on p "20" at bounding box center [784, 413] width 12 height 19
click at [864, 496] on span "OK" at bounding box center [872, 503] width 37 height 19
type input "[DATE]"
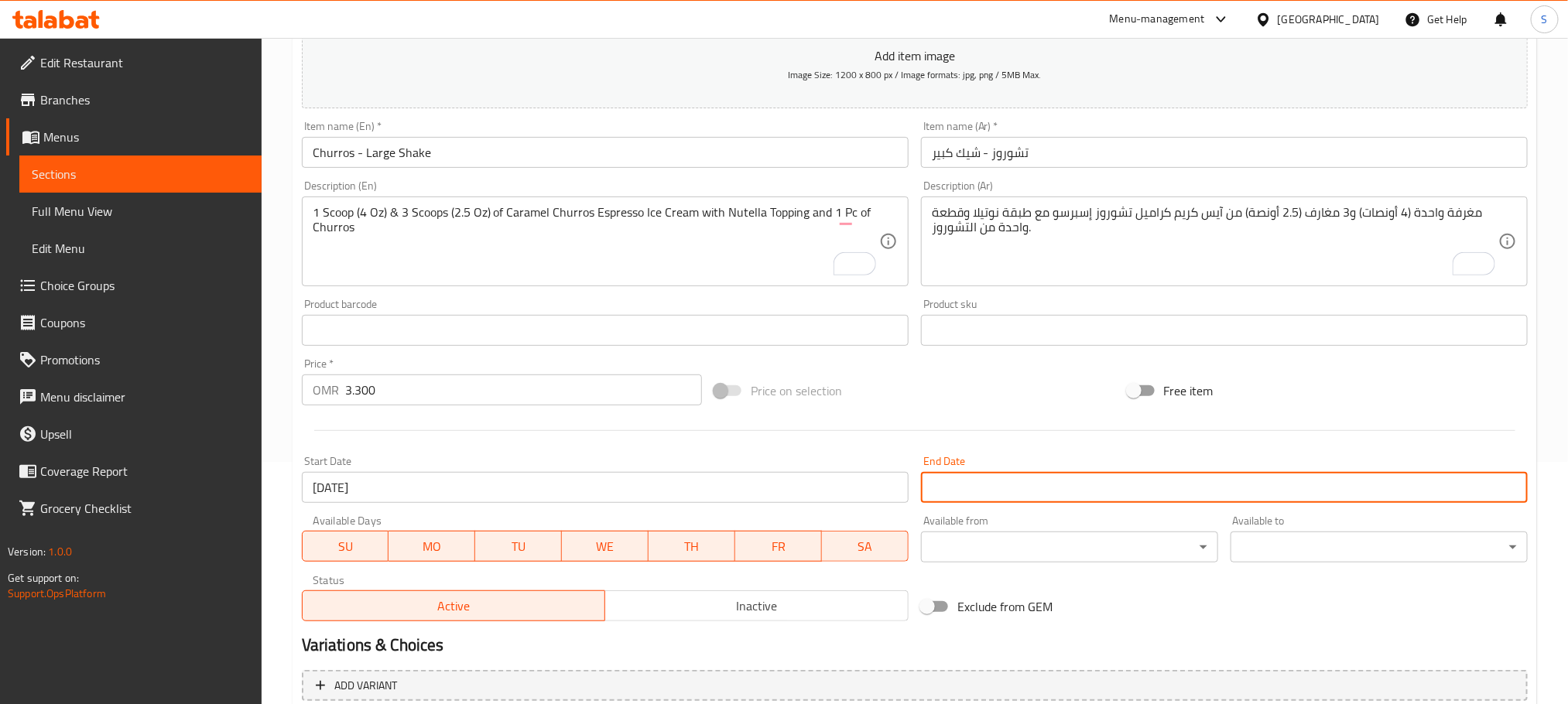
click at [987, 497] on input "Start Date" at bounding box center [1224, 488] width 607 height 31
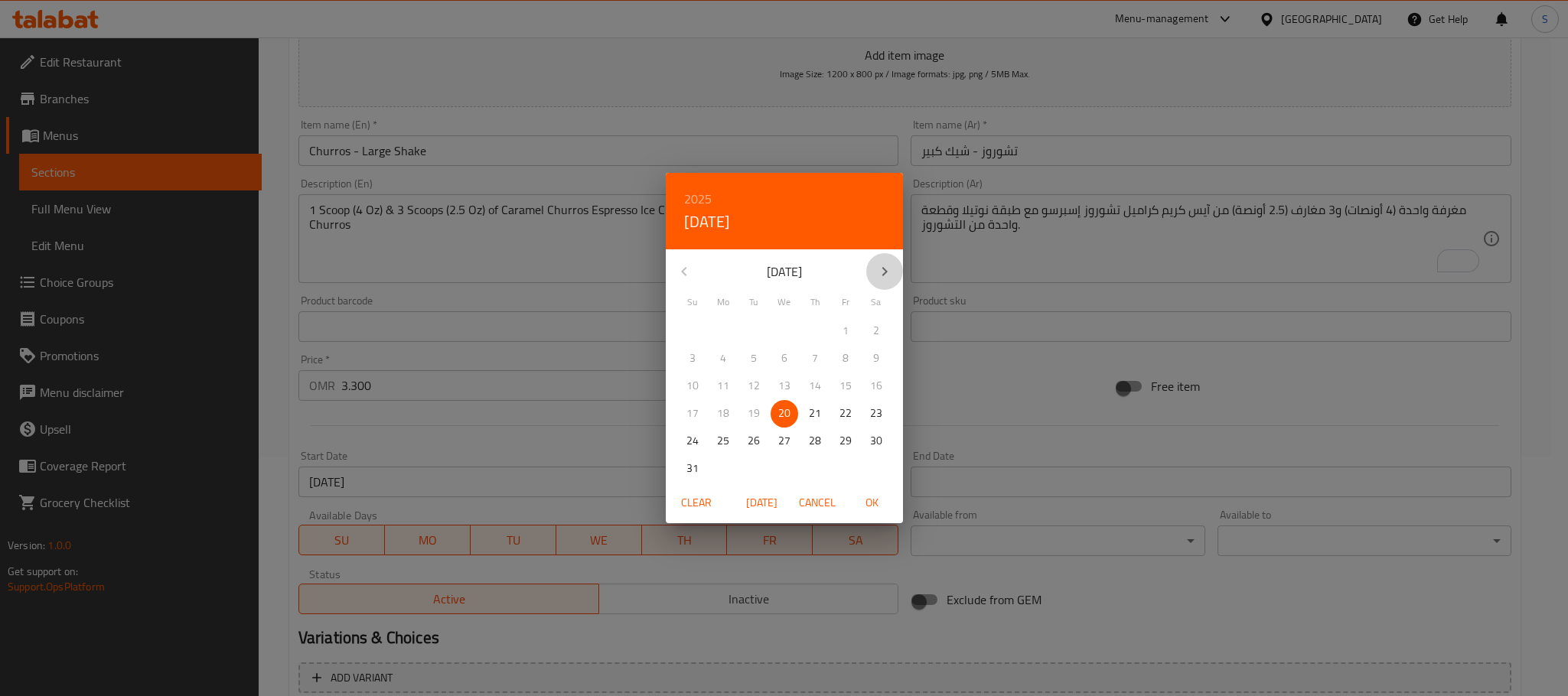
click at [875, 280] on icon "button" at bounding box center [884, 271] width 18 height 18
click at [781, 434] on p "31" at bounding box center [784, 441] width 12 height 19
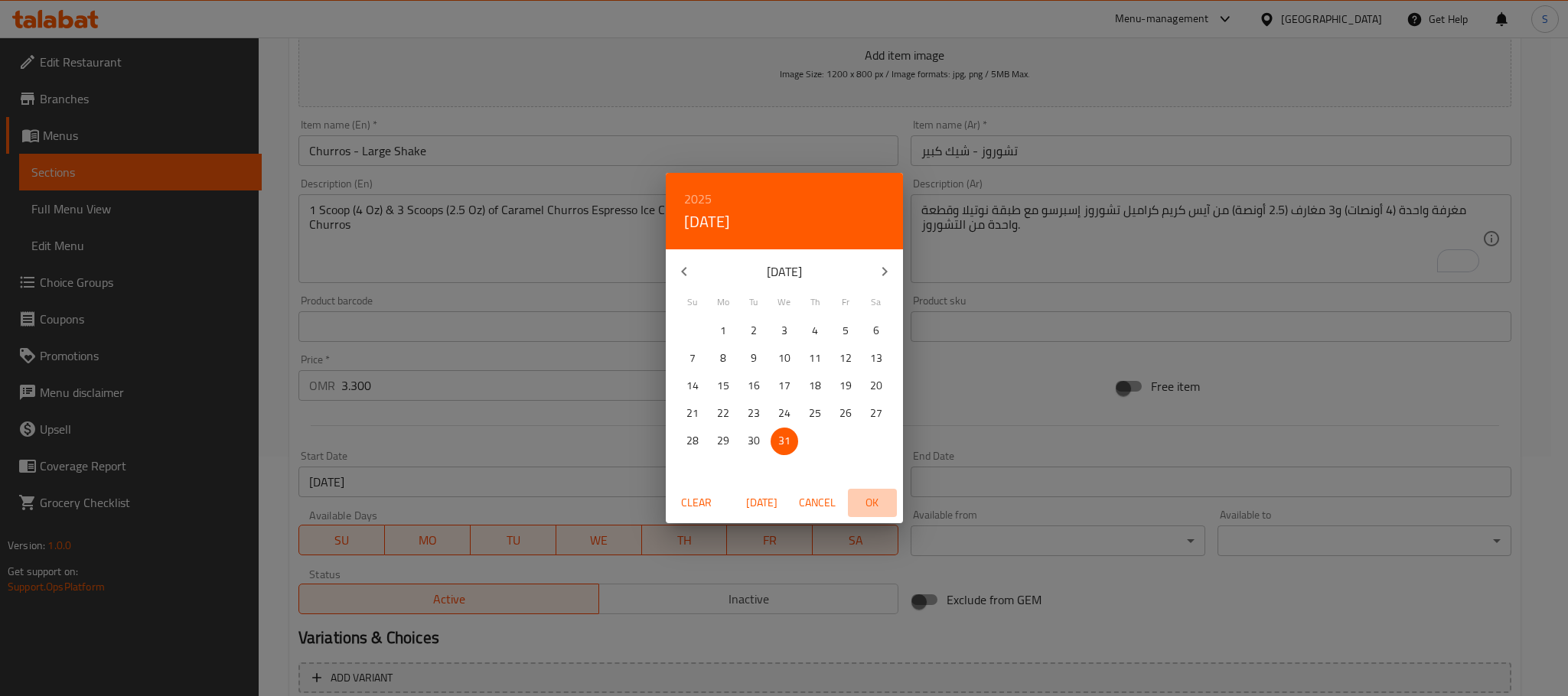
click at [868, 503] on span "OK" at bounding box center [872, 503] width 37 height 19
type input "[DATE]"
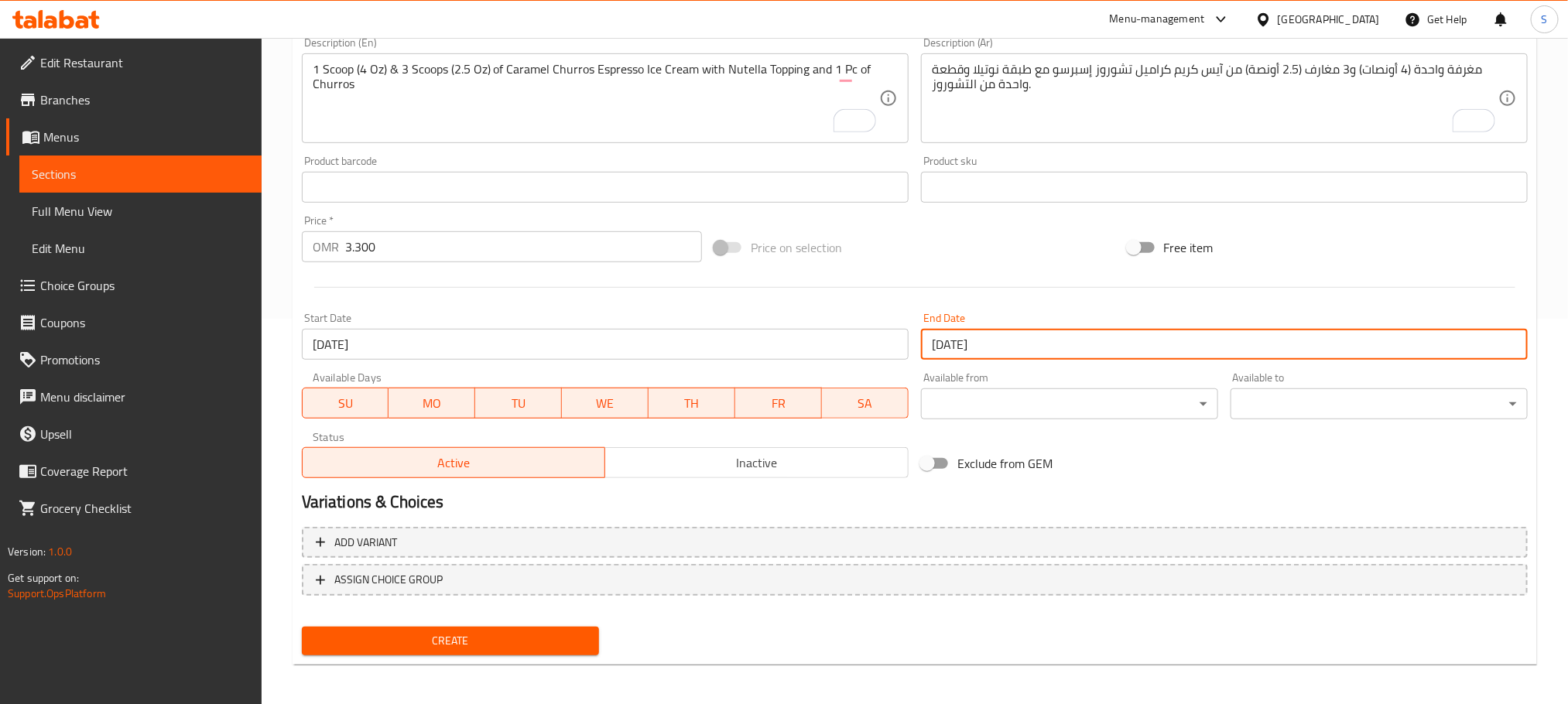
scroll to position [387, 0]
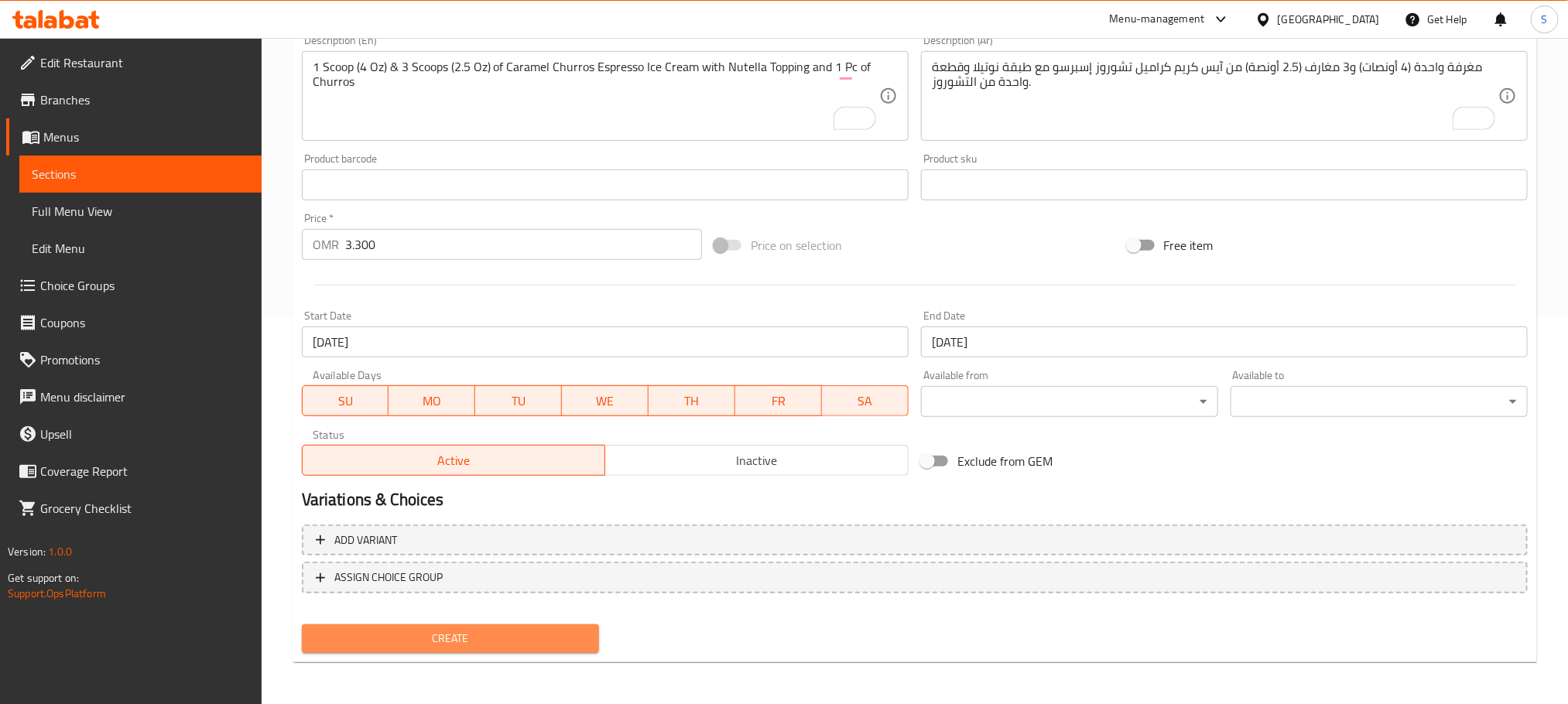
click at [553, 634] on span "Create" at bounding box center [450, 639] width 272 height 19
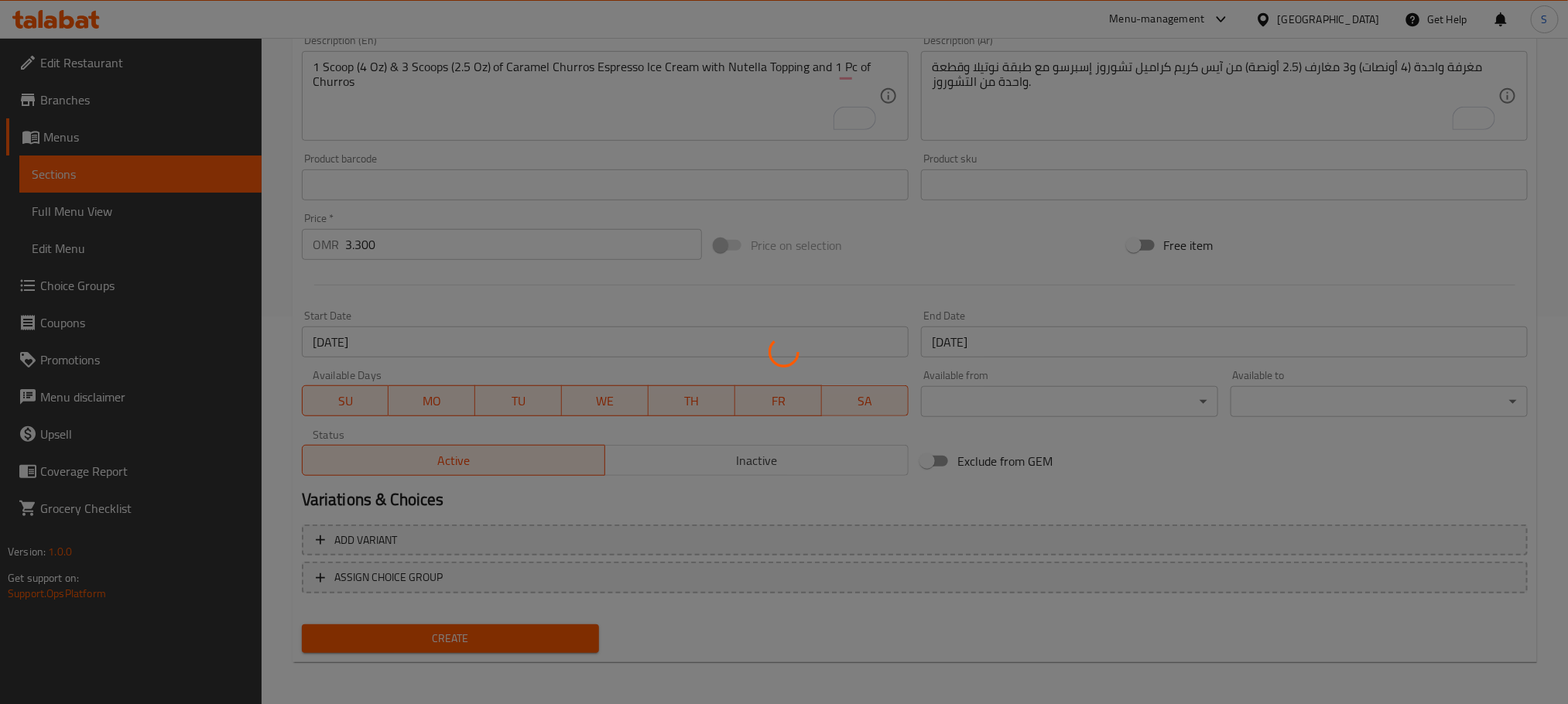
type input "0"
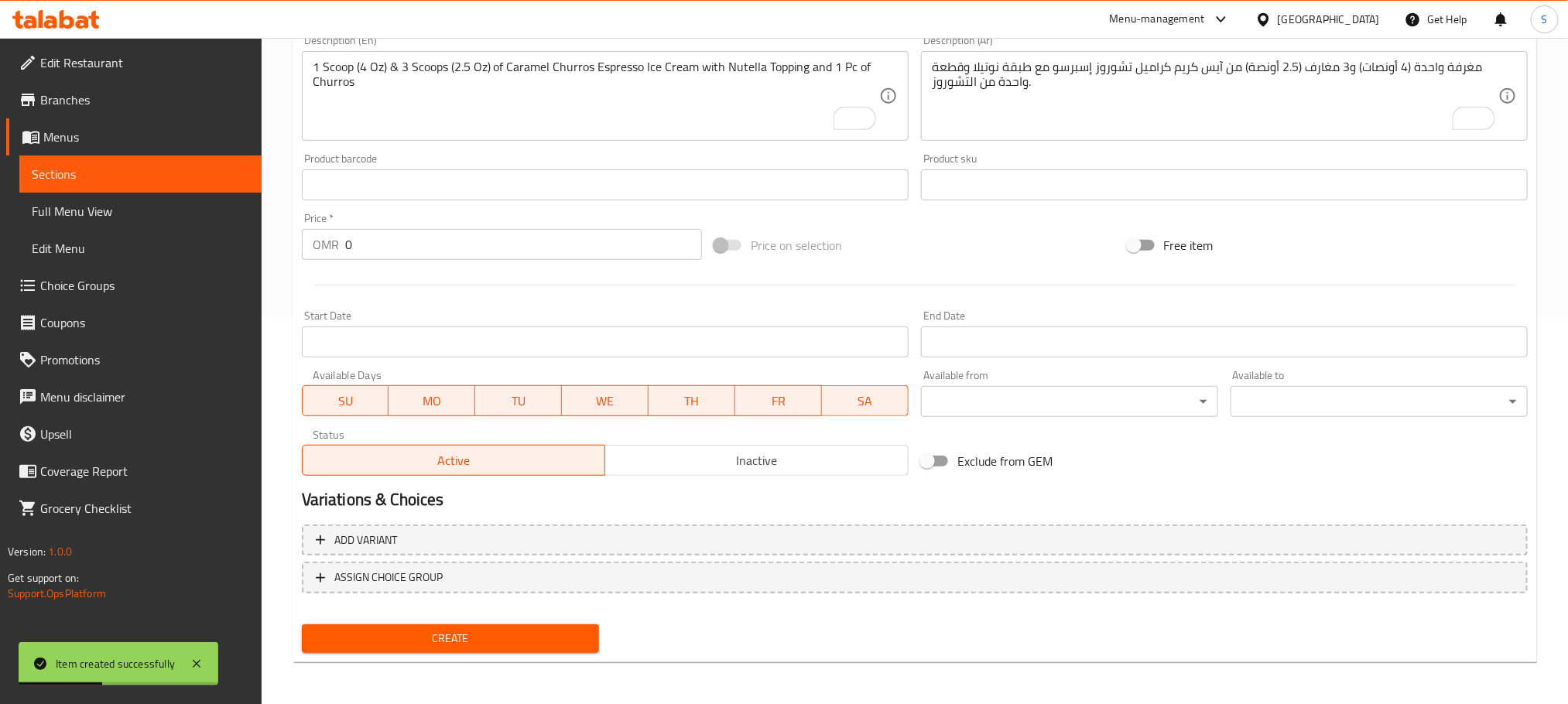
scroll to position [0, 0]
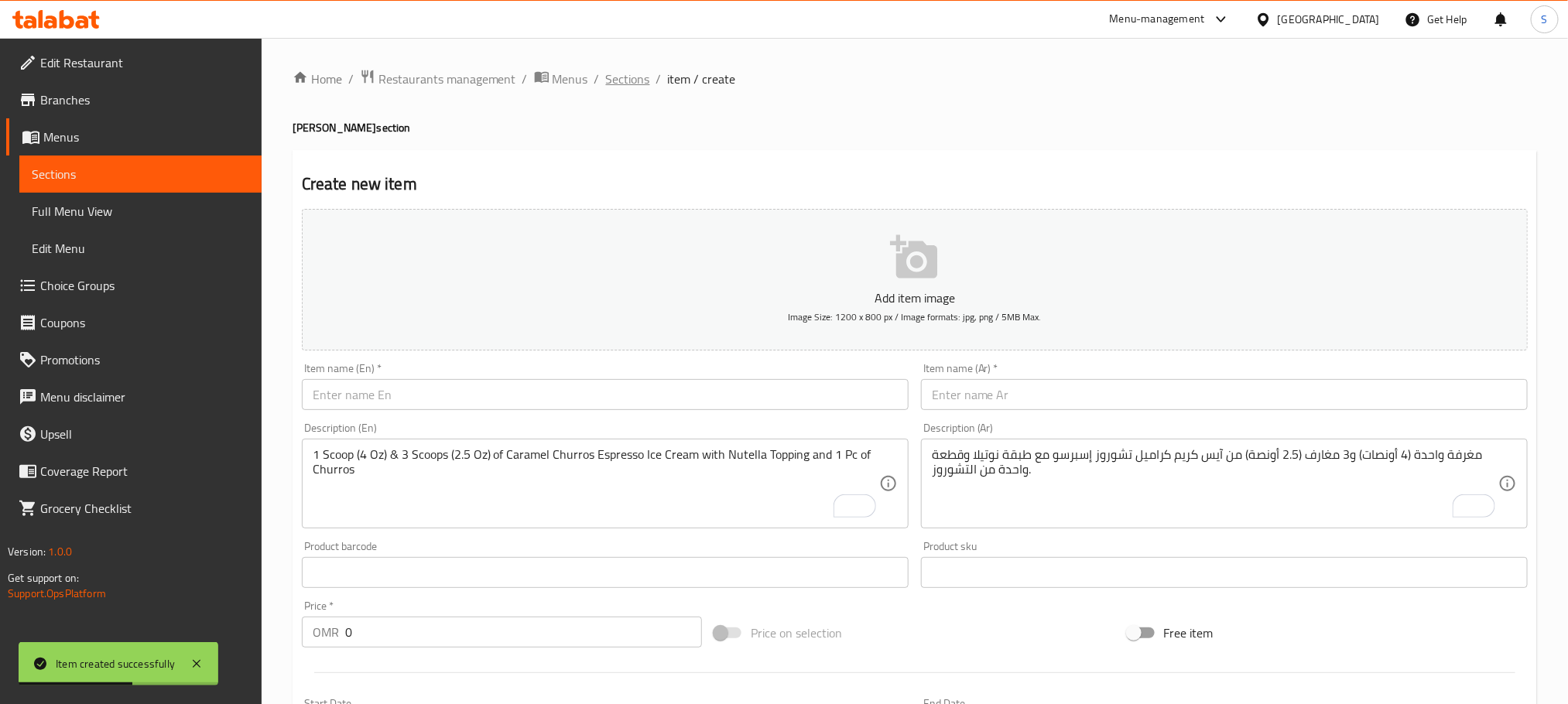
click at [622, 81] on span "Sections" at bounding box center [628, 79] width 44 height 19
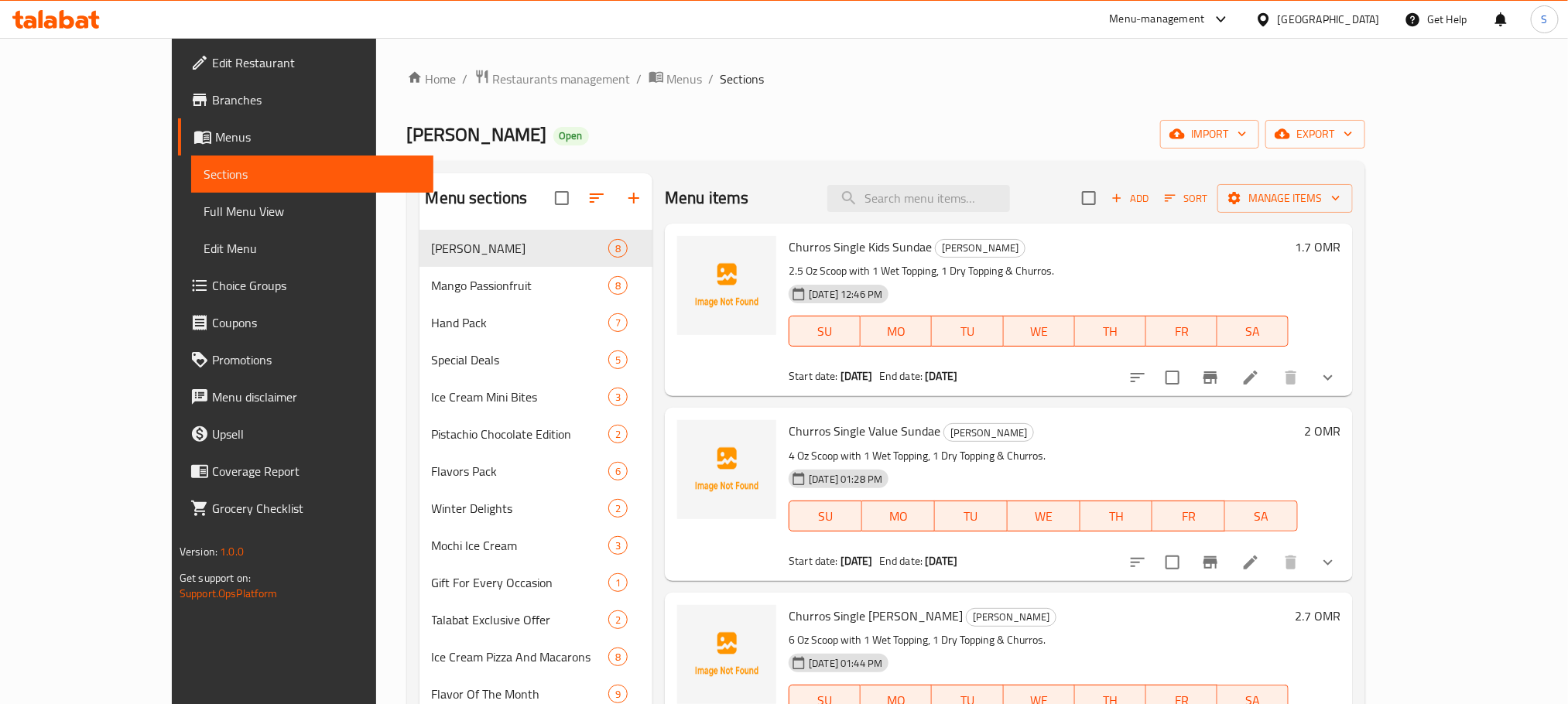
click at [1173, 83] on ol "Home / Restaurants management / Menus / Sections" at bounding box center [886, 79] width 959 height 20
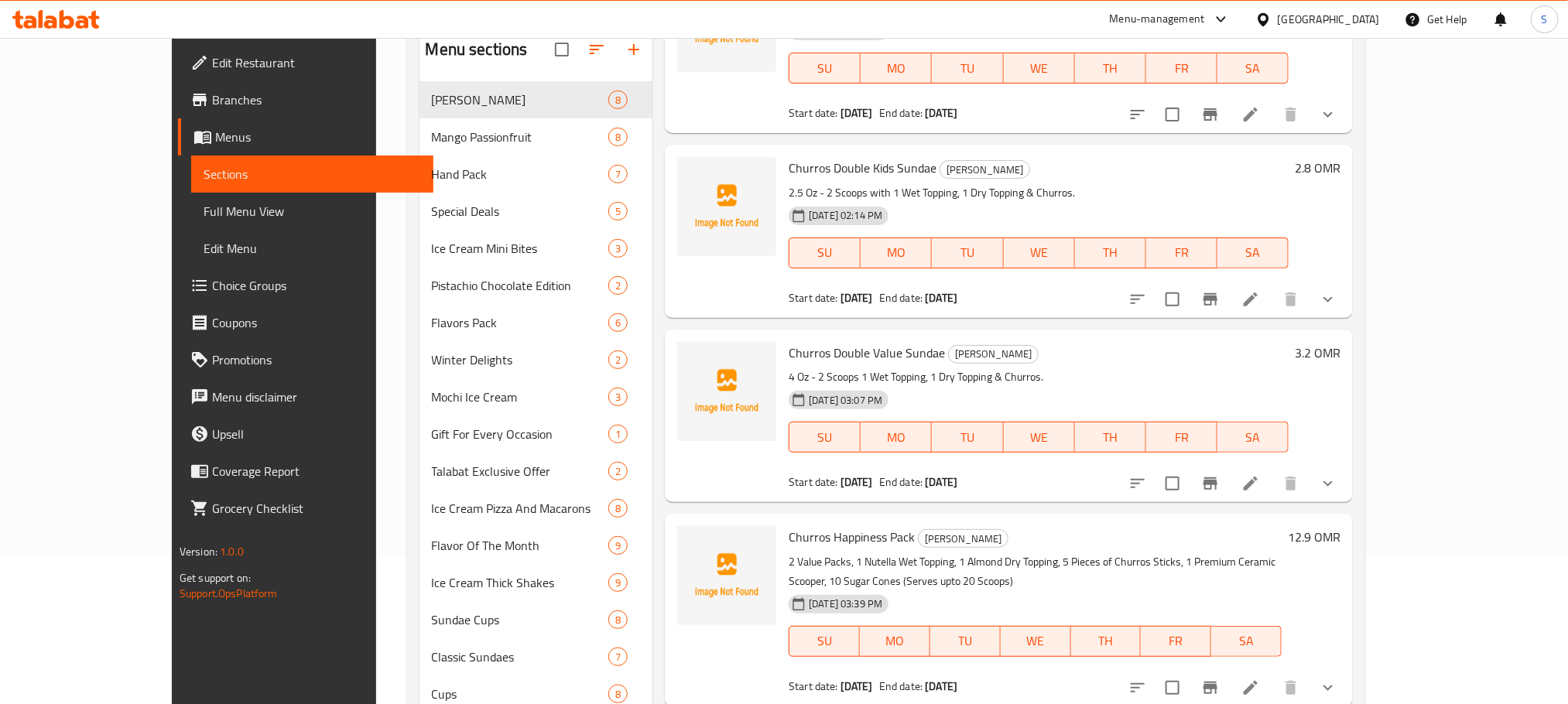
scroll to position [496, 0]
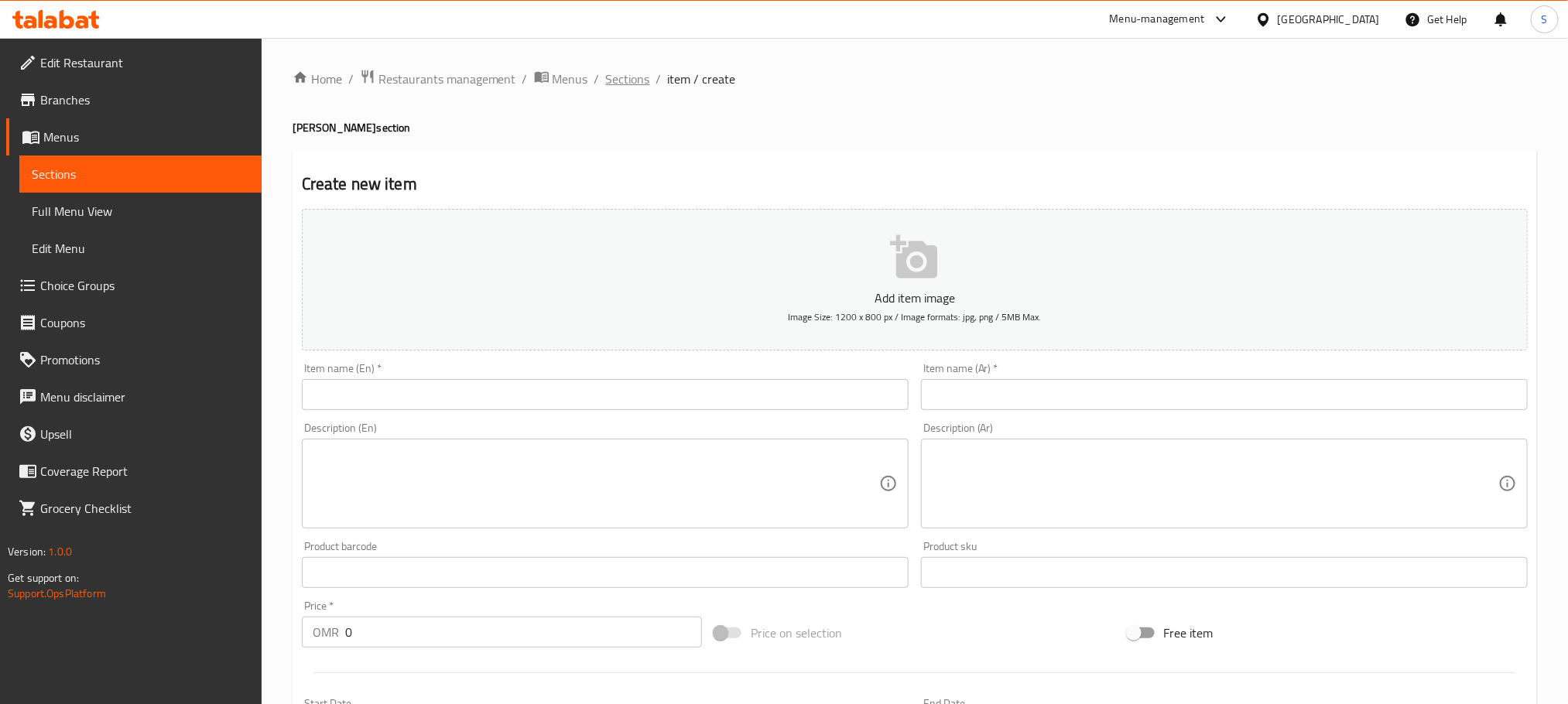
click at [616, 73] on span "Sections" at bounding box center [628, 79] width 44 height 19
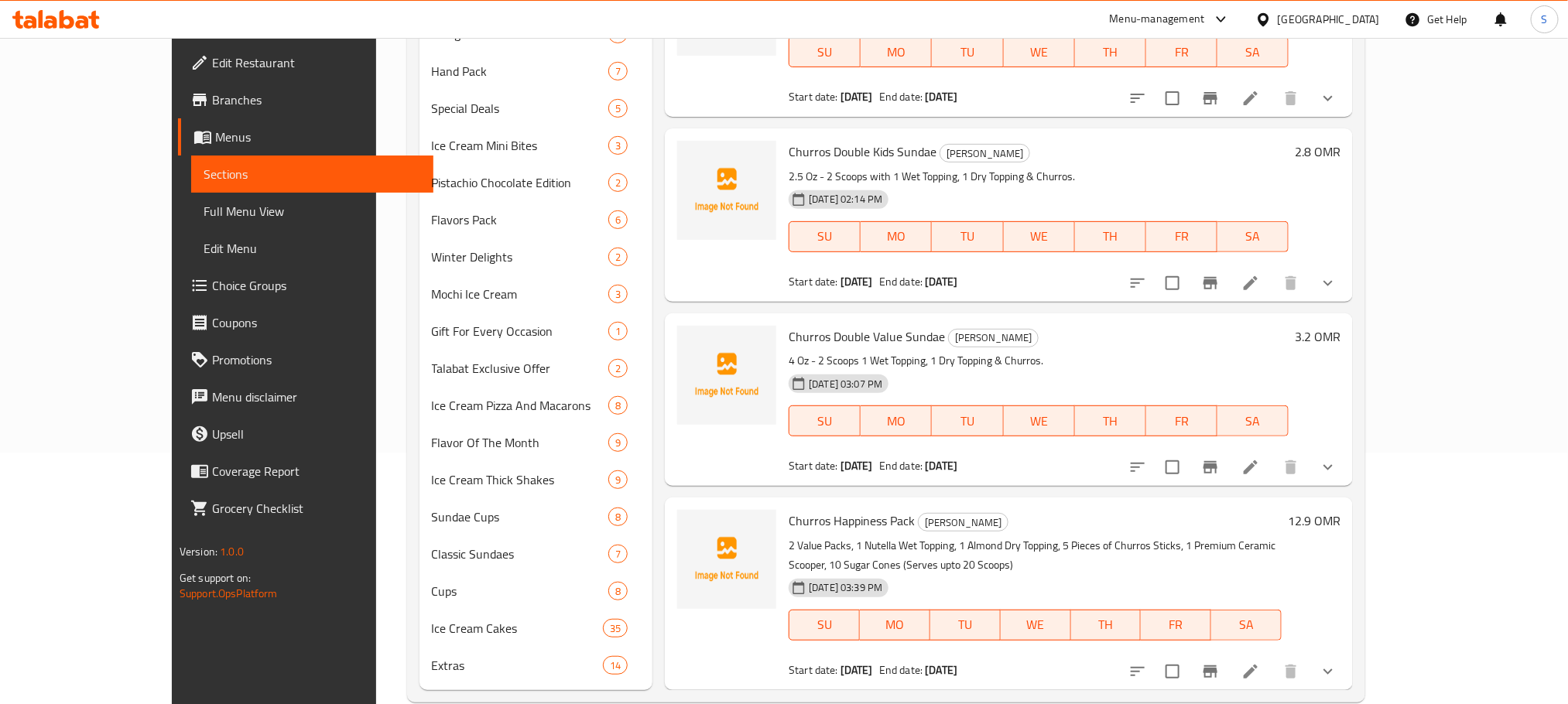
scroll to position [281, 0]
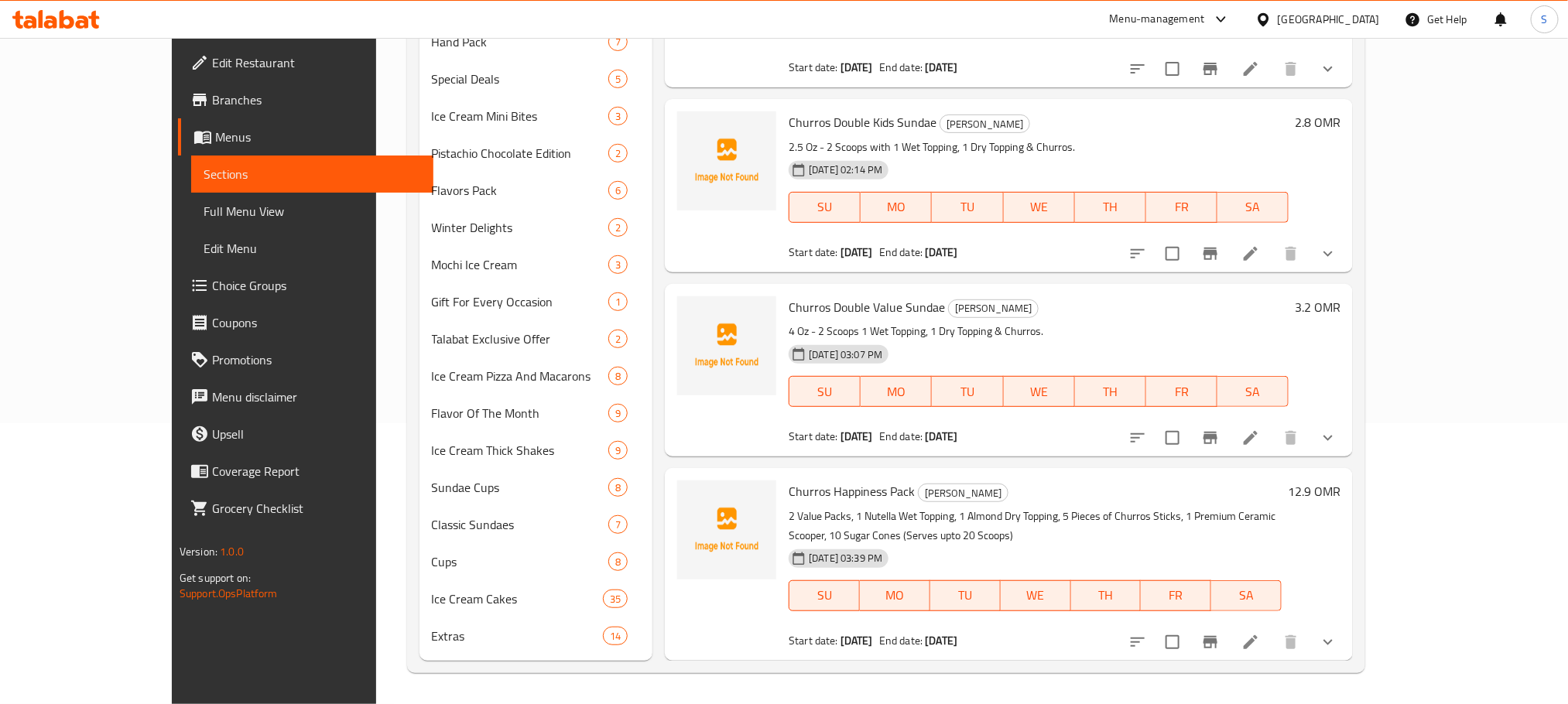
drag, startPoint x: 1503, startPoint y: 514, endPoint x: 1511, endPoint y: 566, distance: 52.6
click at [1353, 566] on div "Menu items Add Sort Manage items Churros Single Kids Sundae Churros Sundae 2.5 …" at bounding box center [1003, 277] width 700 height 769
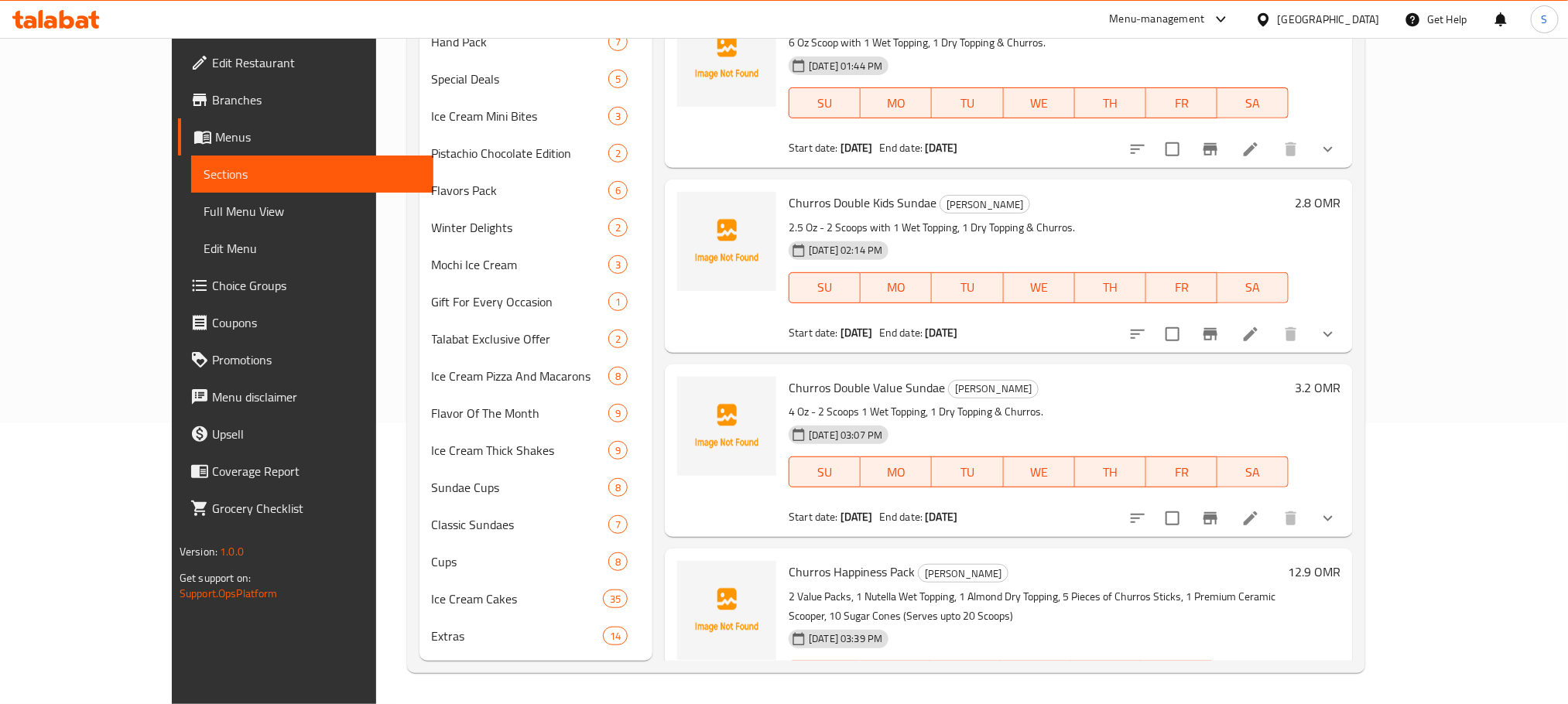
scroll to position [397, 0]
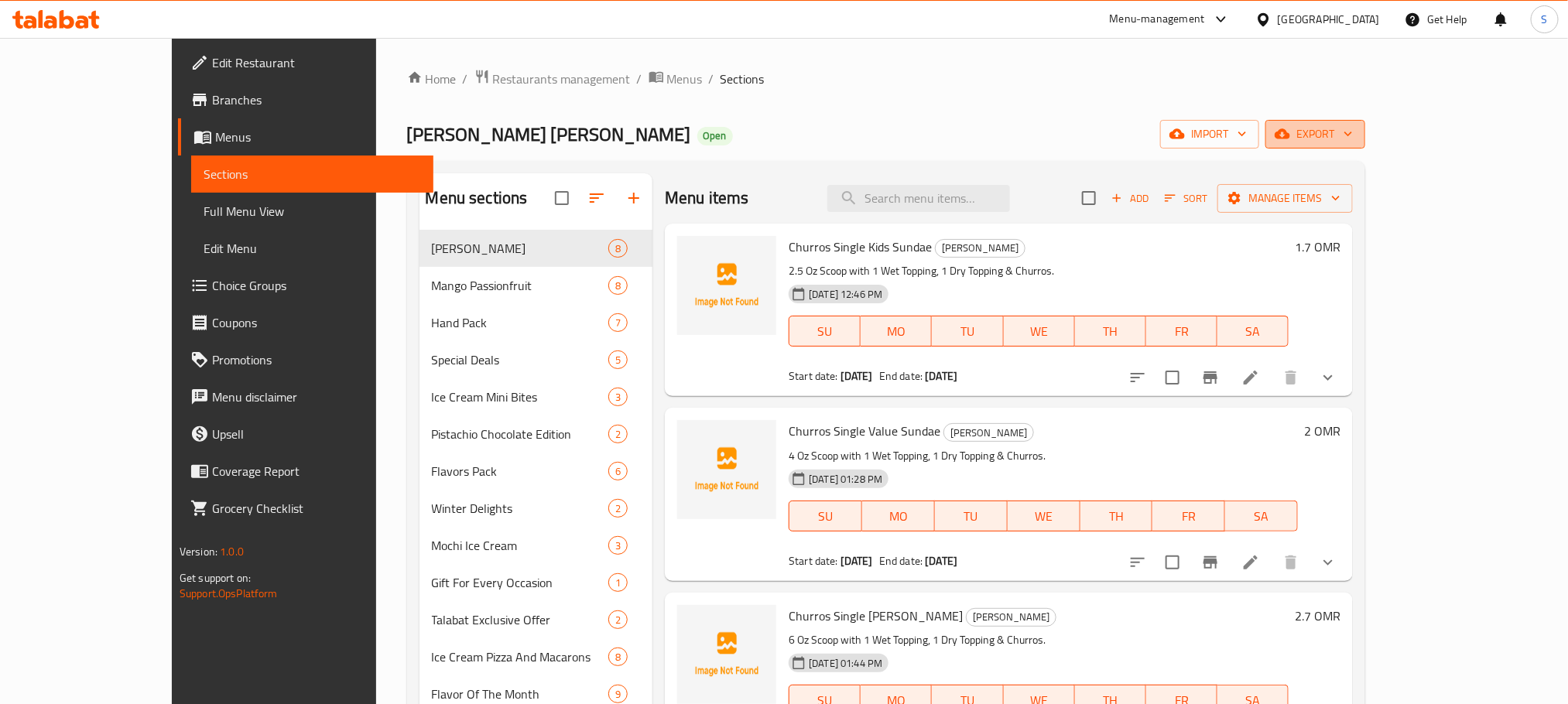
click at [1353, 135] on span "export" at bounding box center [1315, 134] width 75 height 19
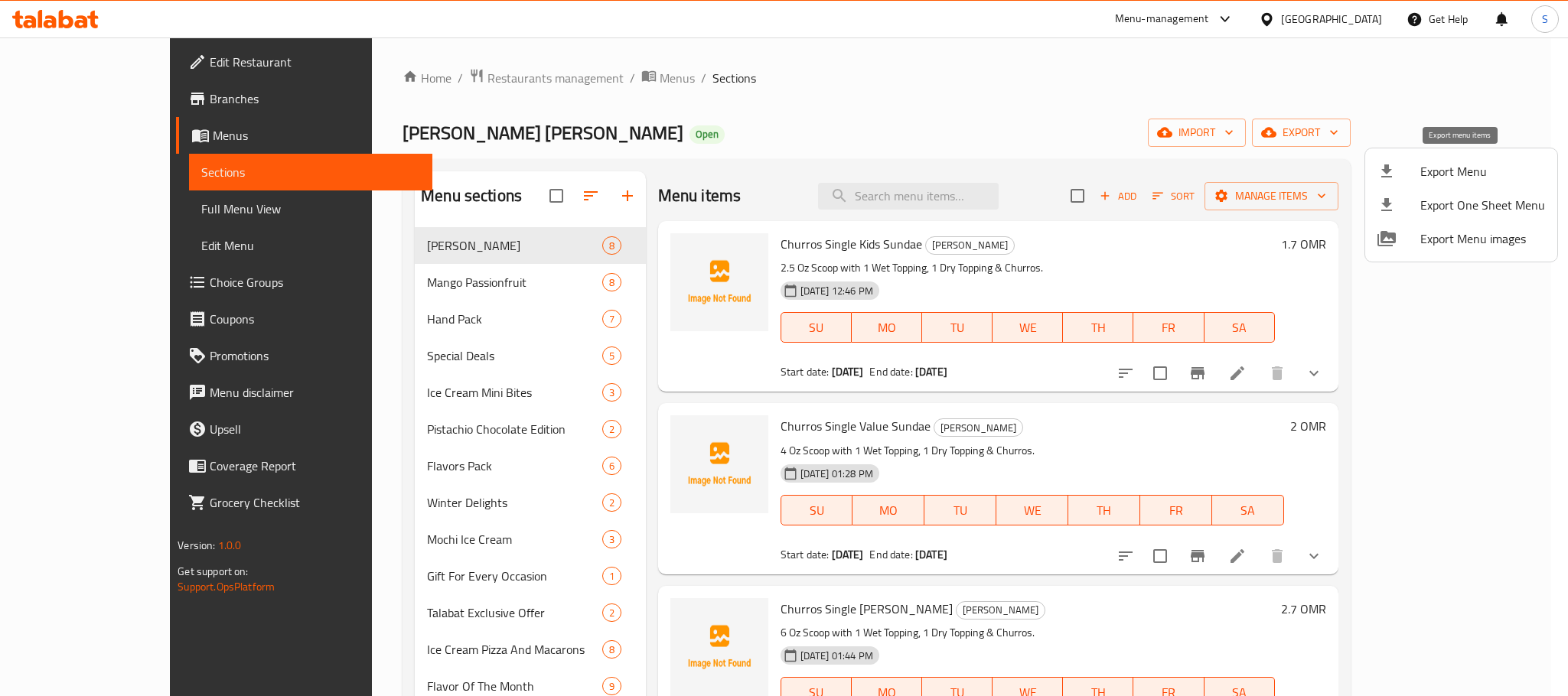
click at [1453, 168] on span "Export Menu" at bounding box center [1483, 172] width 125 height 18
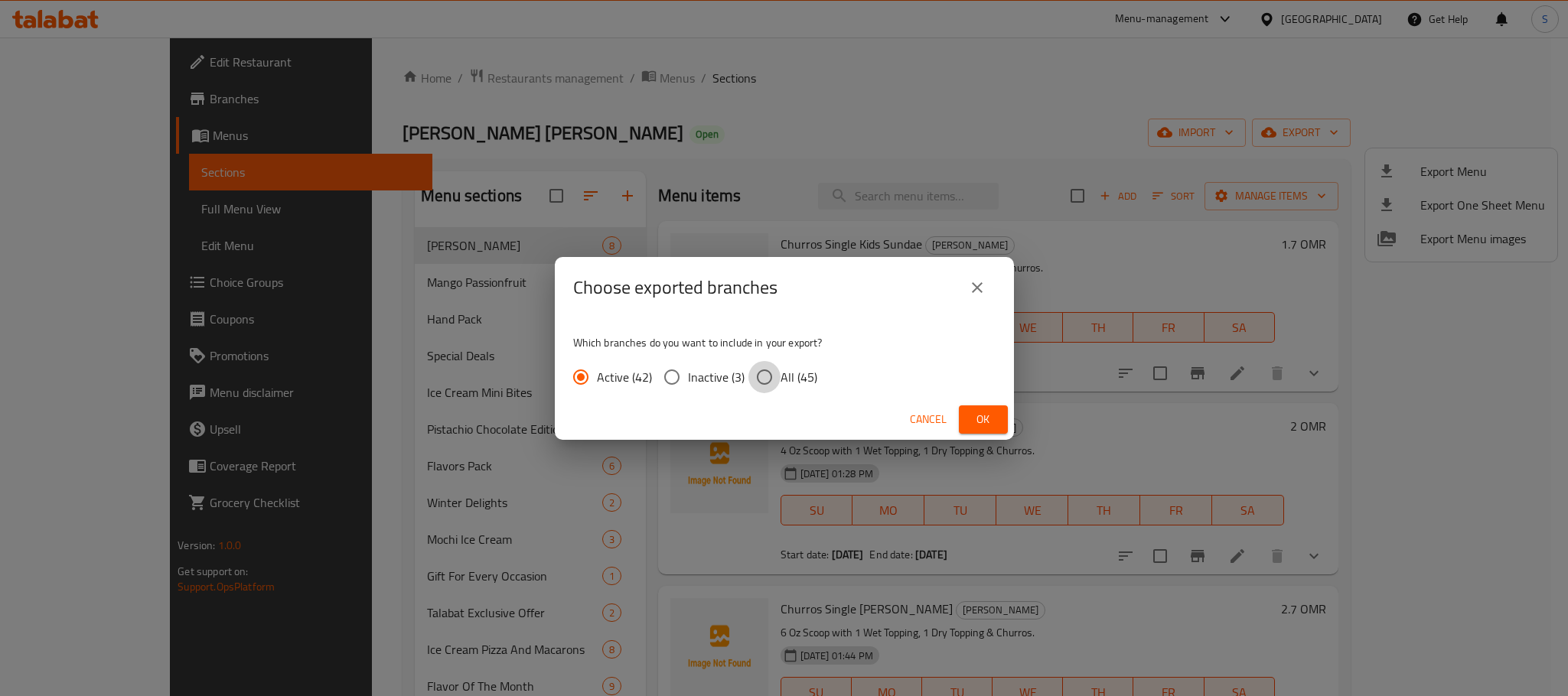
click at [757, 376] on input "All (45)" at bounding box center [764, 378] width 32 height 32
radio input "true"
click at [989, 423] on span "Ok" at bounding box center [984, 419] width 25 height 19
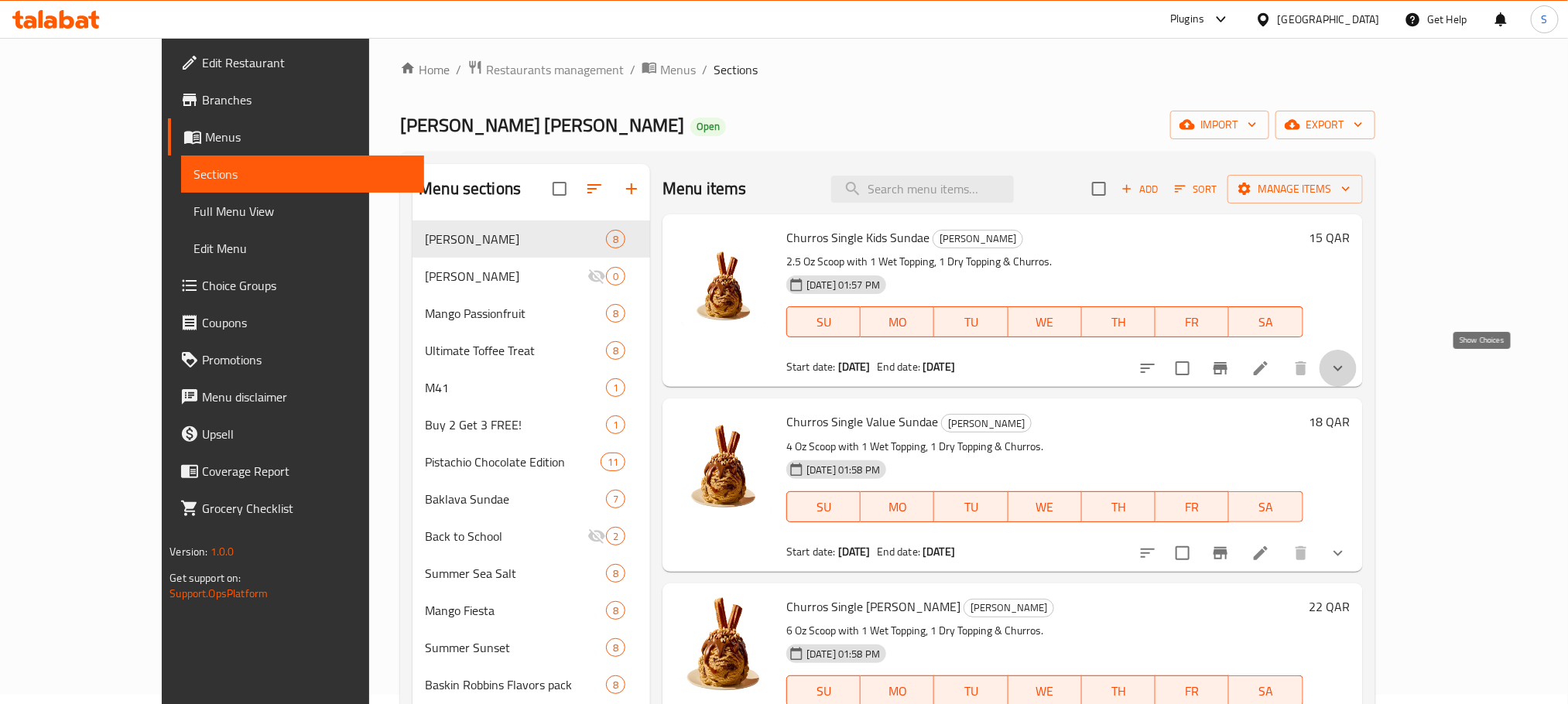
click at [1342, 368] on icon "show more" at bounding box center [1338, 369] width 9 height 5
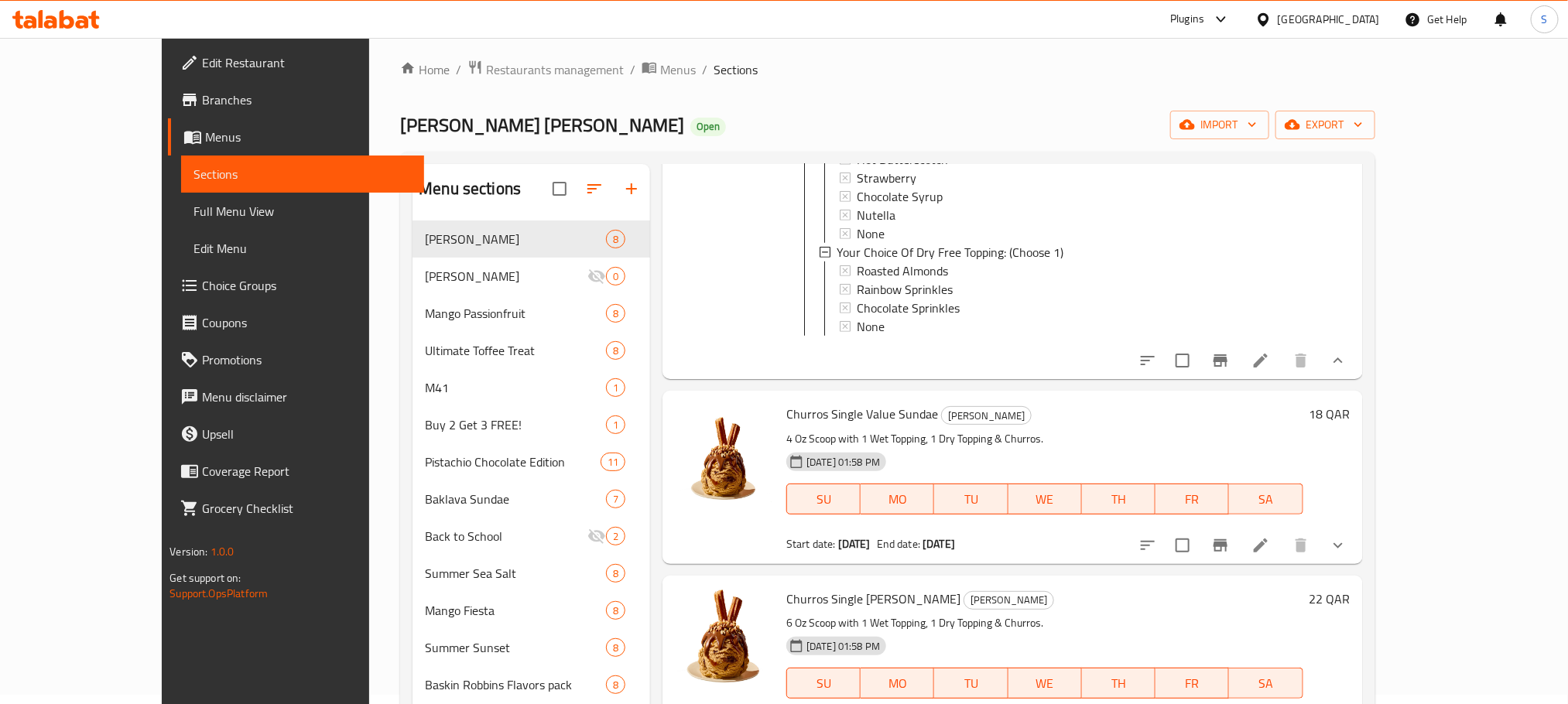
scroll to position [713, 0]
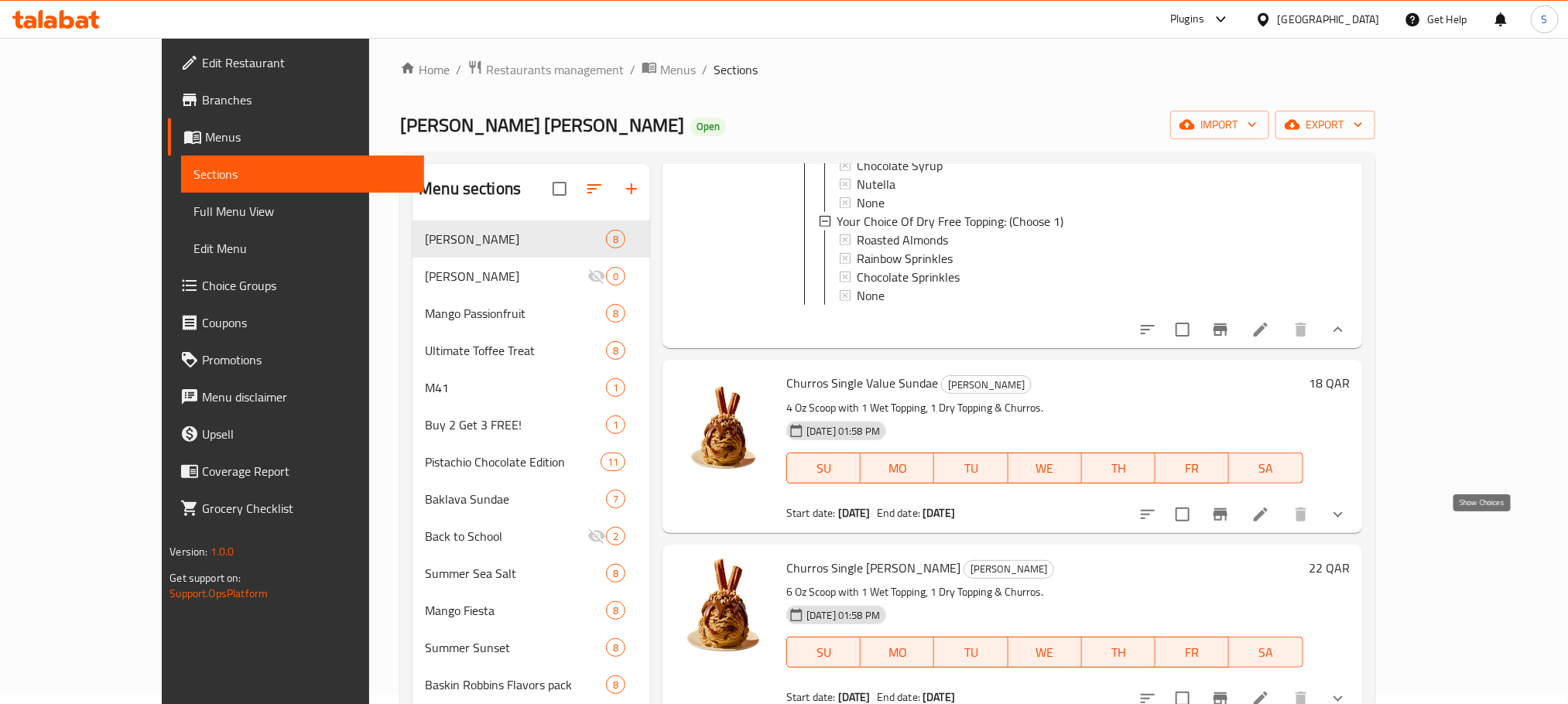
click at [1347, 524] on icon "show more" at bounding box center [1338, 515] width 19 height 19
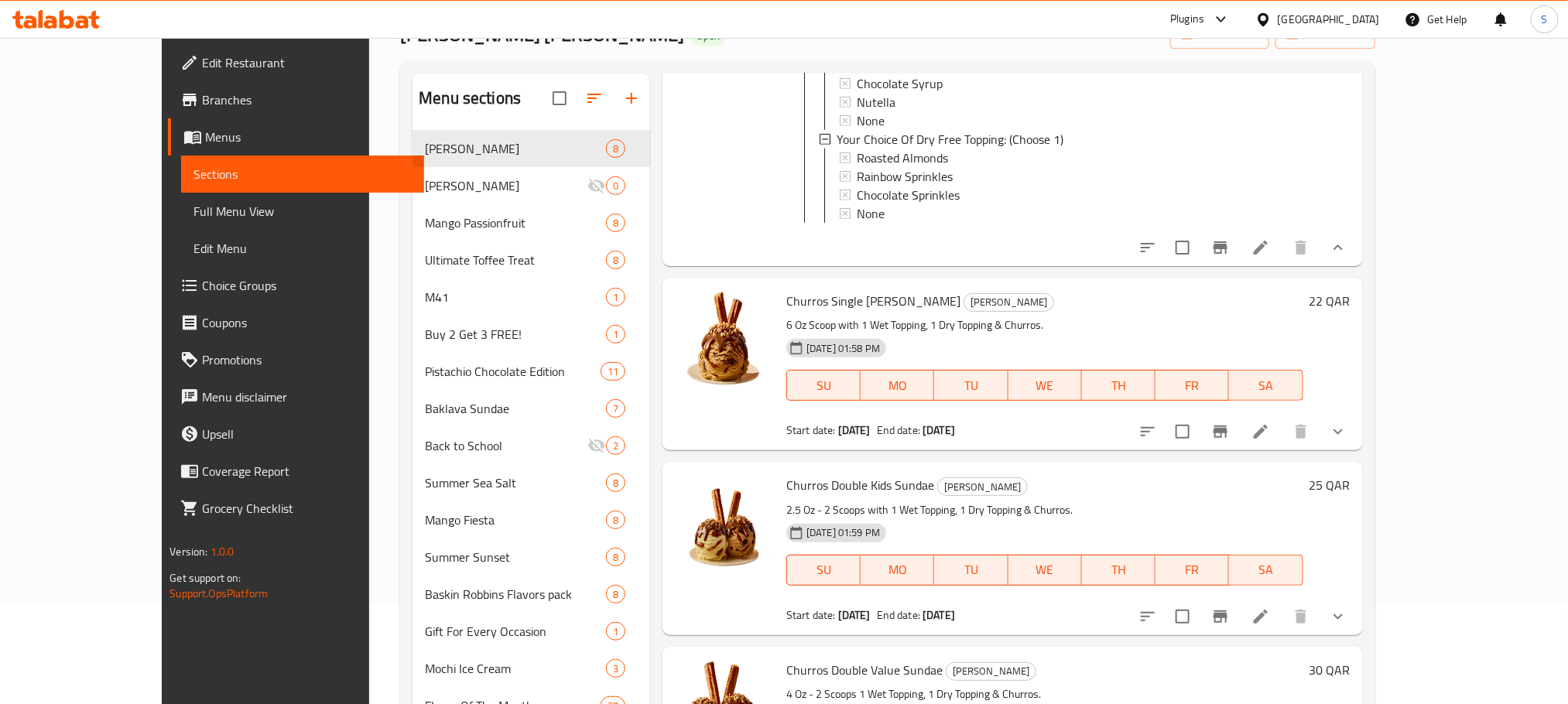
scroll to position [159, 0]
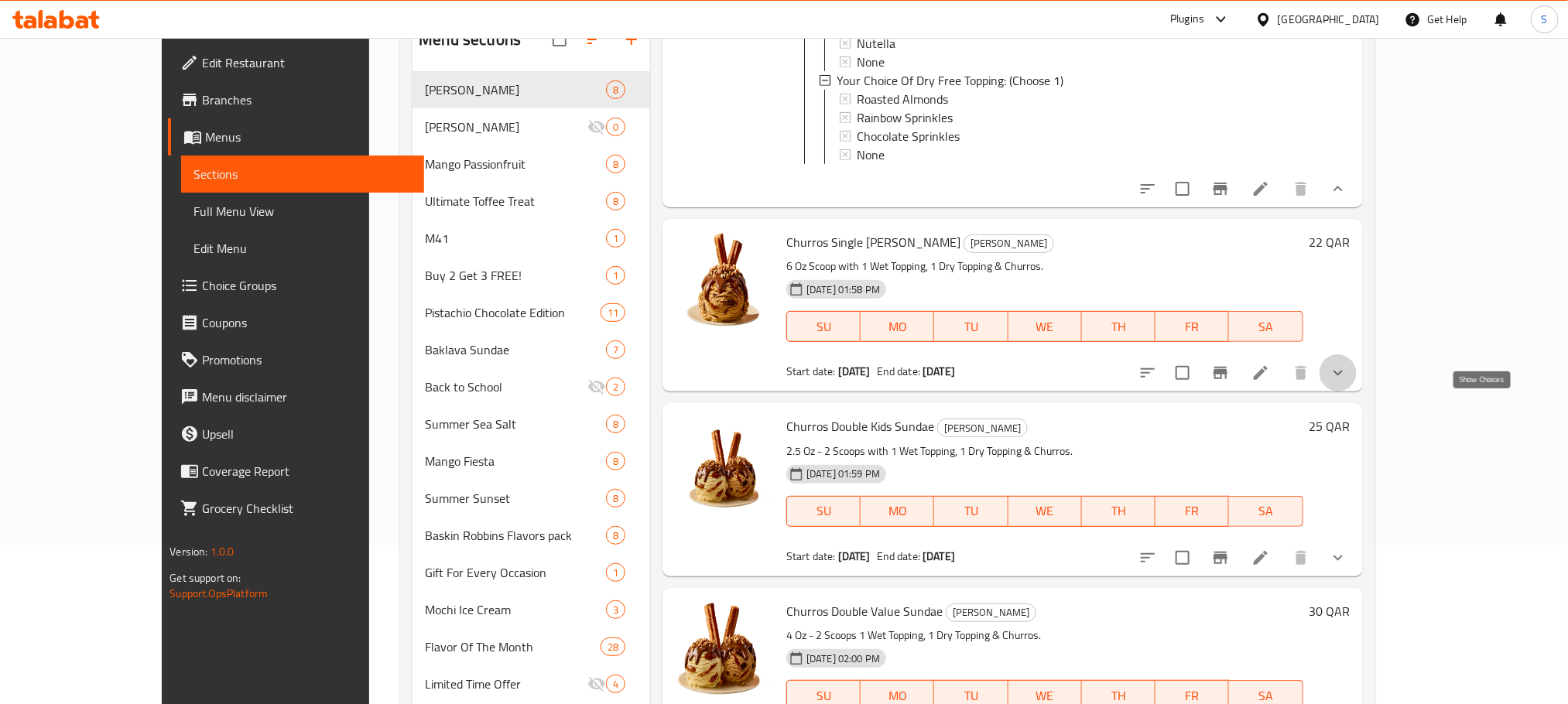
click at [1347, 382] on icon "show more" at bounding box center [1338, 373] width 19 height 19
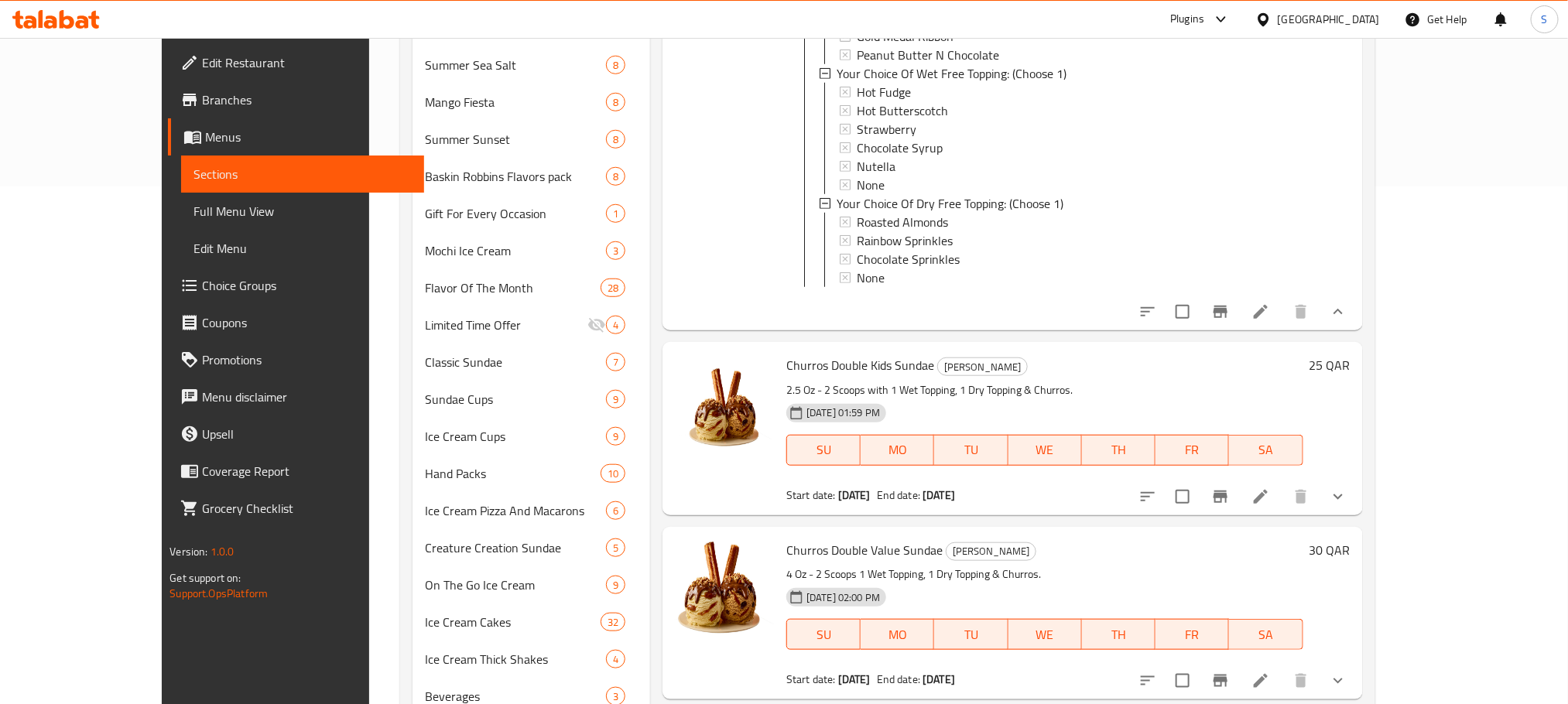
scroll to position [2106, 0]
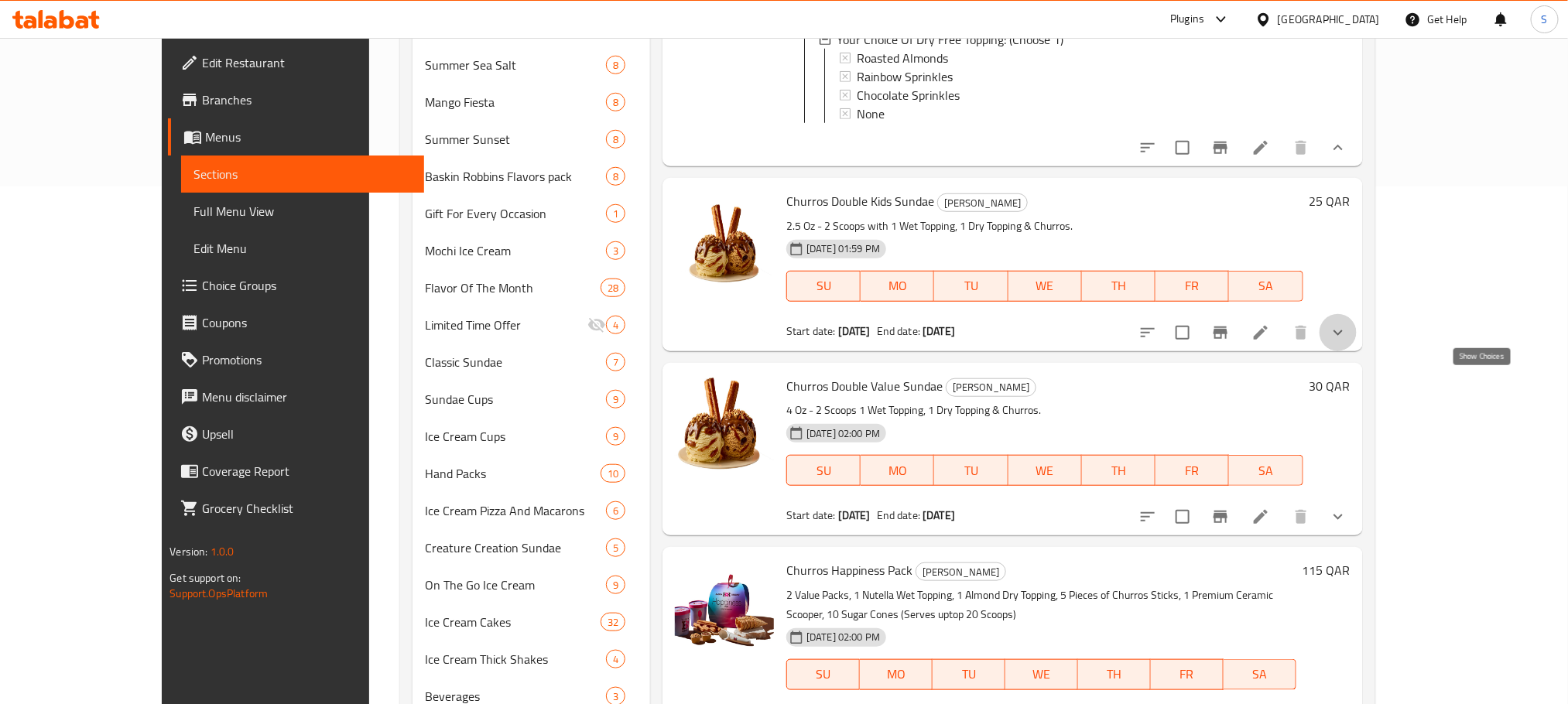
click at [1347, 342] on icon "show more" at bounding box center [1338, 333] width 19 height 19
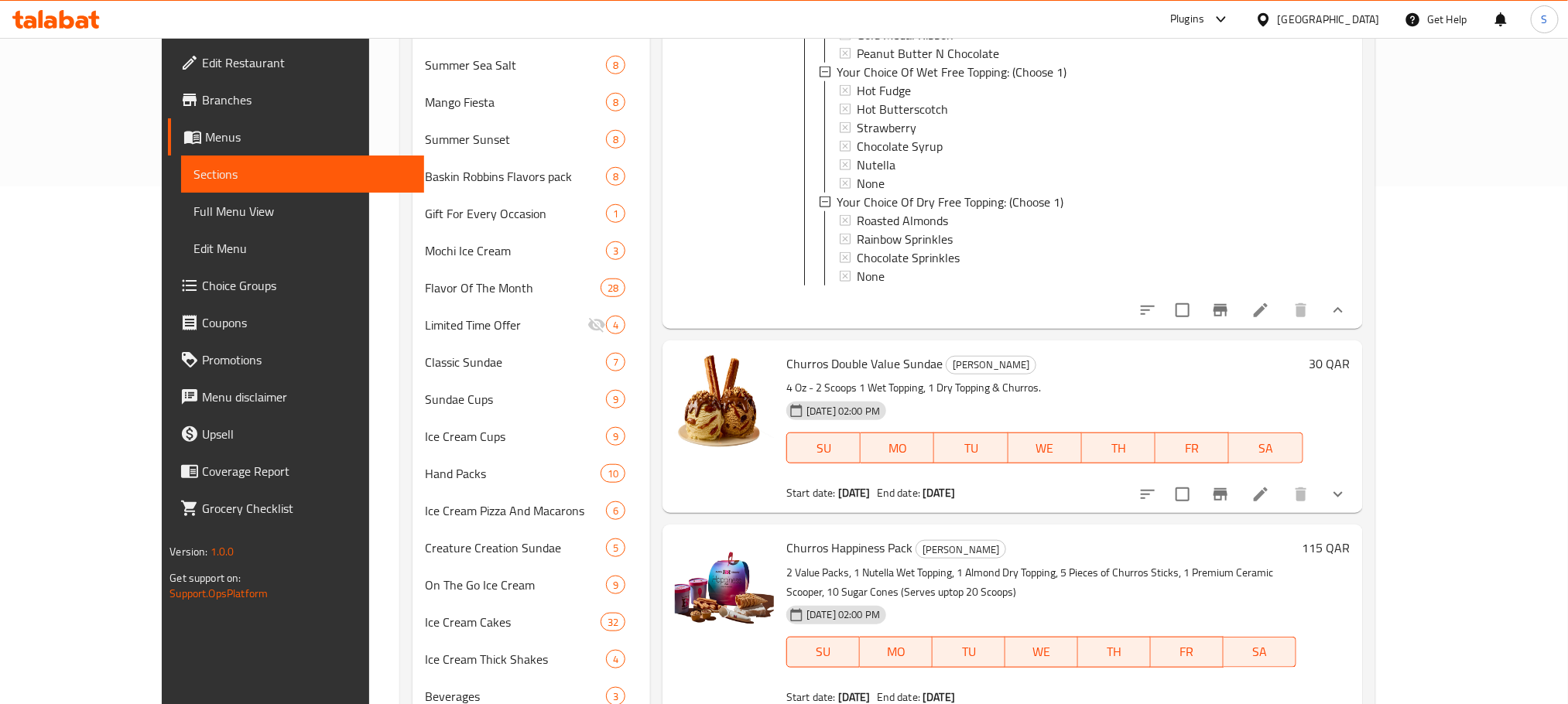
scroll to position [3493, 0]
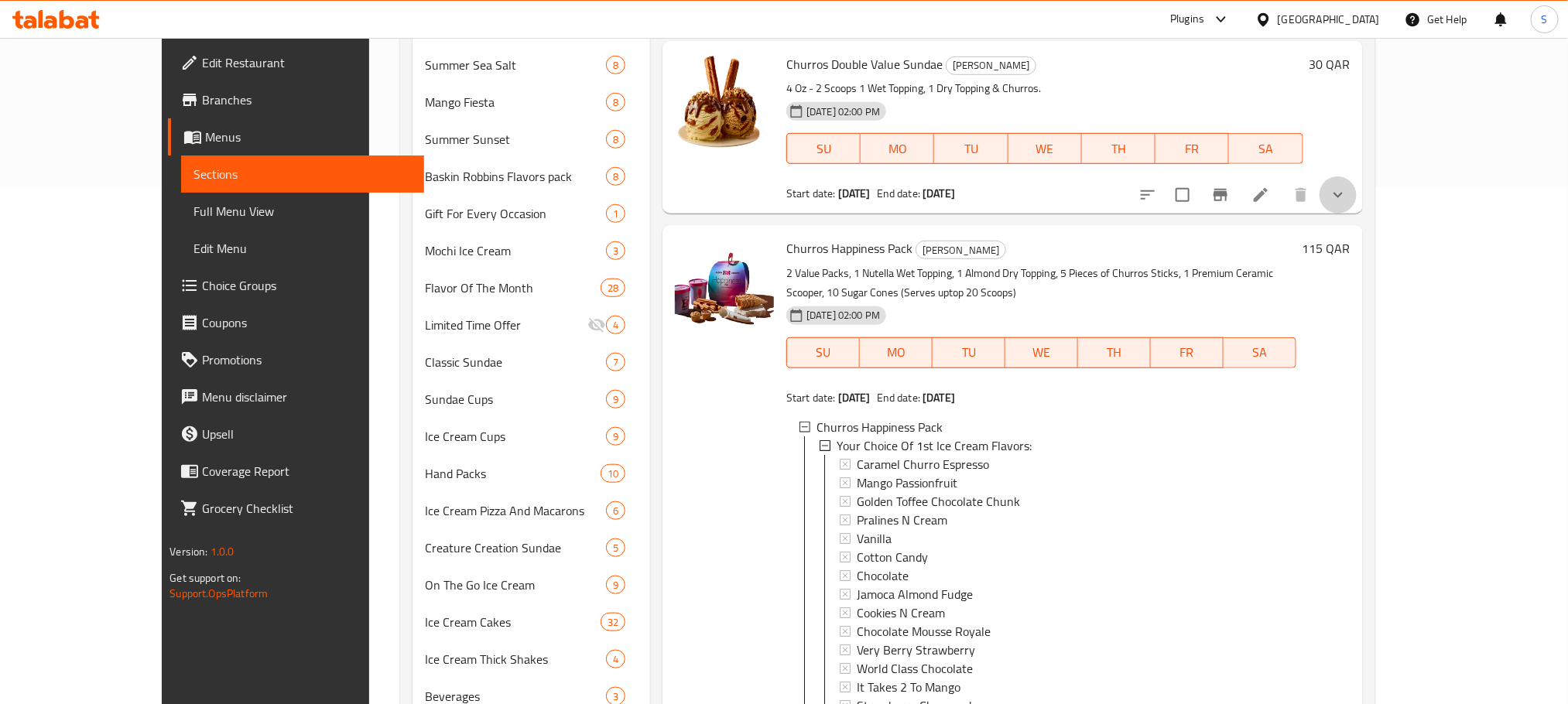
click at [1356, 214] on button "show more" at bounding box center [1338, 195] width 37 height 37
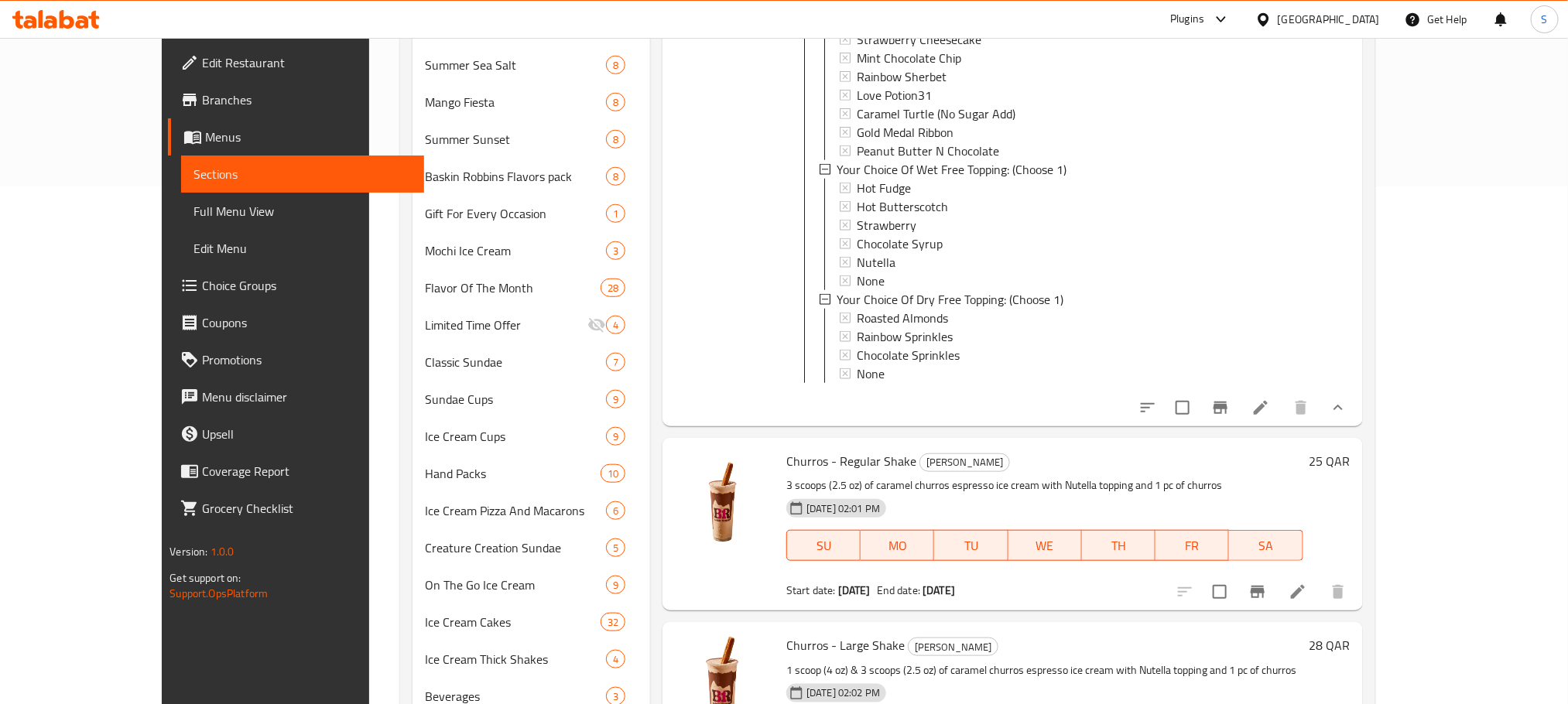
scroll to position [5718, 0]
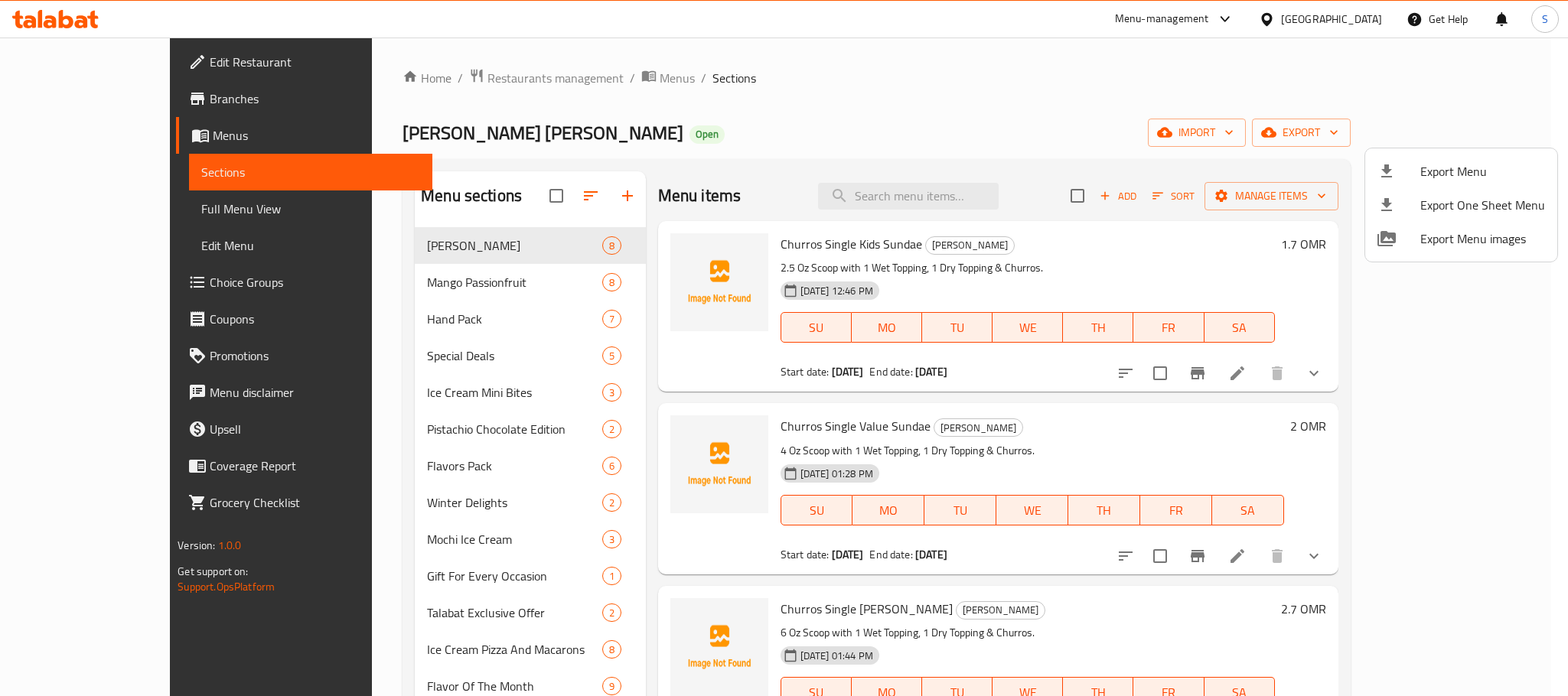
click at [1460, 370] on div at bounding box center [784, 348] width 1568 height 696
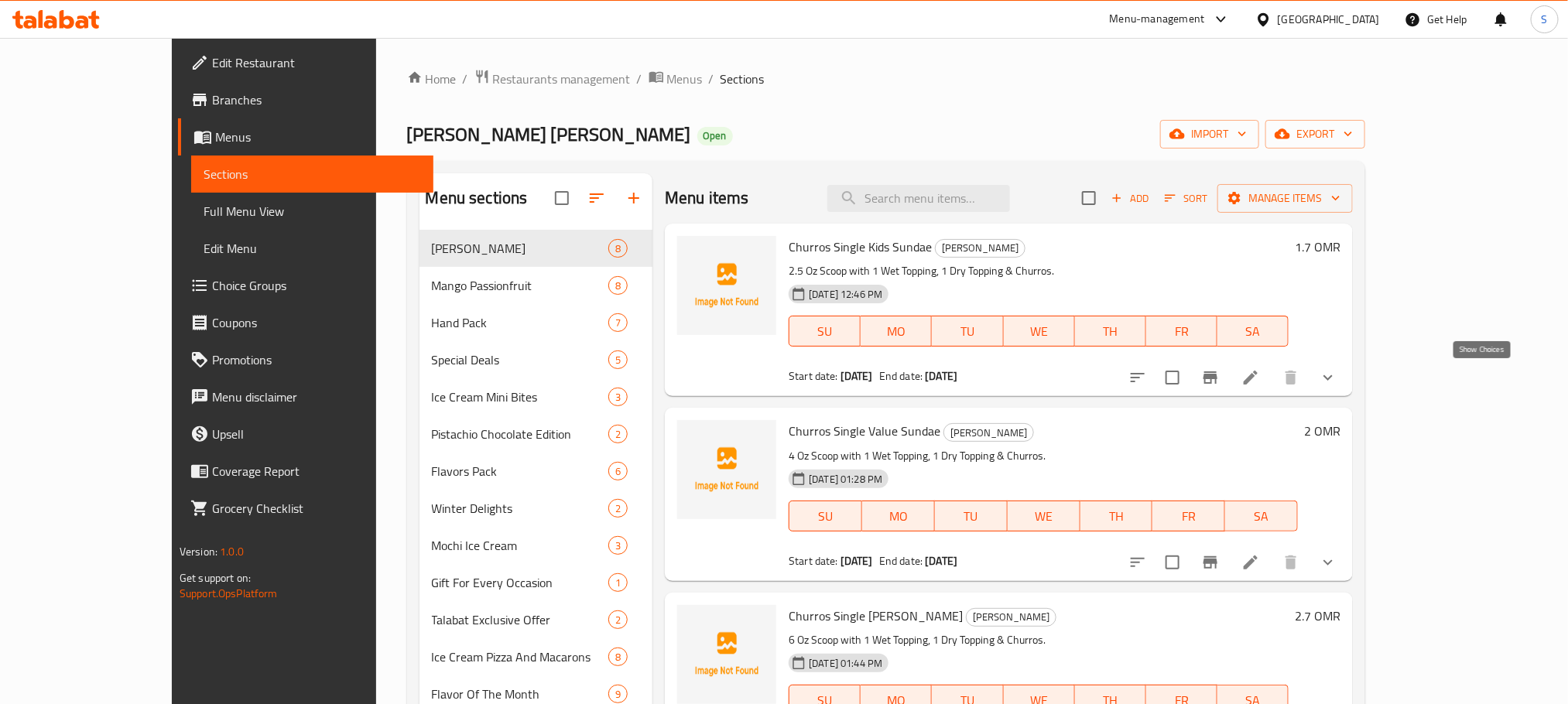
click at [1337, 375] on icon "show more" at bounding box center [1328, 378] width 19 height 19
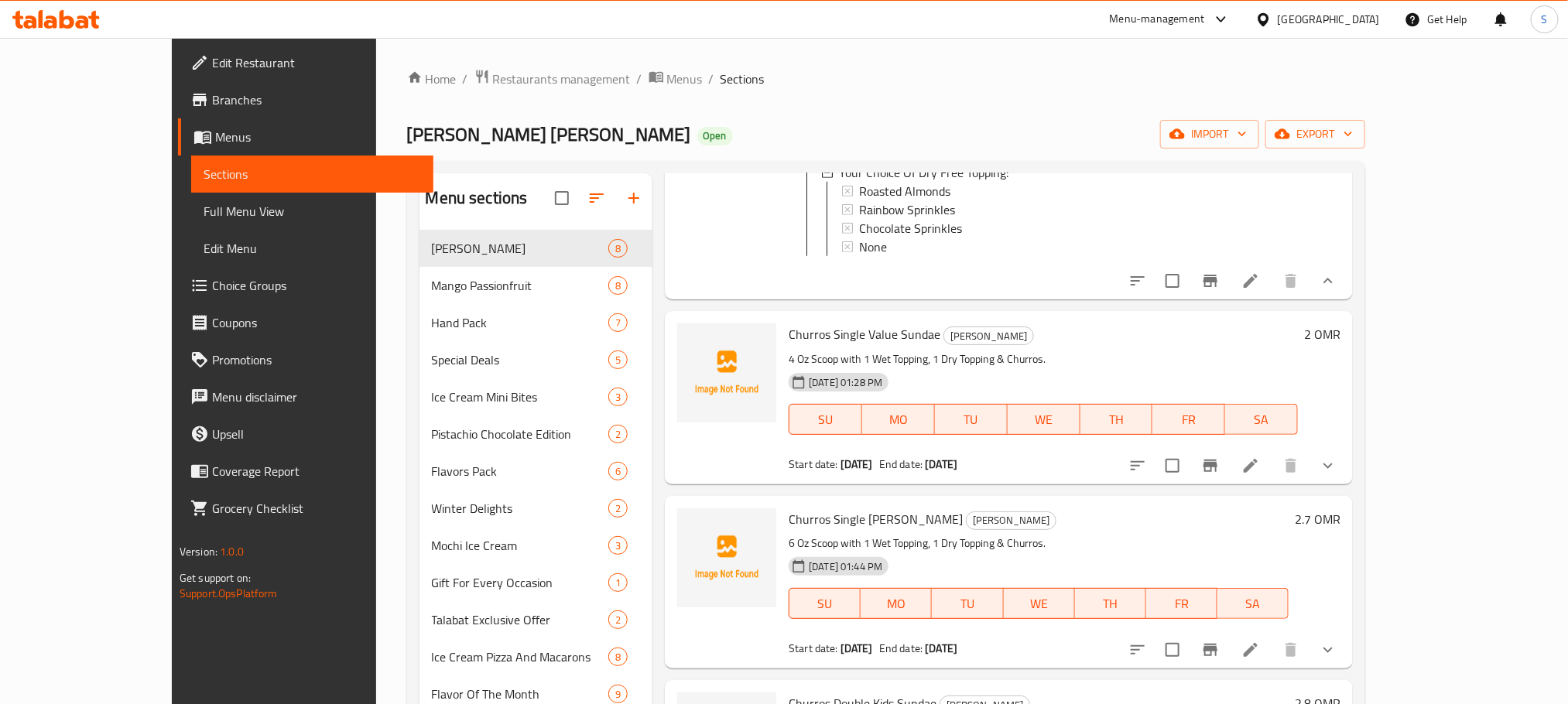
scroll to position [692, 0]
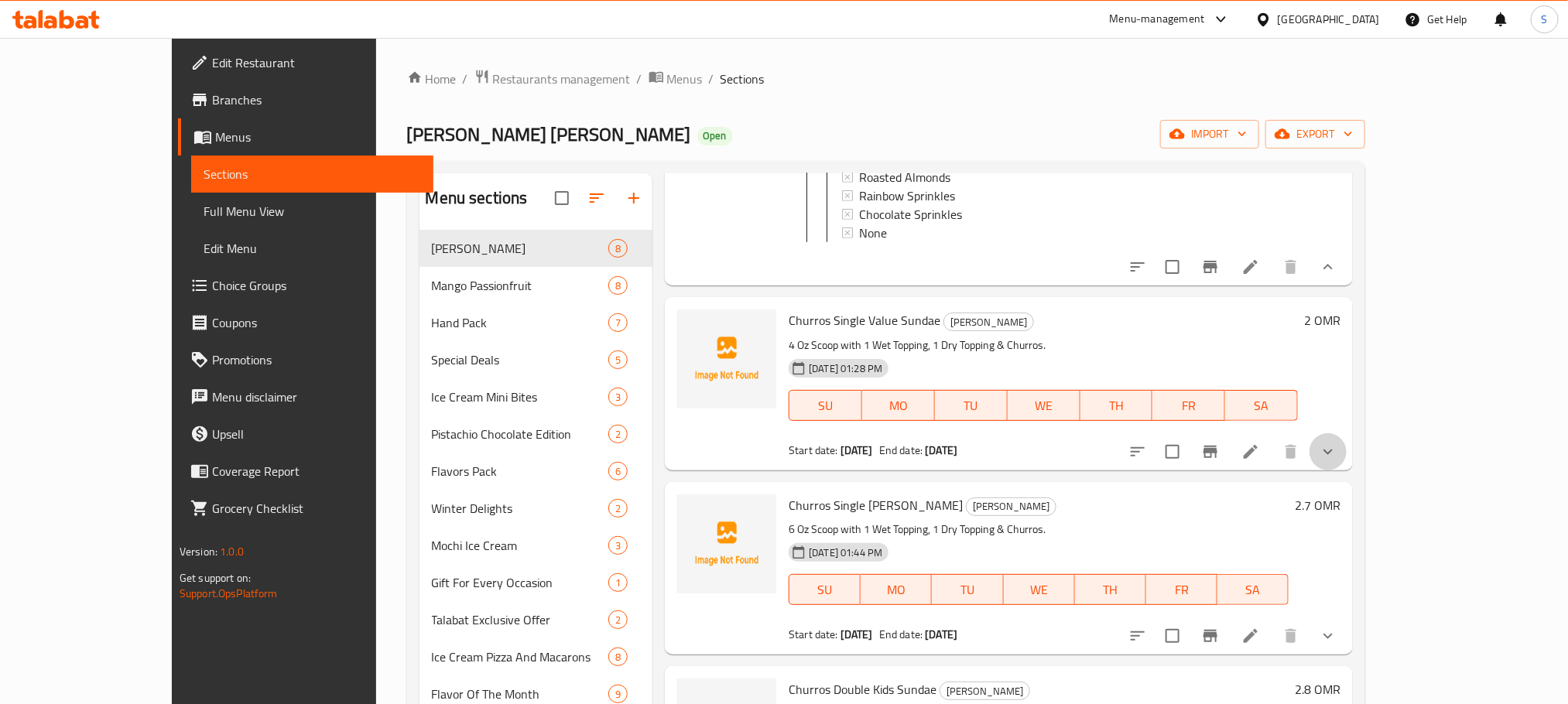
click at [1346, 471] on button "show more" at bounding box center [1328, 452] width 37 height 37
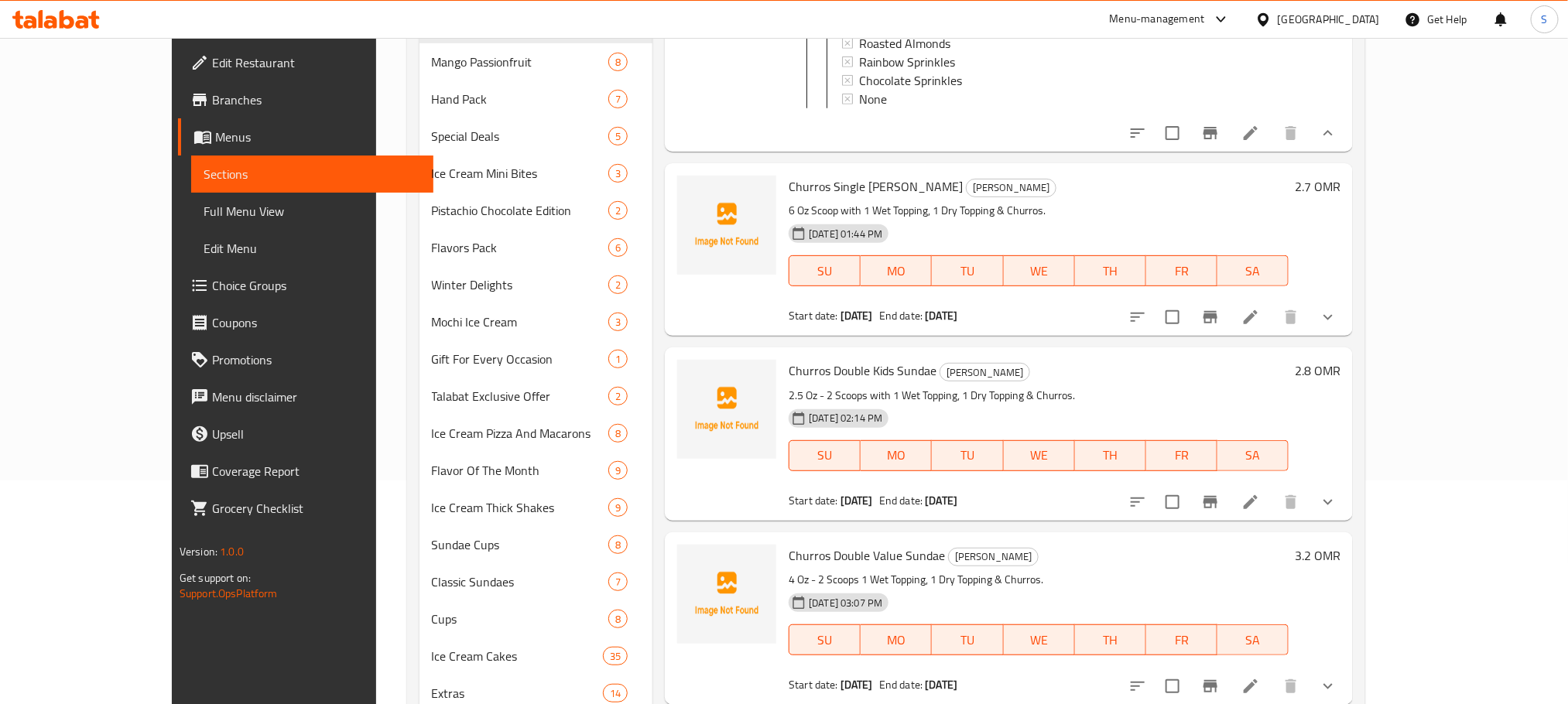
scroll to position [1396, 0]
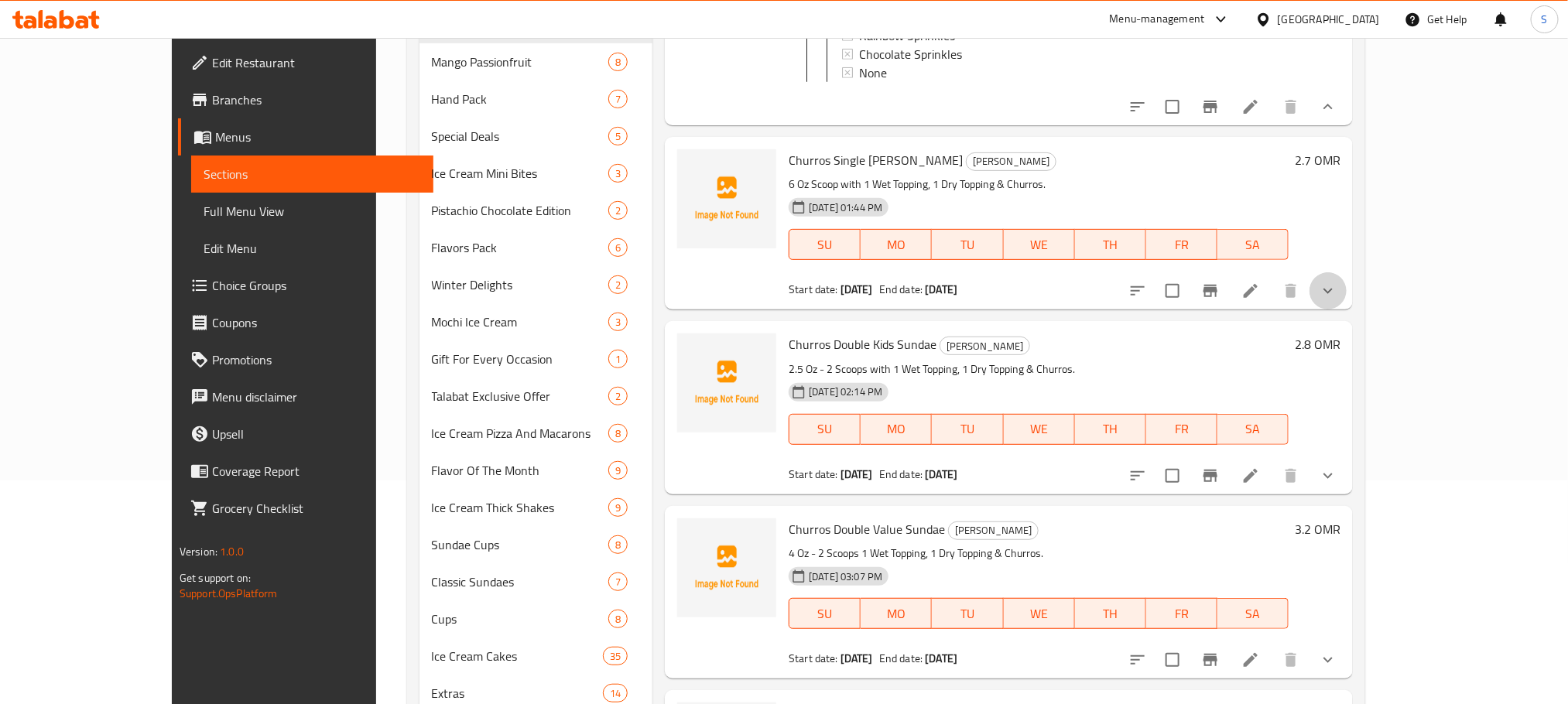
click at [1346, 309] on button "show more" at bounding box center [1328, 291] width 37 height 37
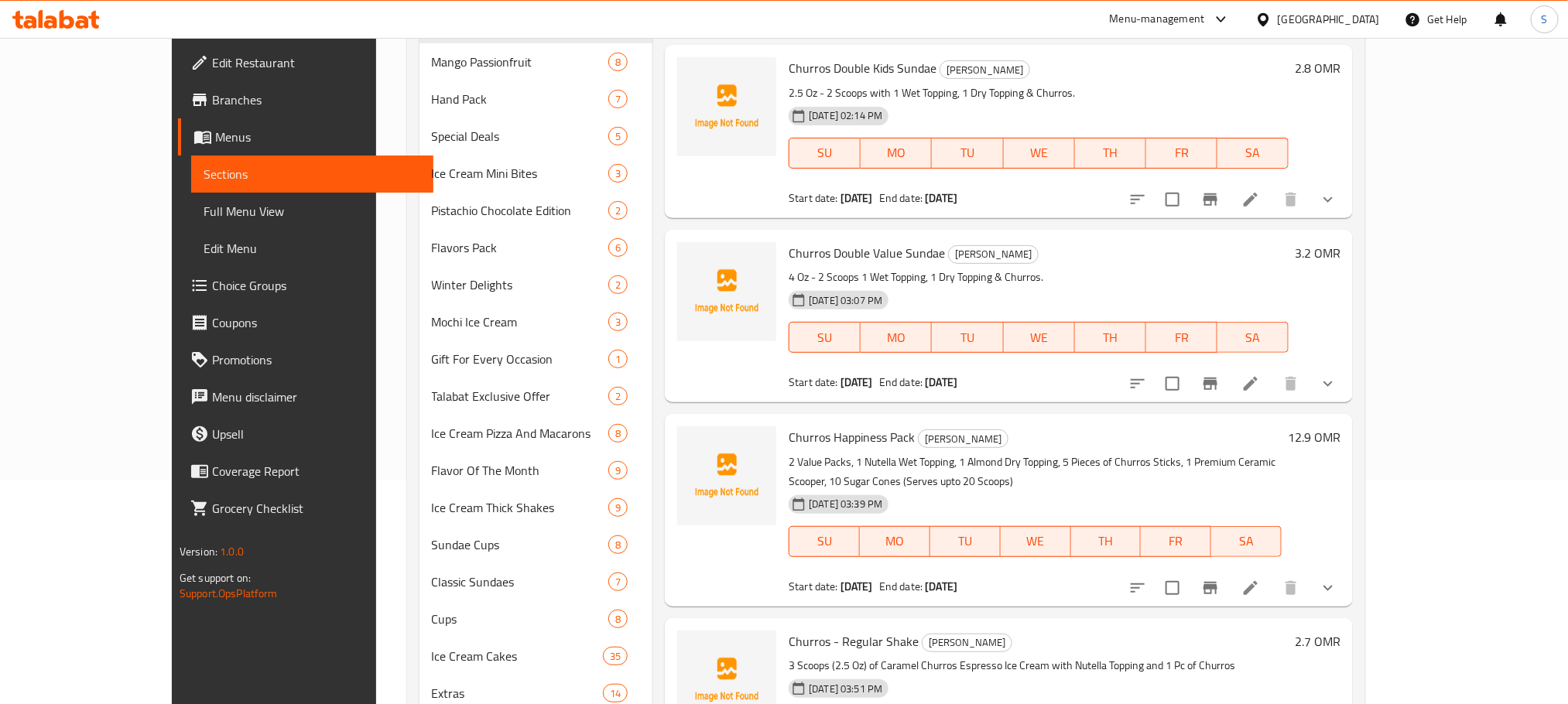
scroll to position [2281, 0]
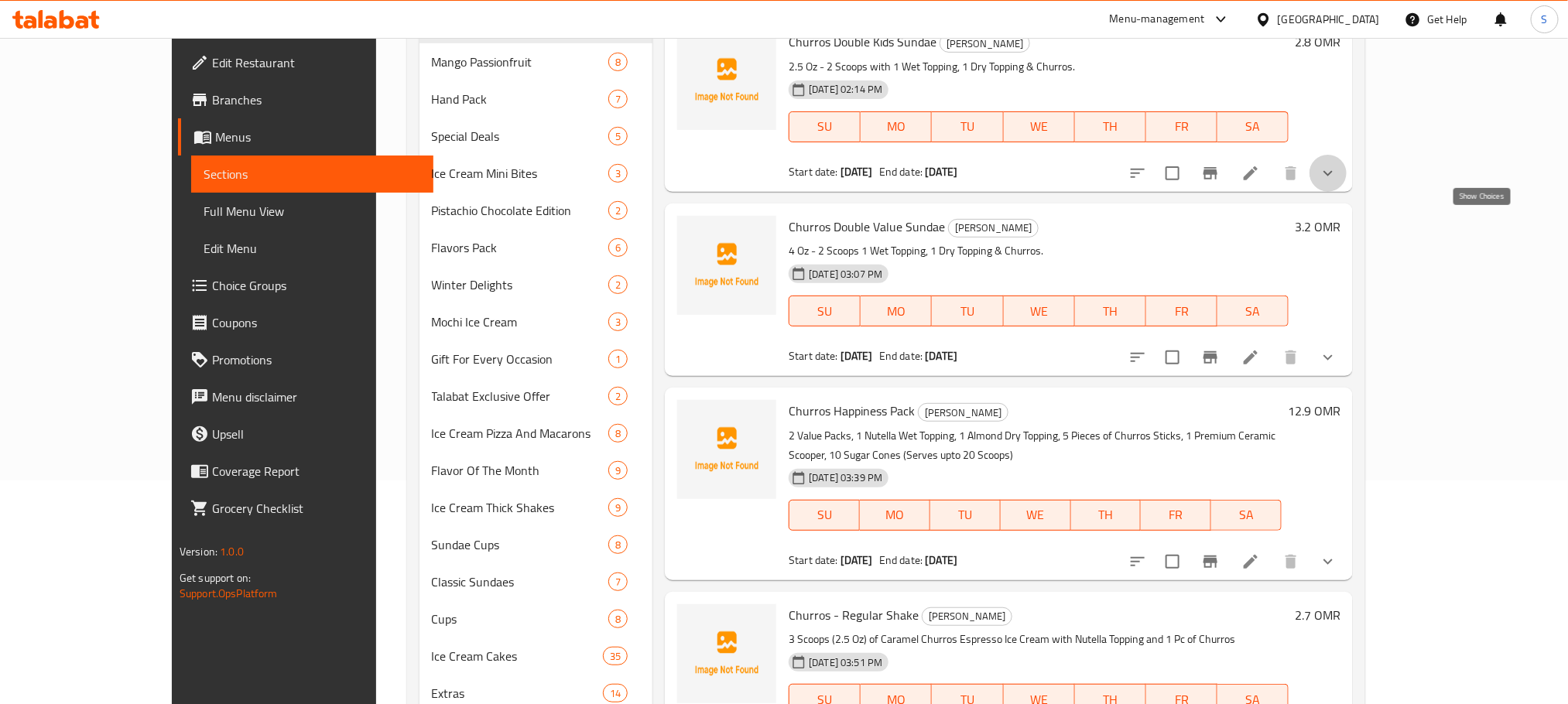
click at [1332, 176] on icon "show more" at bounding box center [1328, 173] width 9 height 5
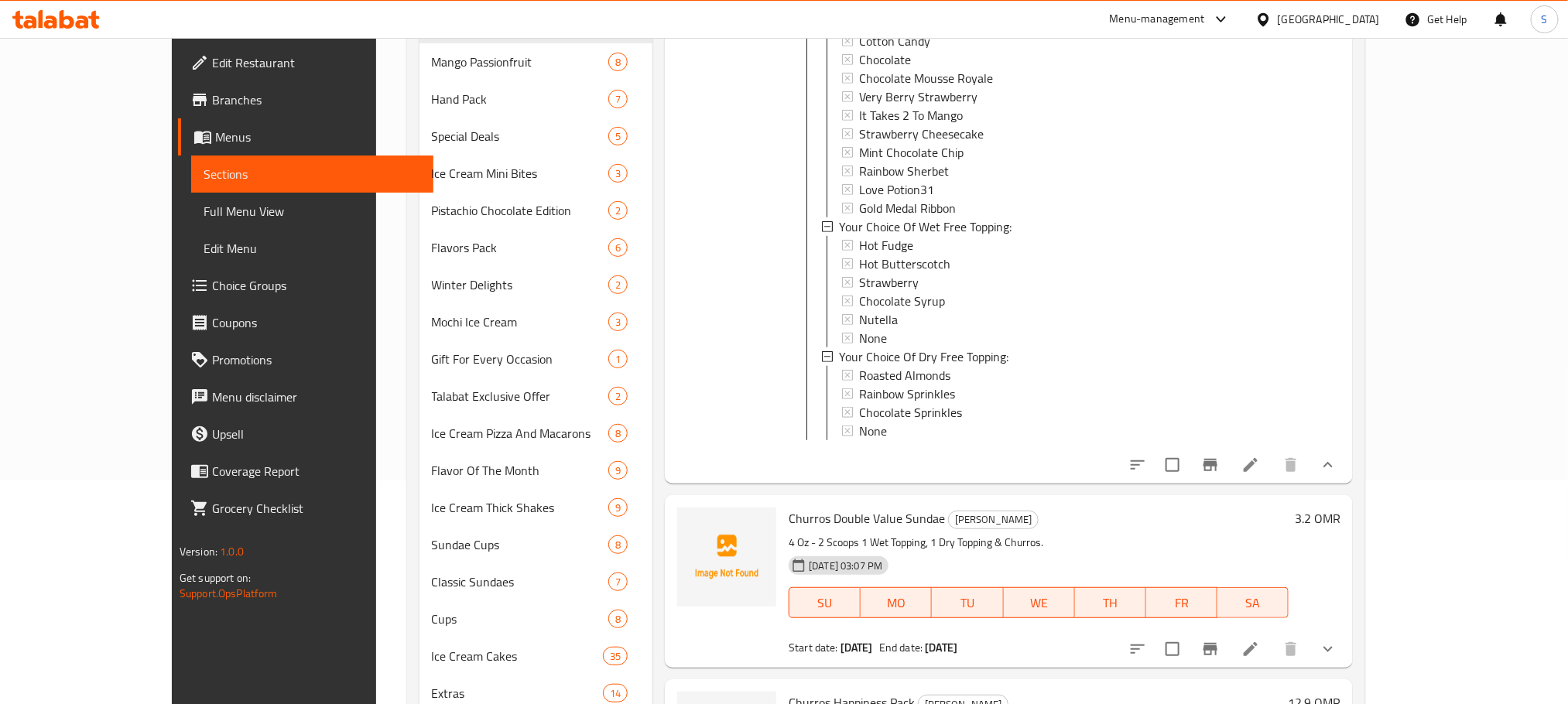
scroll to position [3179, 0]
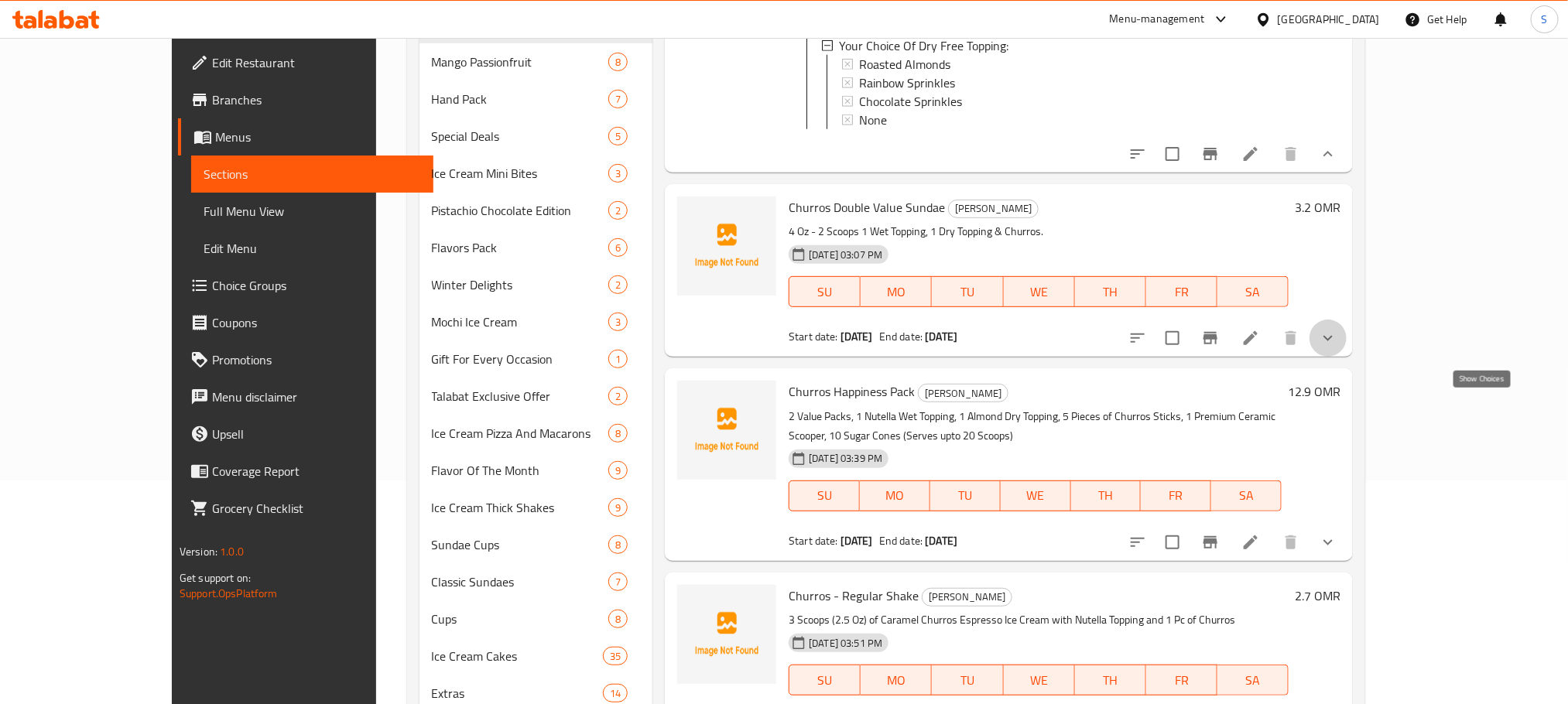
click at [1337, 348] on icon "show more" at bounding box center [1328, 338] width 19 height 19
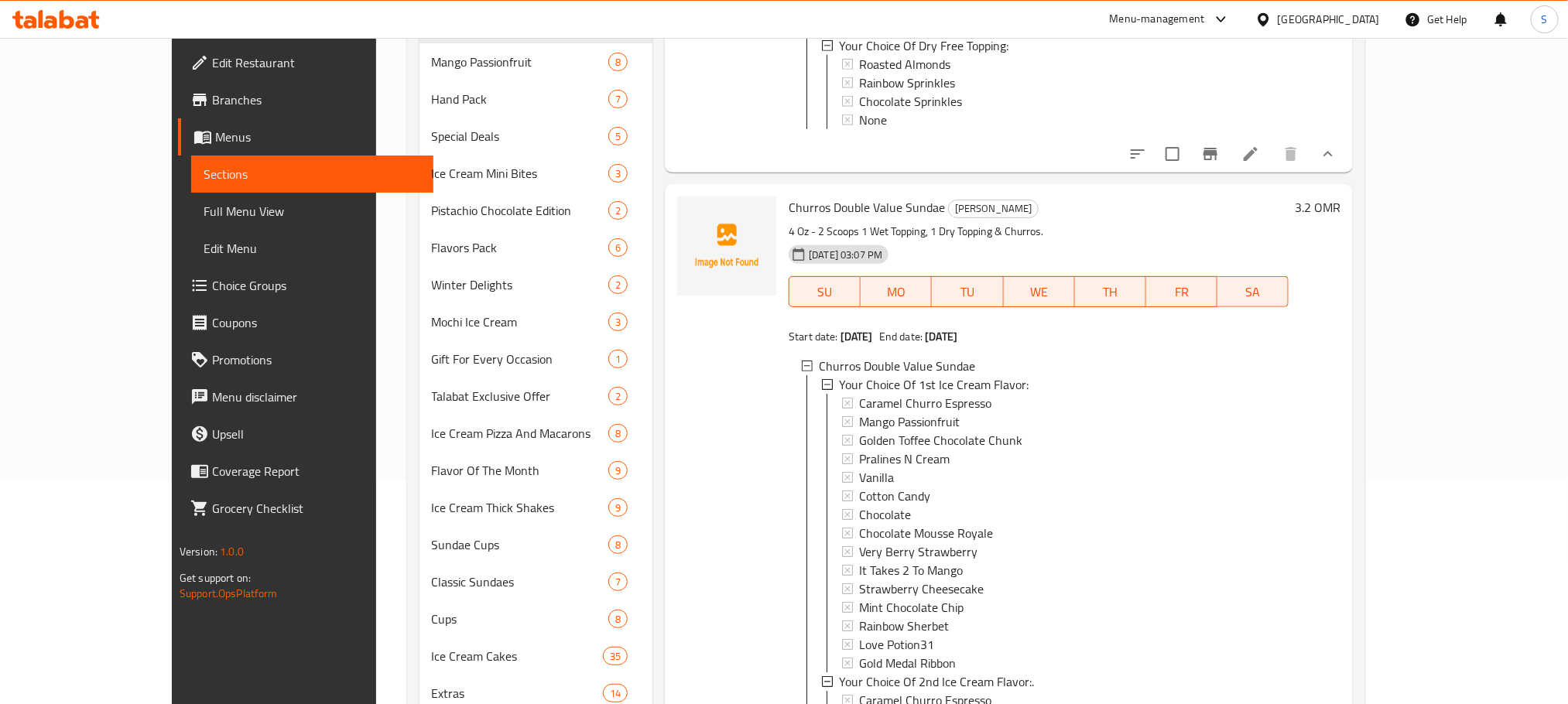
drag, startPoint x: 1502, startPoint y: 500, endPoint x: 1514, endPoint y: 469, distance: 33.2
click at [1353, 469] on div "Menu items Add Sort Manage items Churros Single Kids Sundae Churros Sundae 2.5 …" at bounding box center [1003, 334] width 700 height 769
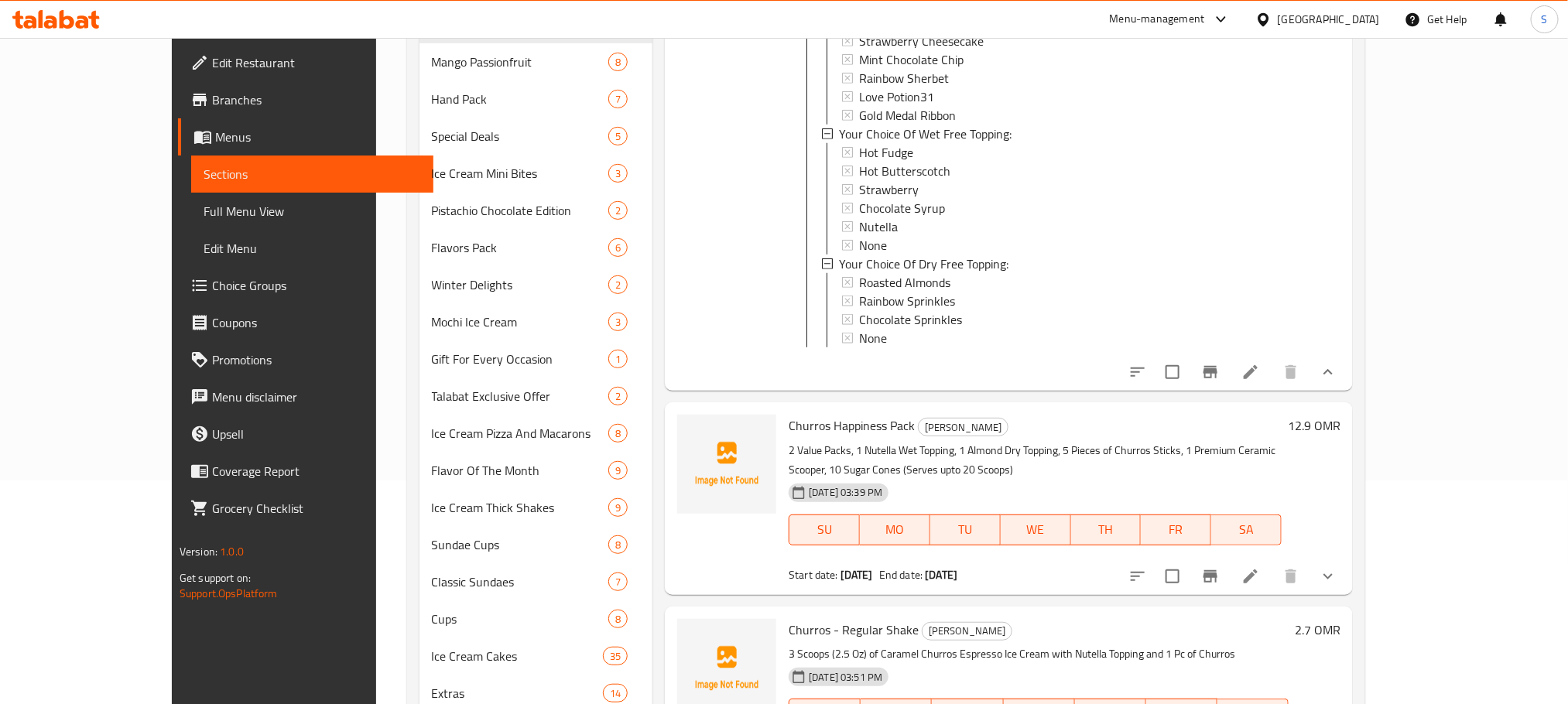
scroll to position [4238, 0]
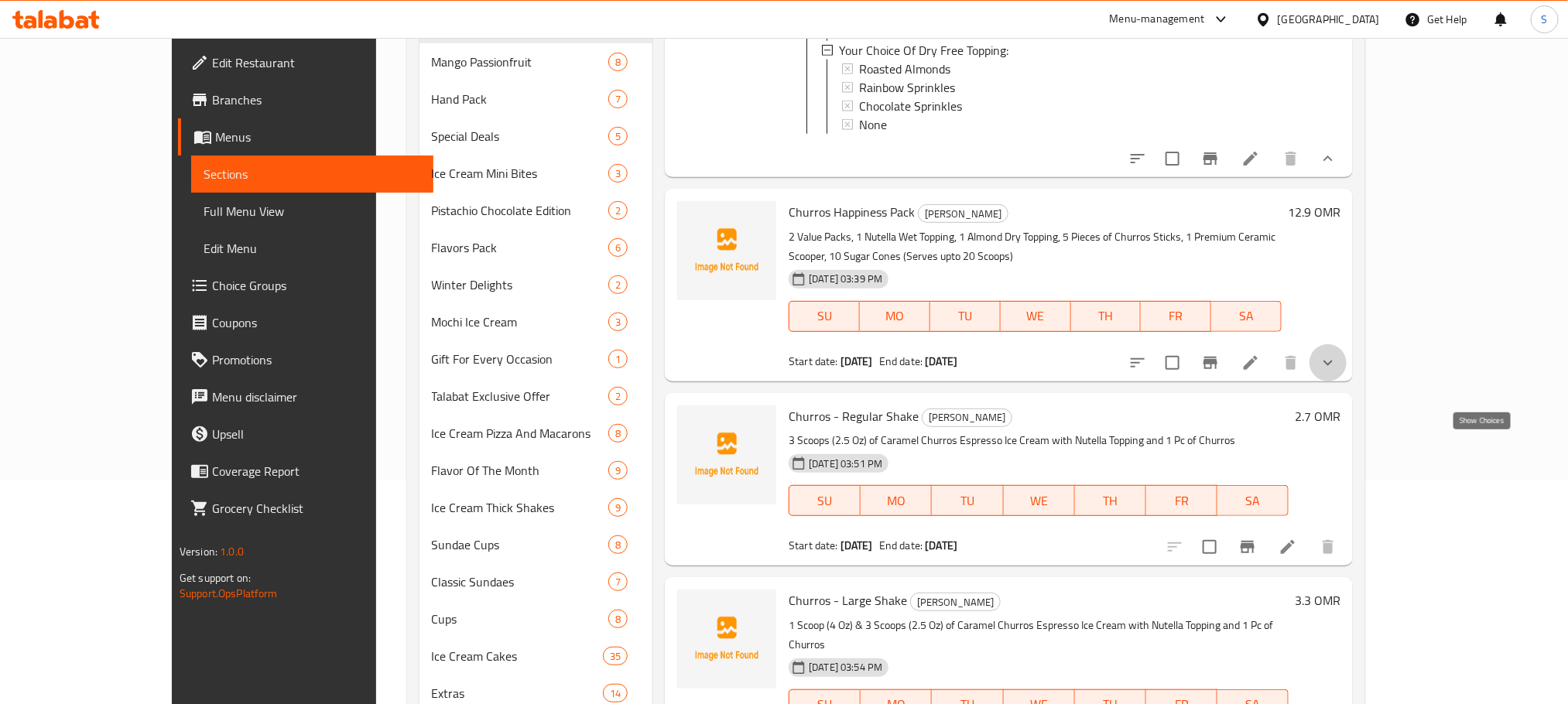
click at [1337, 373] on icon "show more" at bounding box center [1328, 363] width 19 height 19
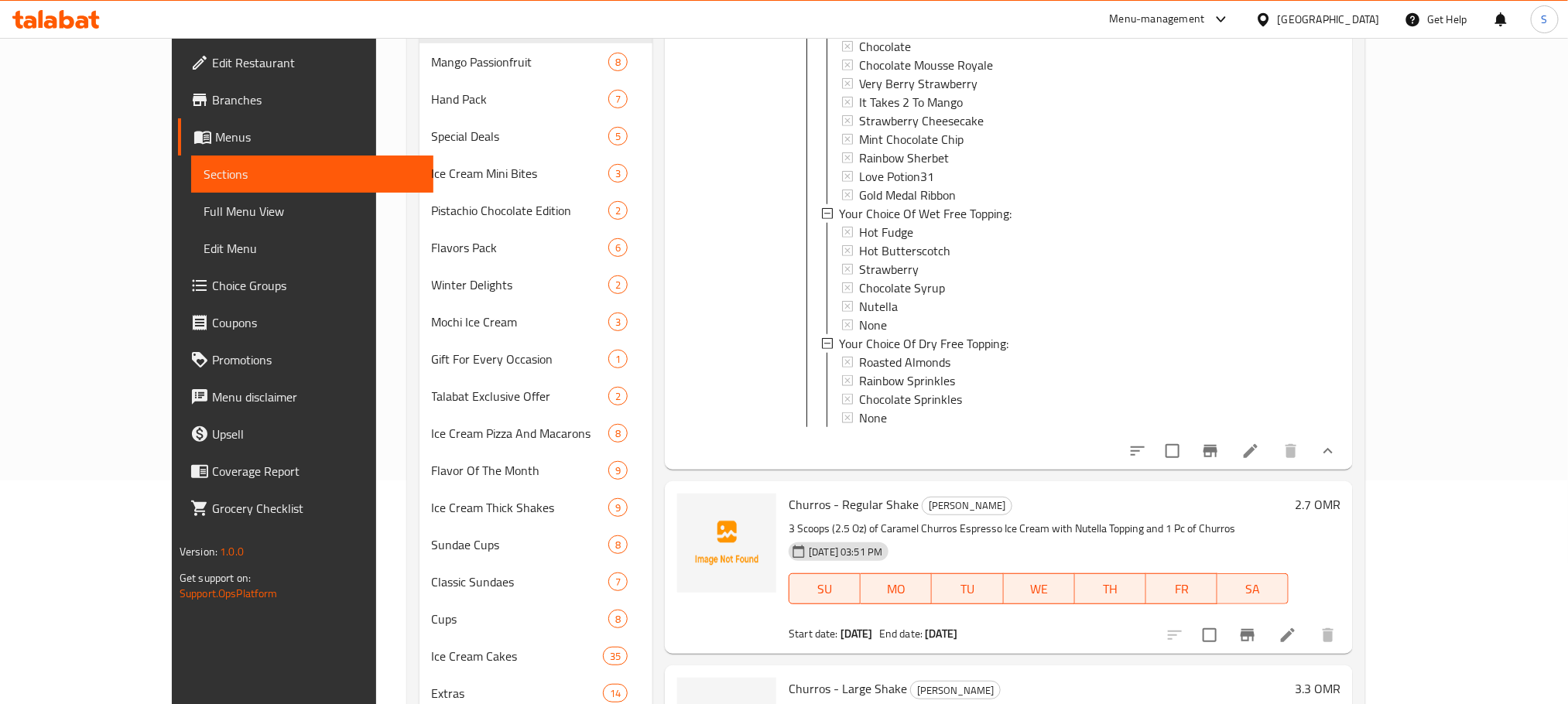
scroll to position [5254, 0]
